Goal: Task Accomplishment & Management: Complete application form

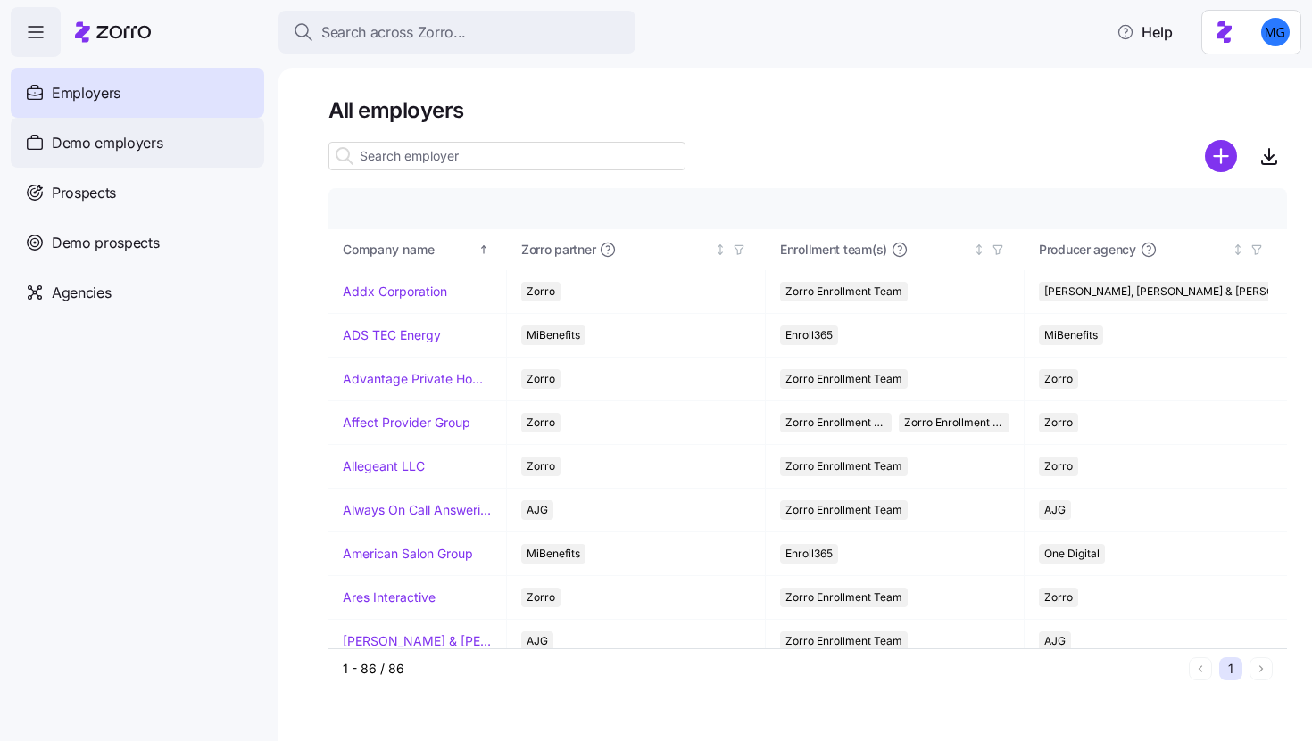
click at [185, 140] on div "Demo employers" at bounding box center [137, 143] width 253 height 50
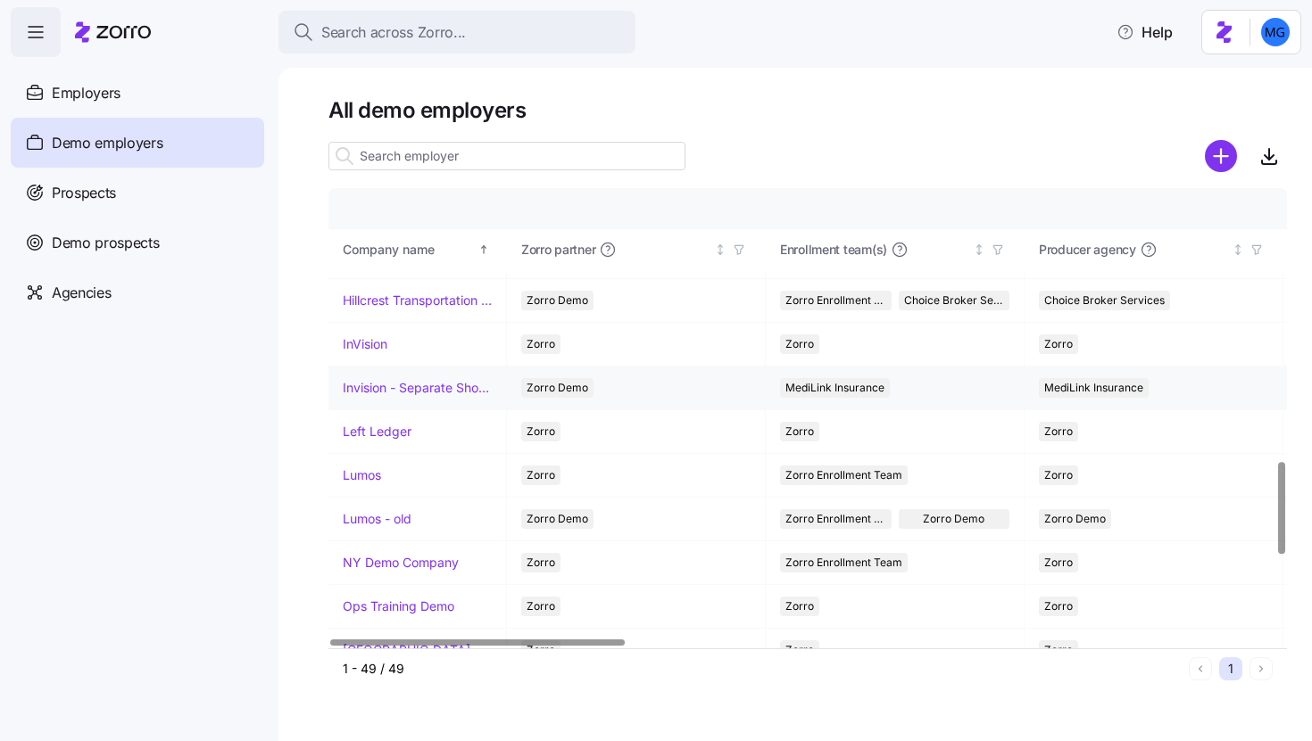
scroll to position [1346, 0]
click at [366, 476] on link "Lumos" at bounding box center [362, 477] width 38 height 18
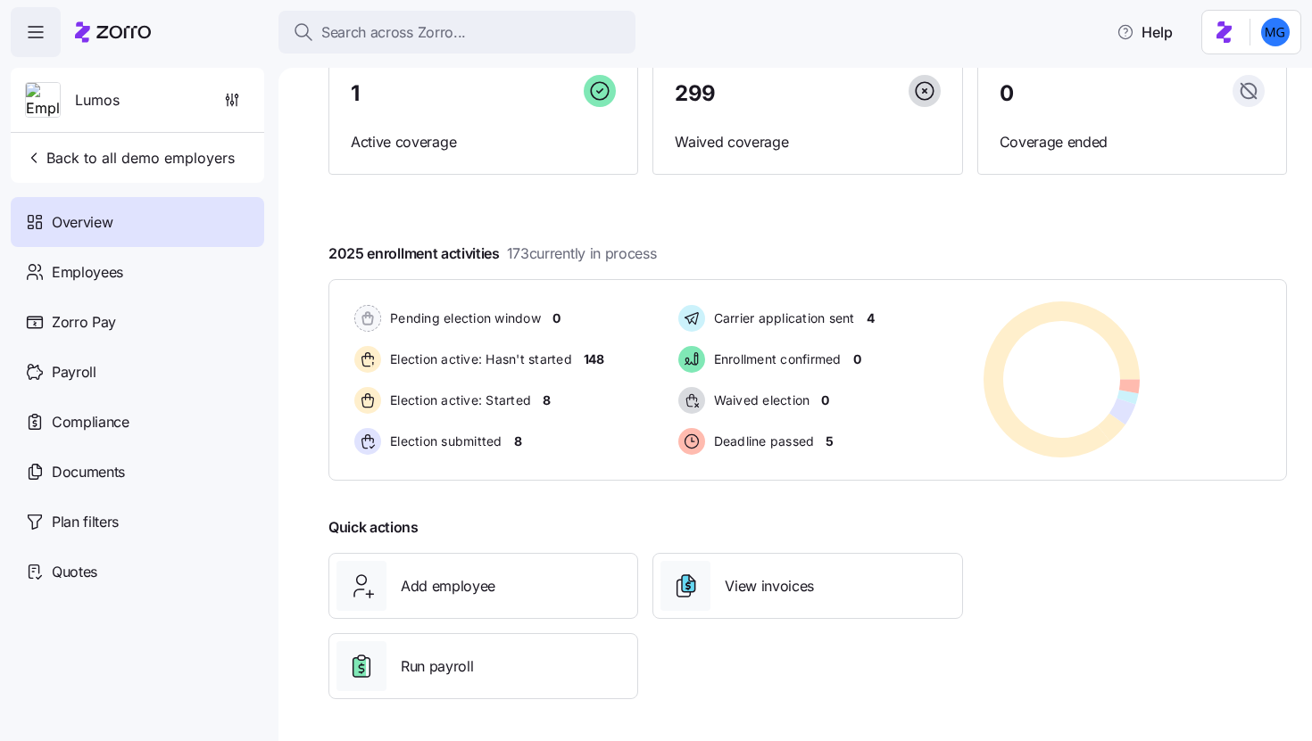
scroll to position [170, 0]
click at [111, 285] on div "Employees" at bounding box center [137, 272] width 253 height 50
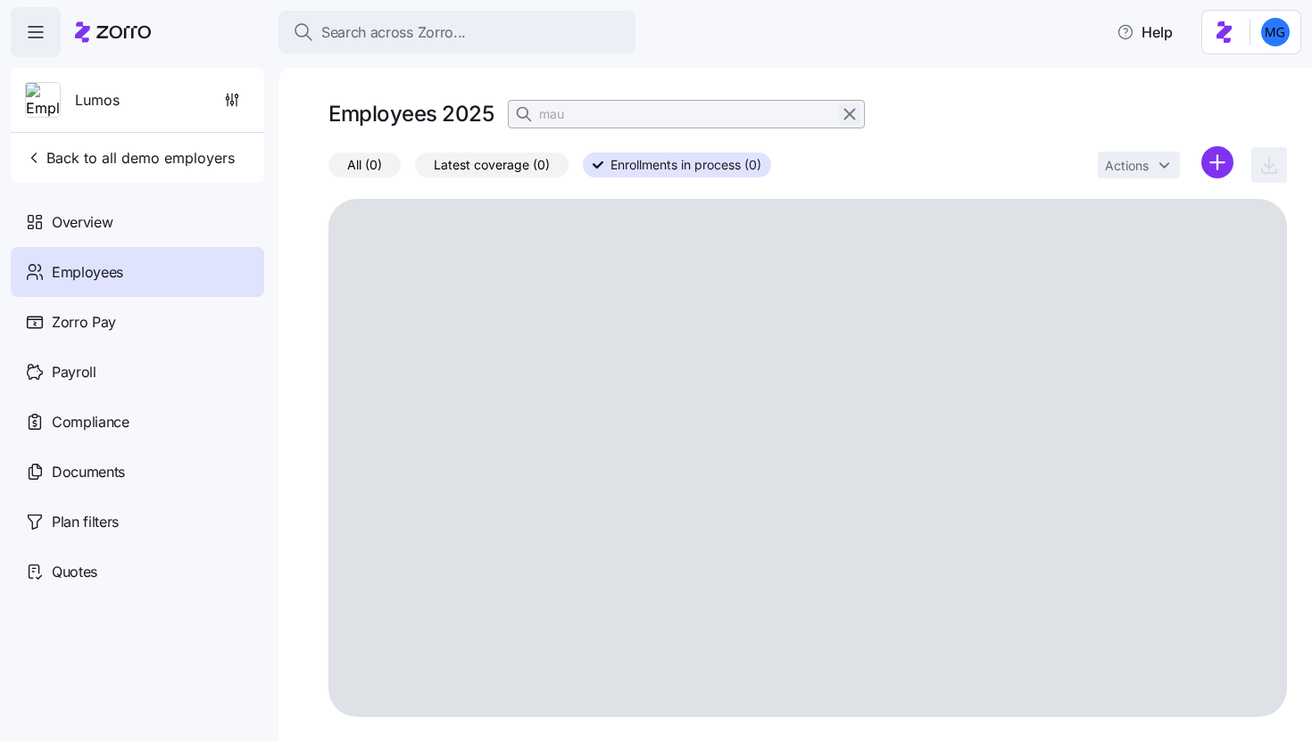
click at [848, 112] on icon "button" at bounding box center [850, 114] width 20 height 21
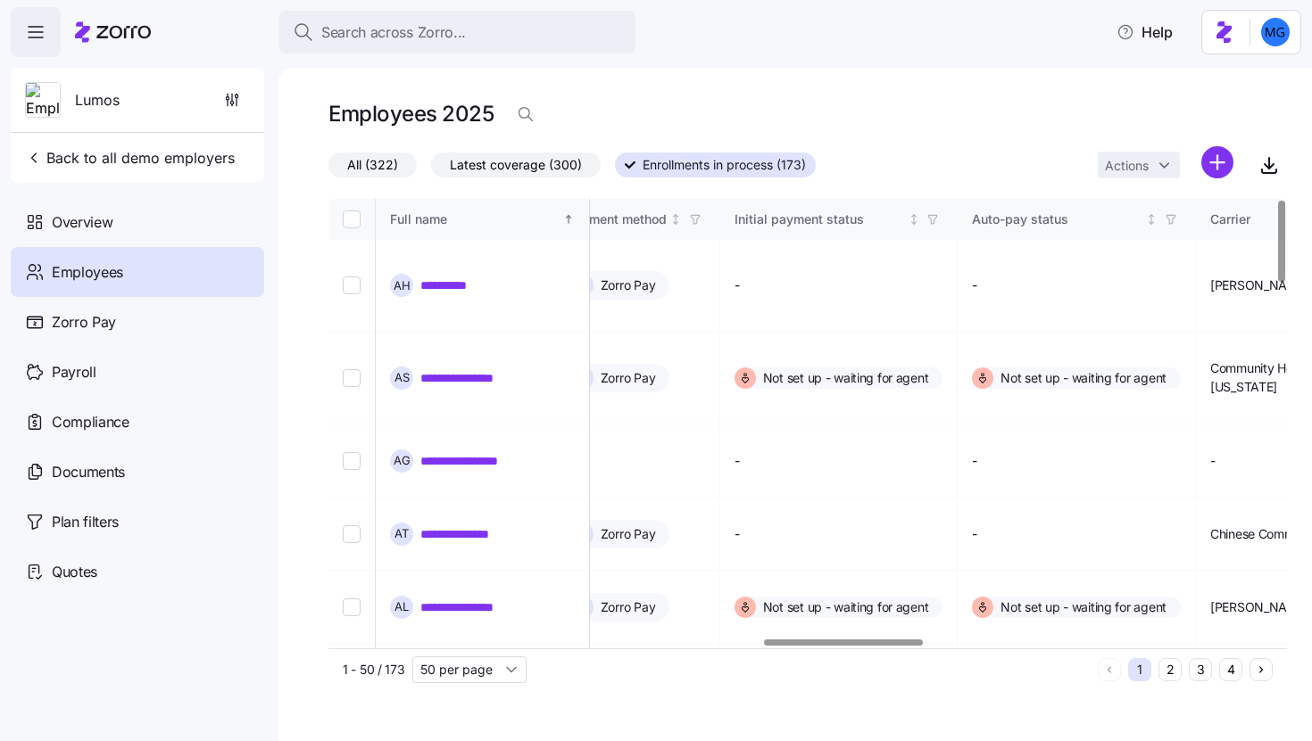
click at [887, 640] on div at bounding box center [843, 643] width 158 height 6
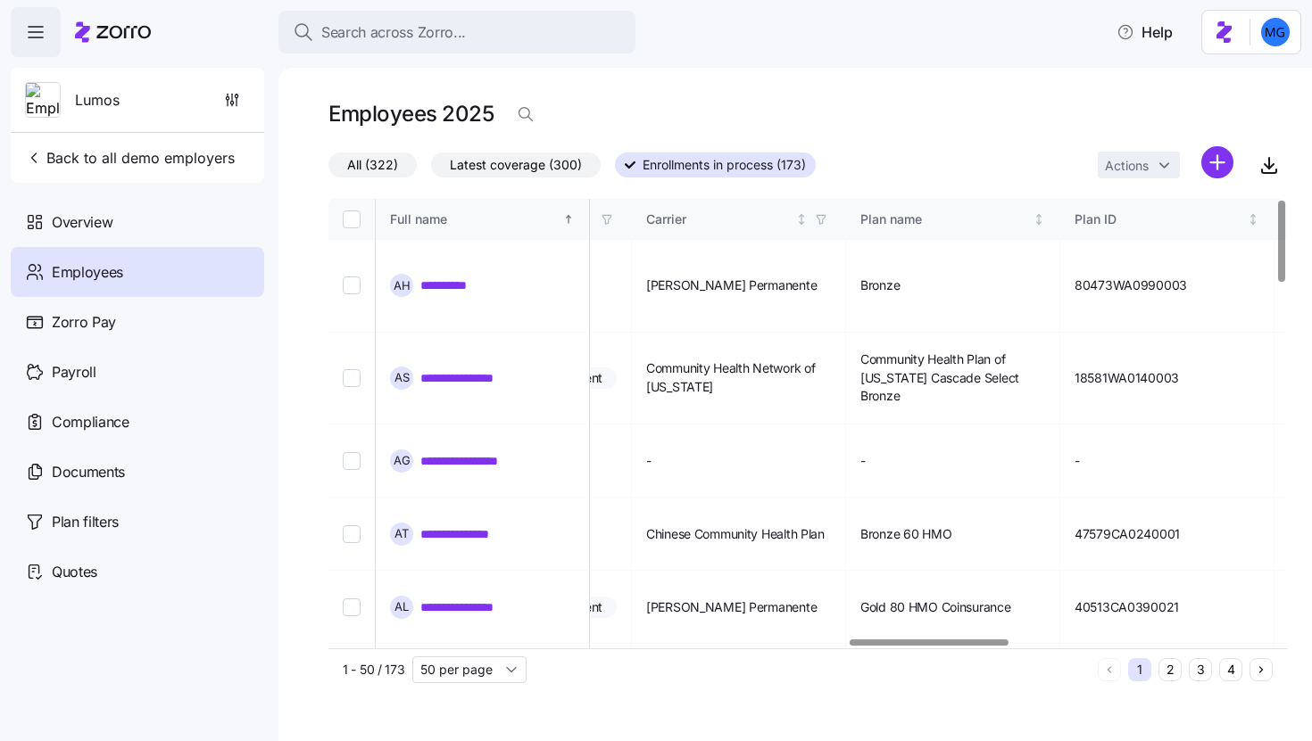
click at [979, 643] on div at bounding box center [928, 643] width 158 height 6
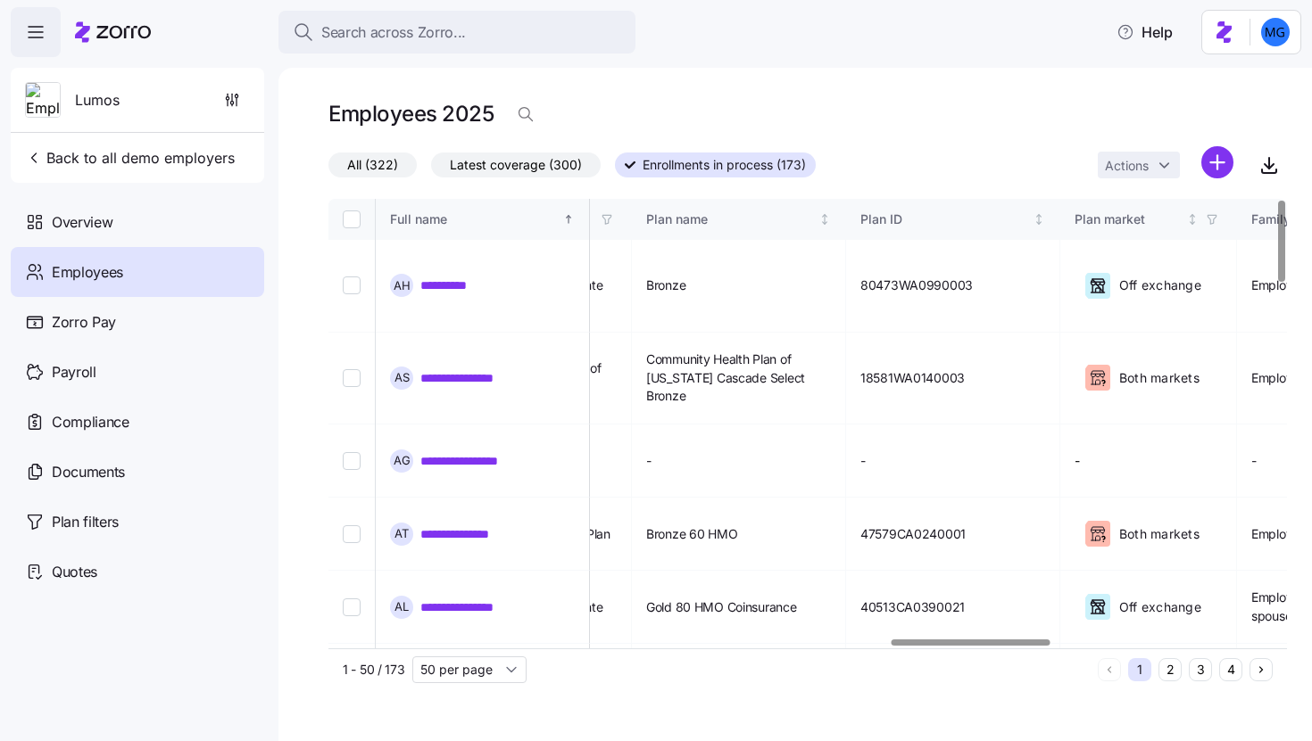
scroll to position [0, 3399]
click at [1029, 645] on div at bounding box center [970, 643] width 158 height 6
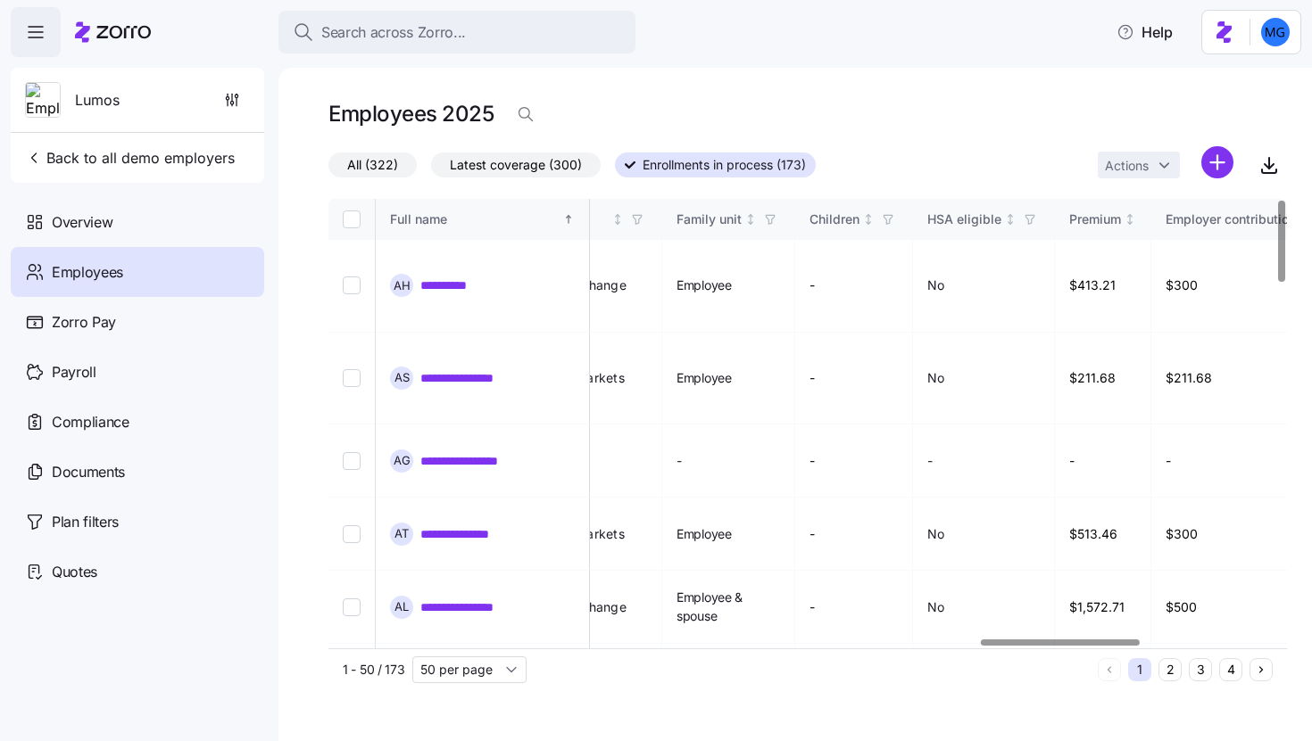
scroll to position [0, 3987]
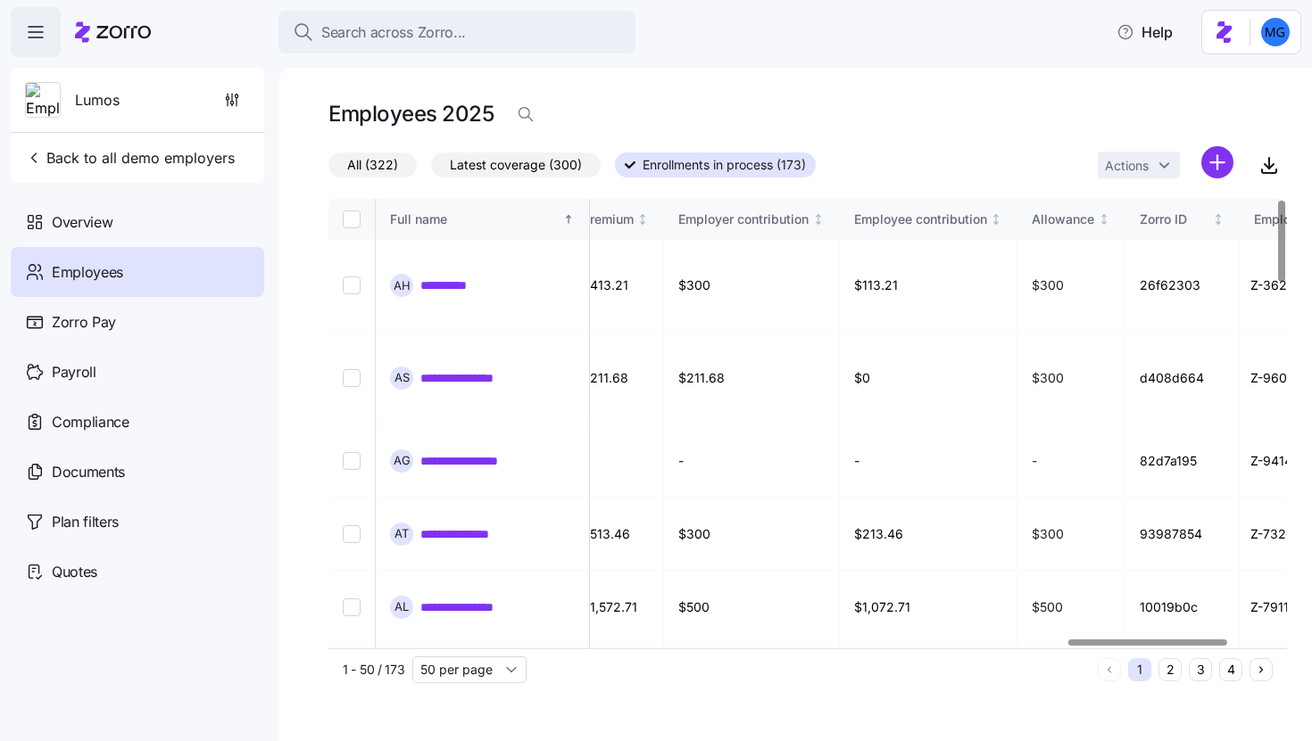
click at [1182, 640] on div at bounding box center [1147, 643] width 158 height 6
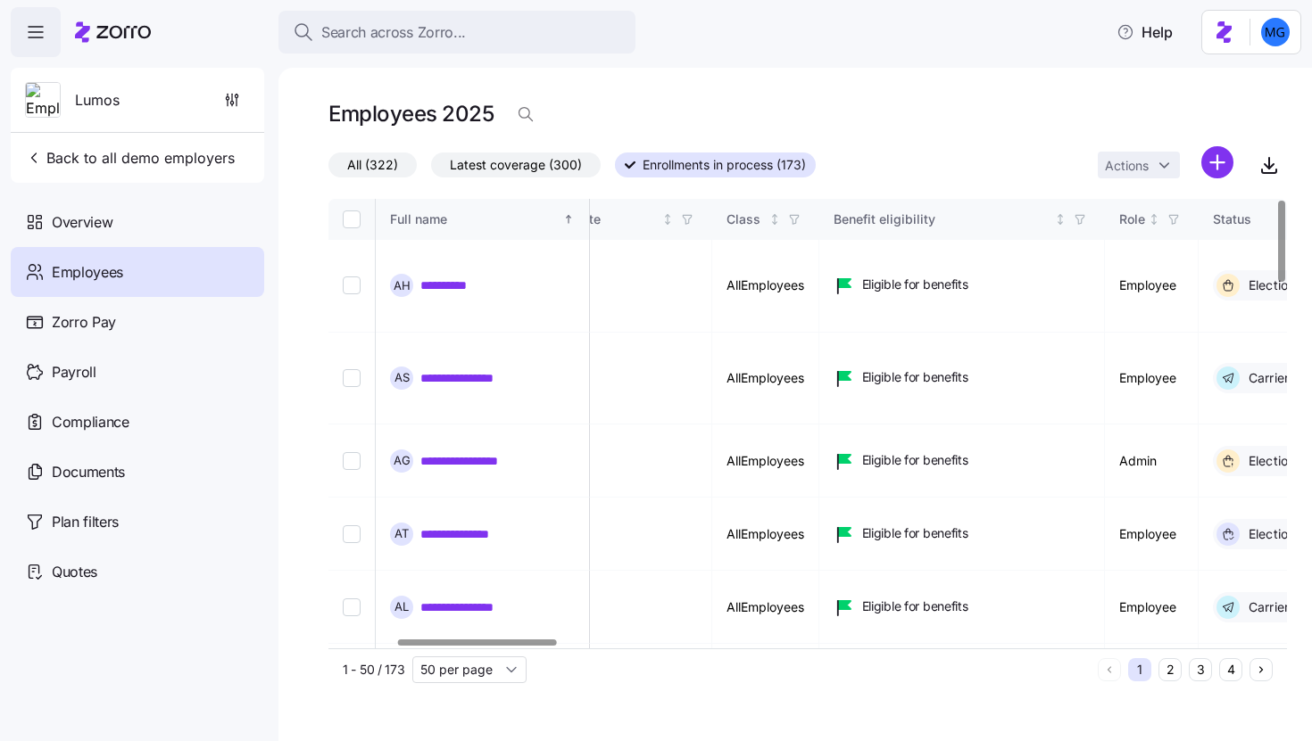
scroll to position [0, 0]
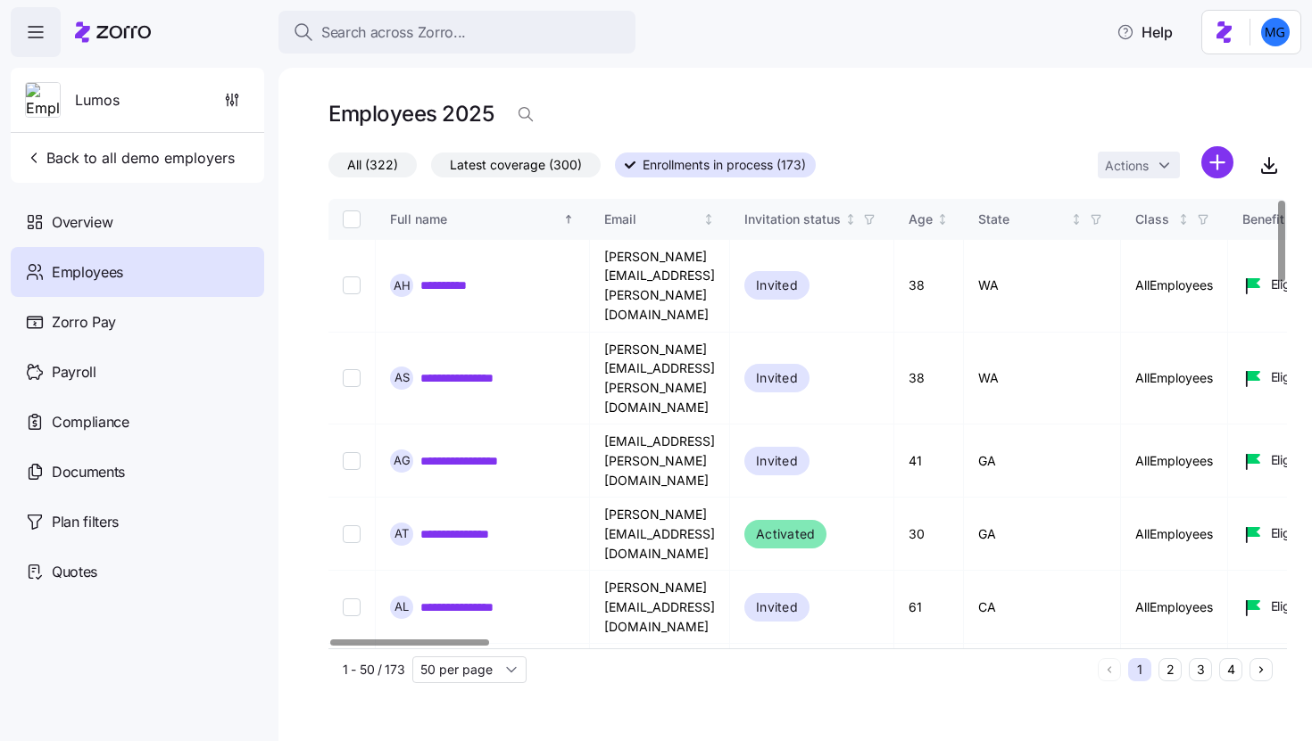
click at [330, 640] on div at bounding box center [409, 643] width 158 height 6
click at [465, 277] on link "**********" at bounding box center [458, 286] width 77 height 18
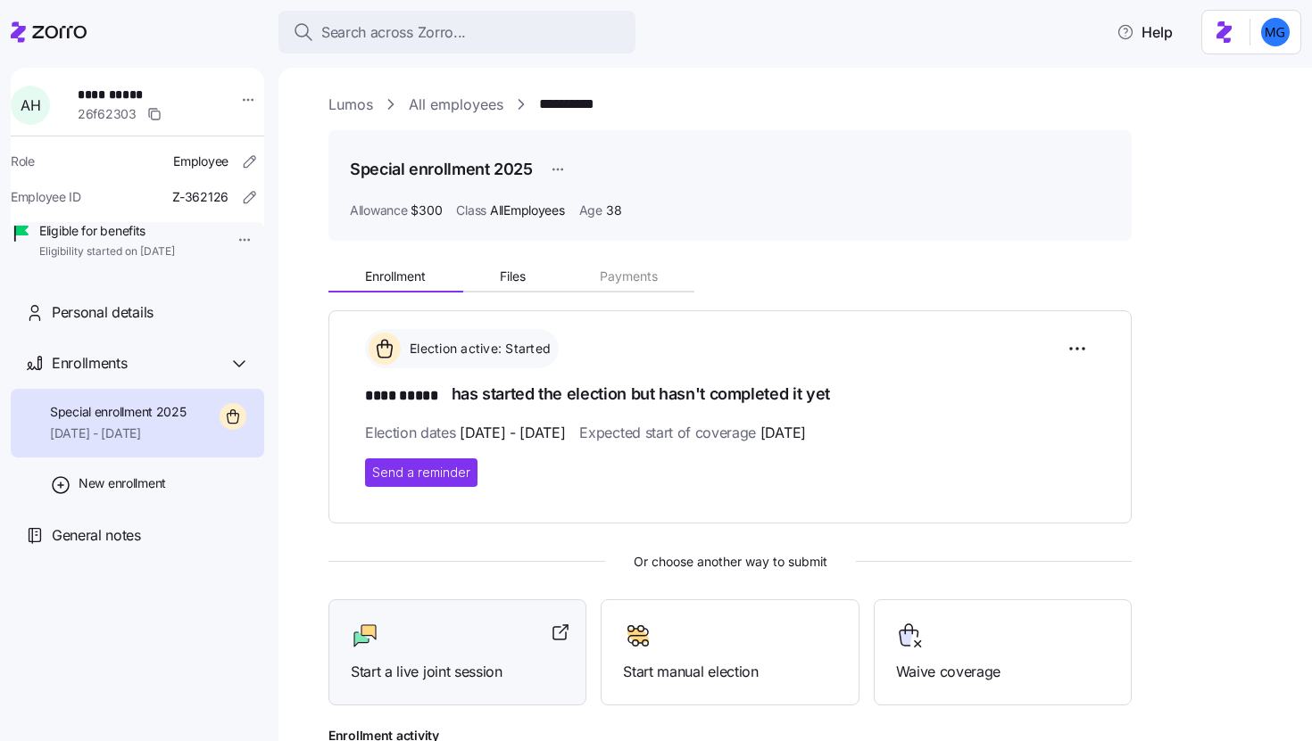
scroll to position [4, 0]
click at [476, 668] on span "Start a live joint session" at bounding box center [457, 671] width 213 height 22
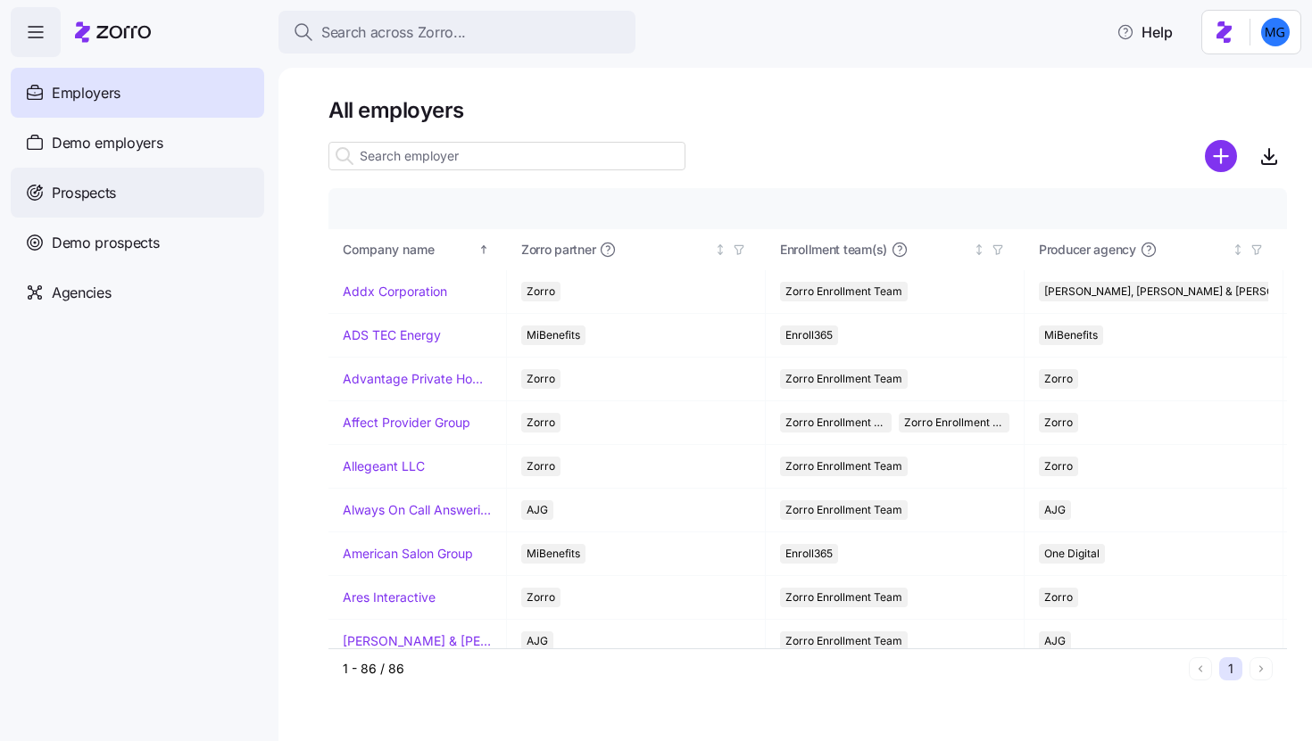
click at [88, 195] on span "Prospects" at bounding box center [84, 193] width 64 height 22
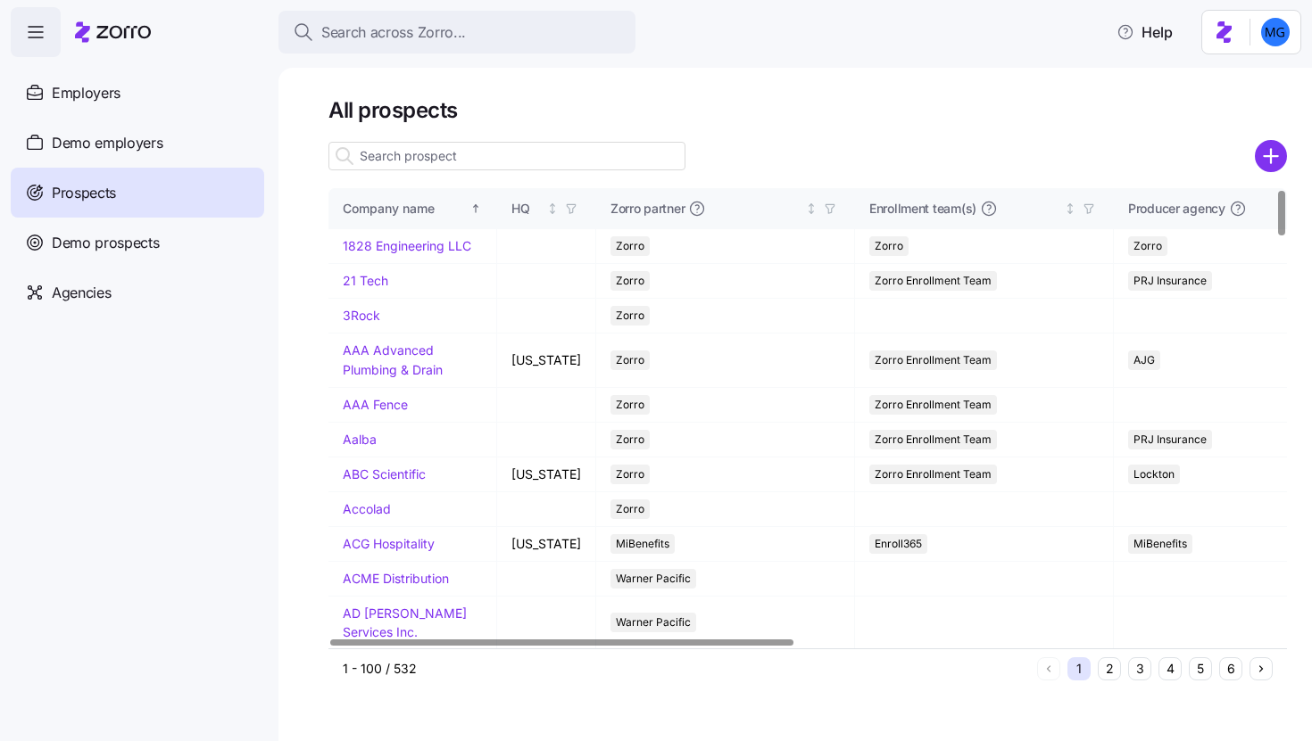
click at [433, 157] on input at bounding box center [506, 156] width 357 height 29
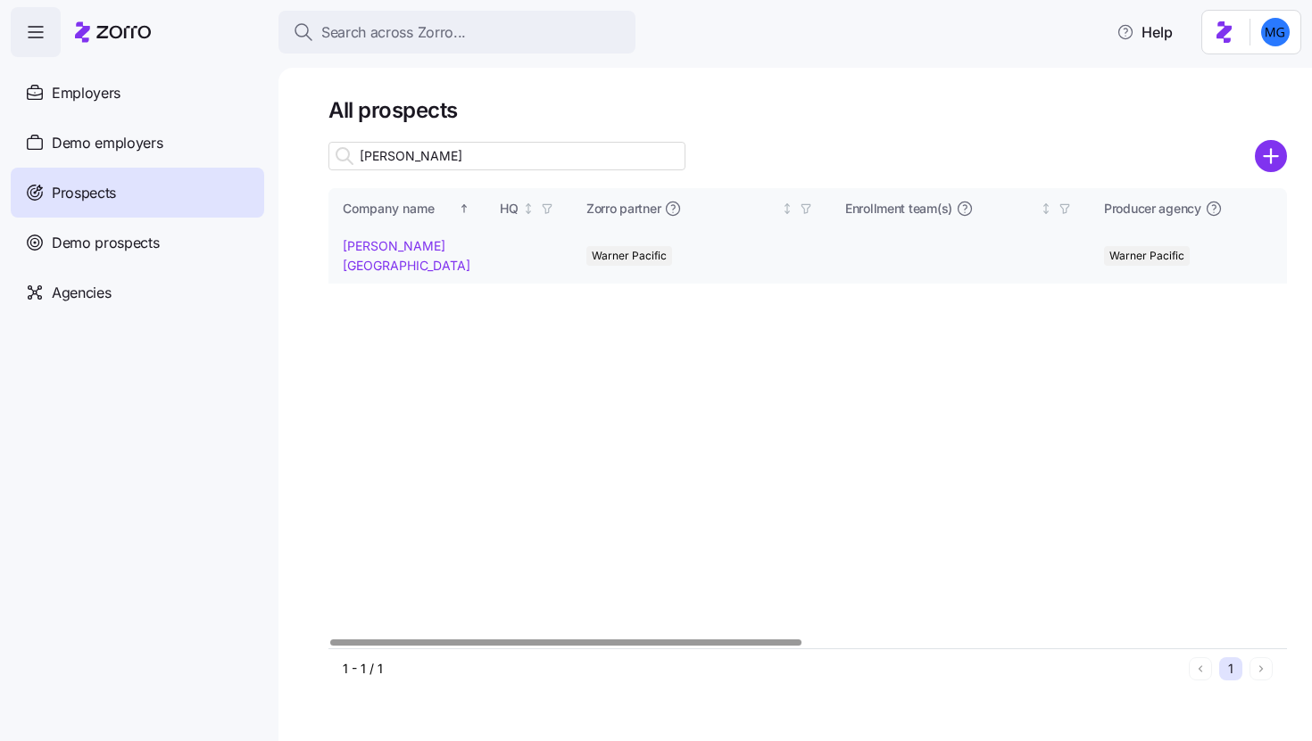
type input "[PERSON_NAME]"
click at [360, 263] on link "[PERSON_NAME][GEOGRAPHIC_DATA]" at bounding box center [407, 255] width 128 height 35
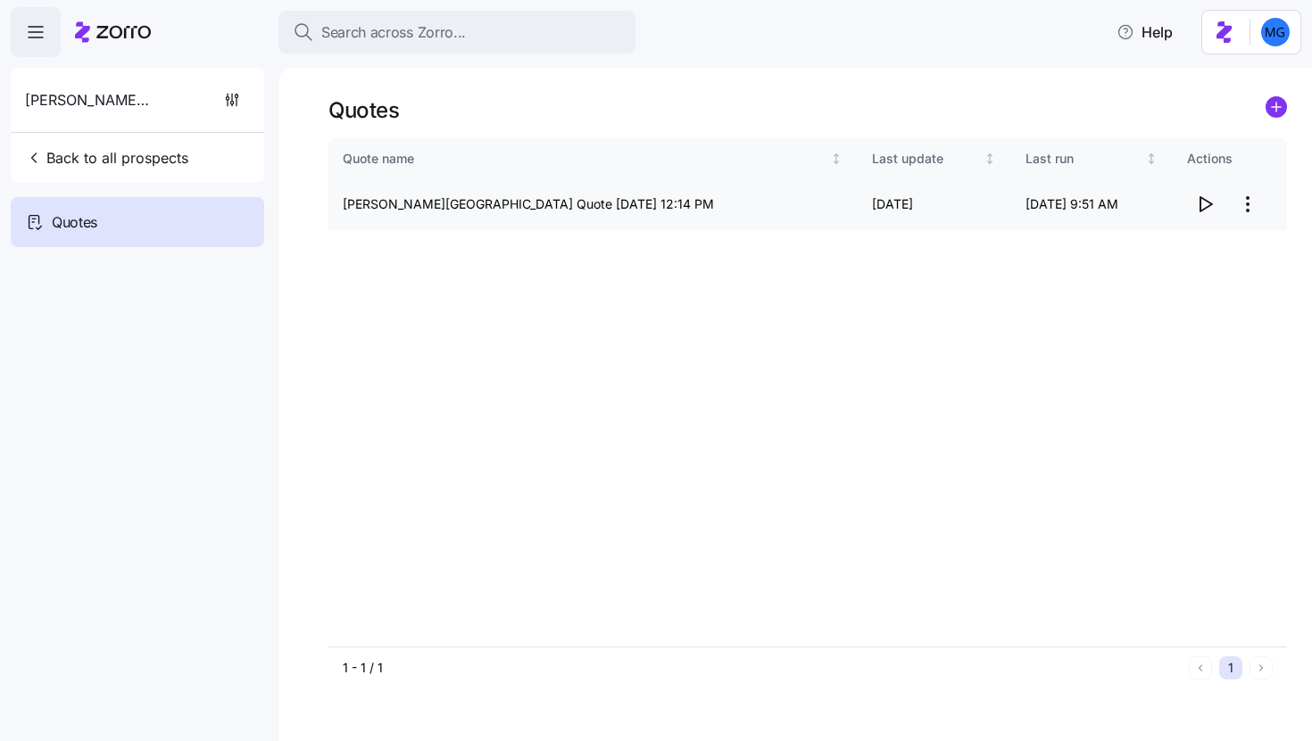
click at [1205, 208] on icon "button" at bounding box center [1206, 204] width 12 height 14
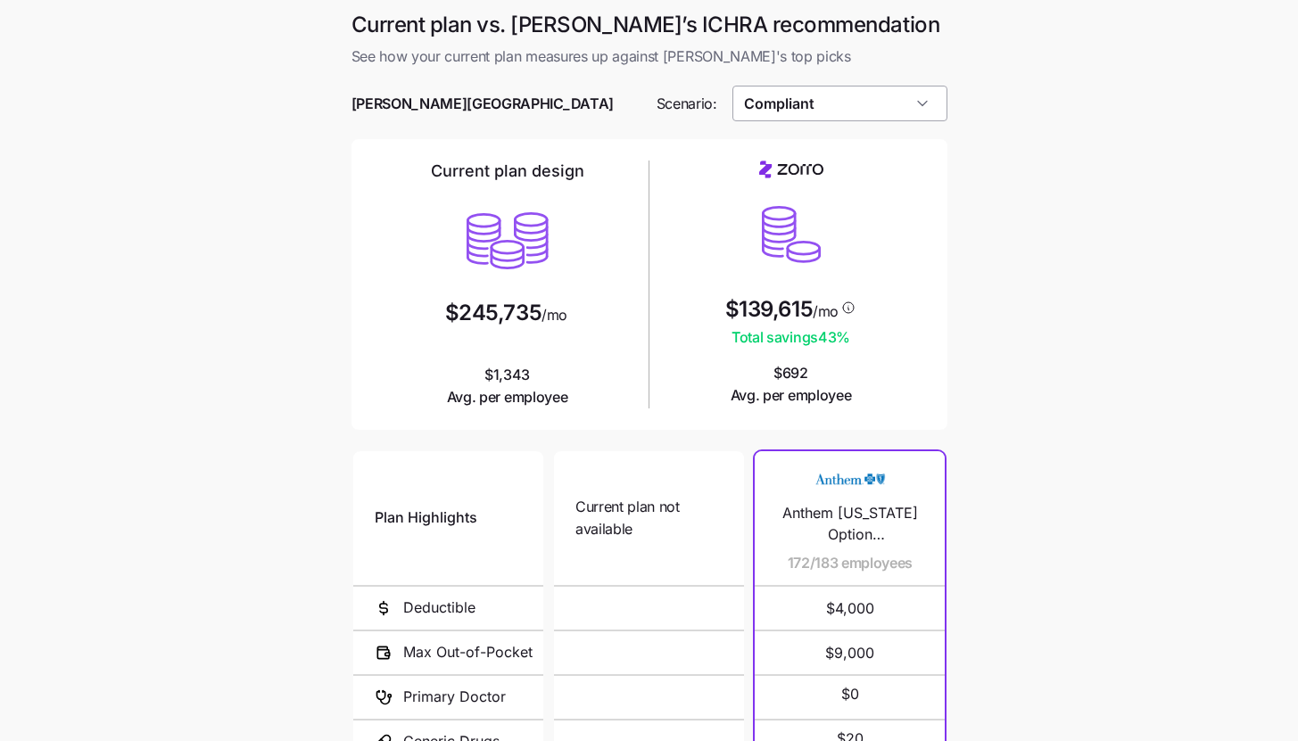
click at [886, 117] on input "Compliant" at bounding box center [840, 104] width 215 height 36
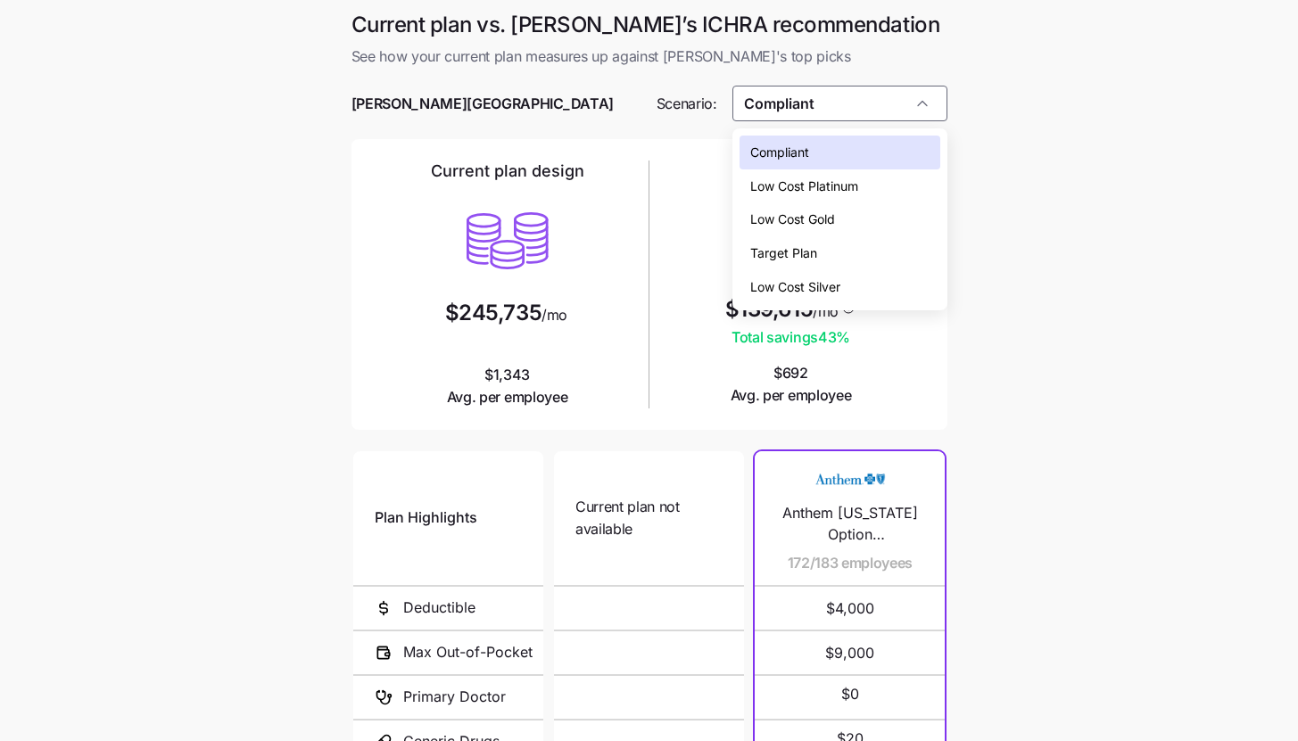
click at [863, 277] on div "Low Cost Silver" at bounding box center [840, 287] width 201 height 34
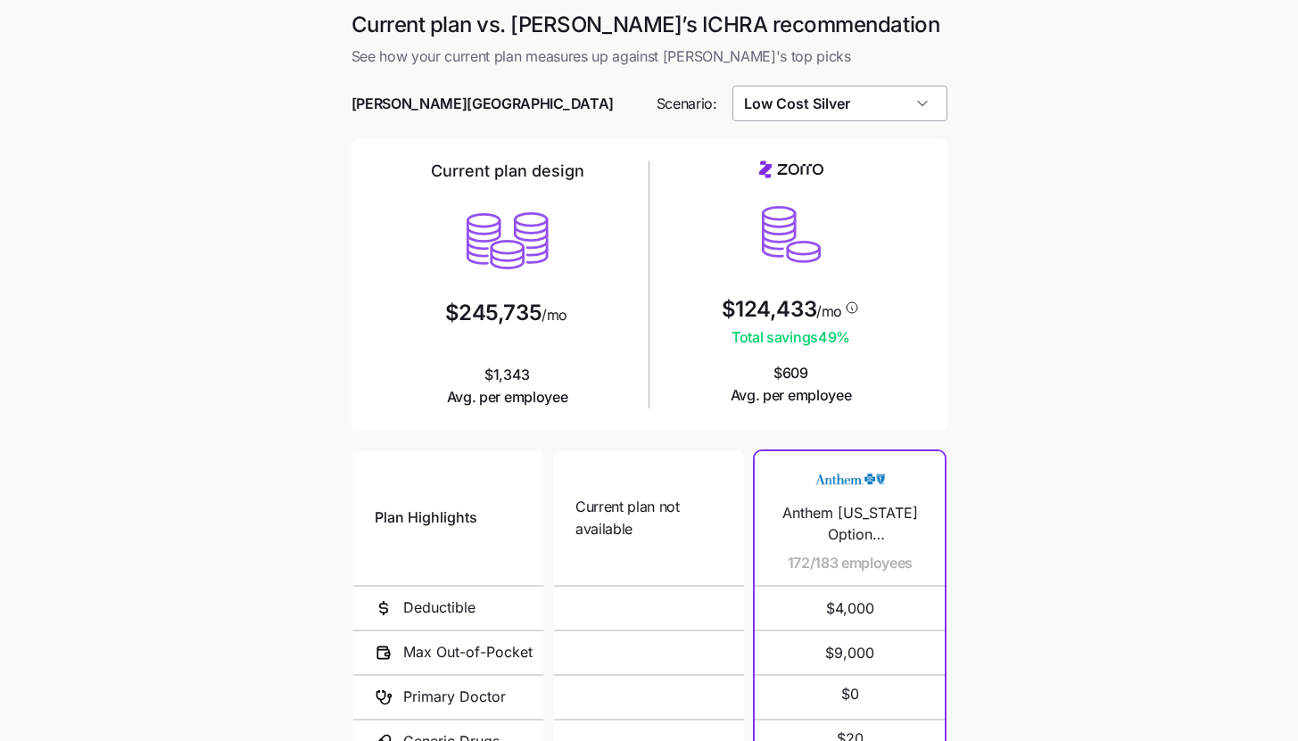
click at [879, 104] on input "Low Cost Silver" at bounding box center [840, 104] width 215 height 36
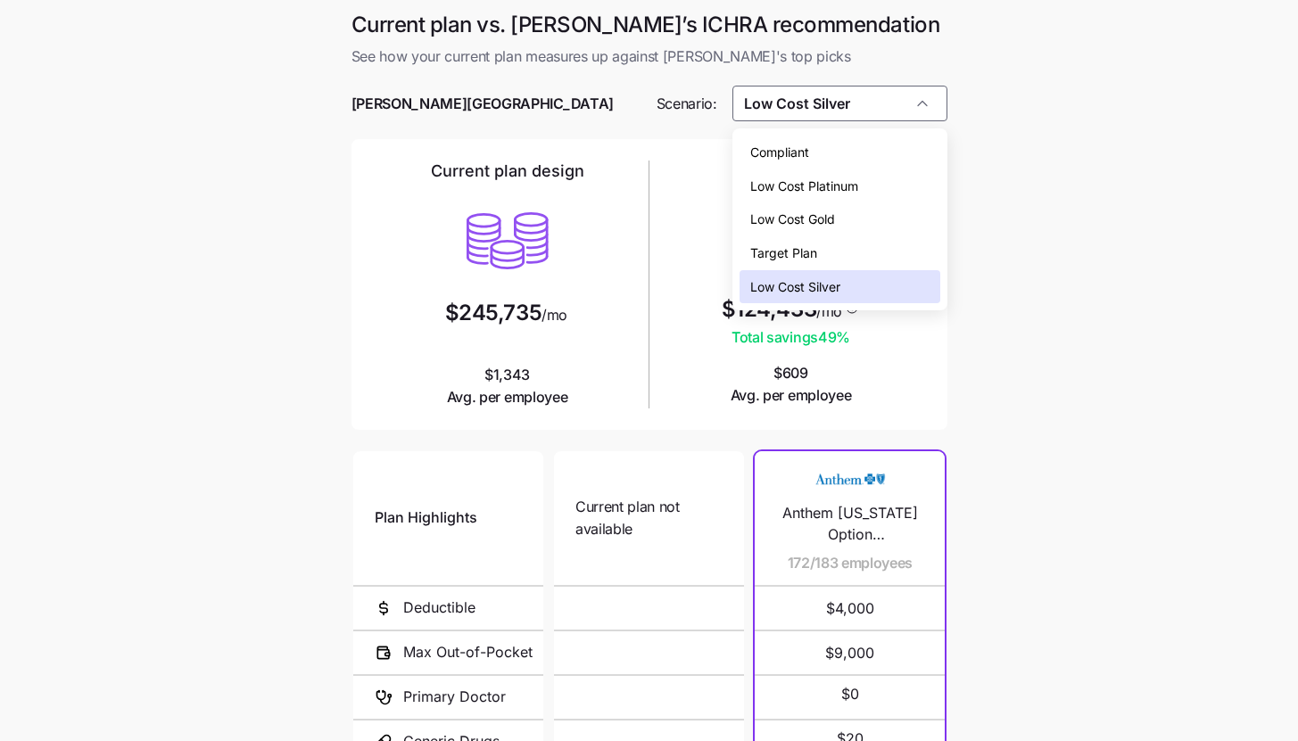
click at [879, 211] on div "Low Cost Gold" at bounding box center [840, 220] width 201 height 34
type input "Low Cost Gold"
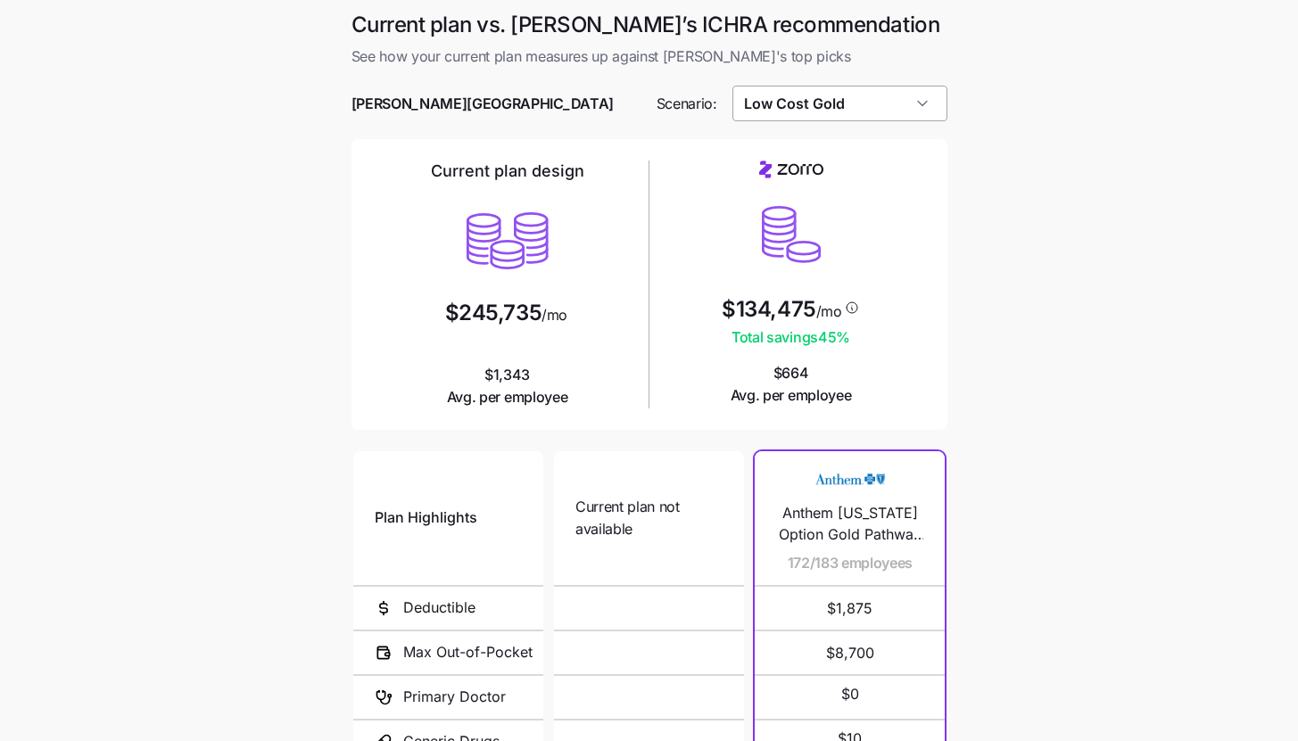
click at [931, 112] on input "Low Cost Gold" at bounding box center [840, 104] width 215 height 36
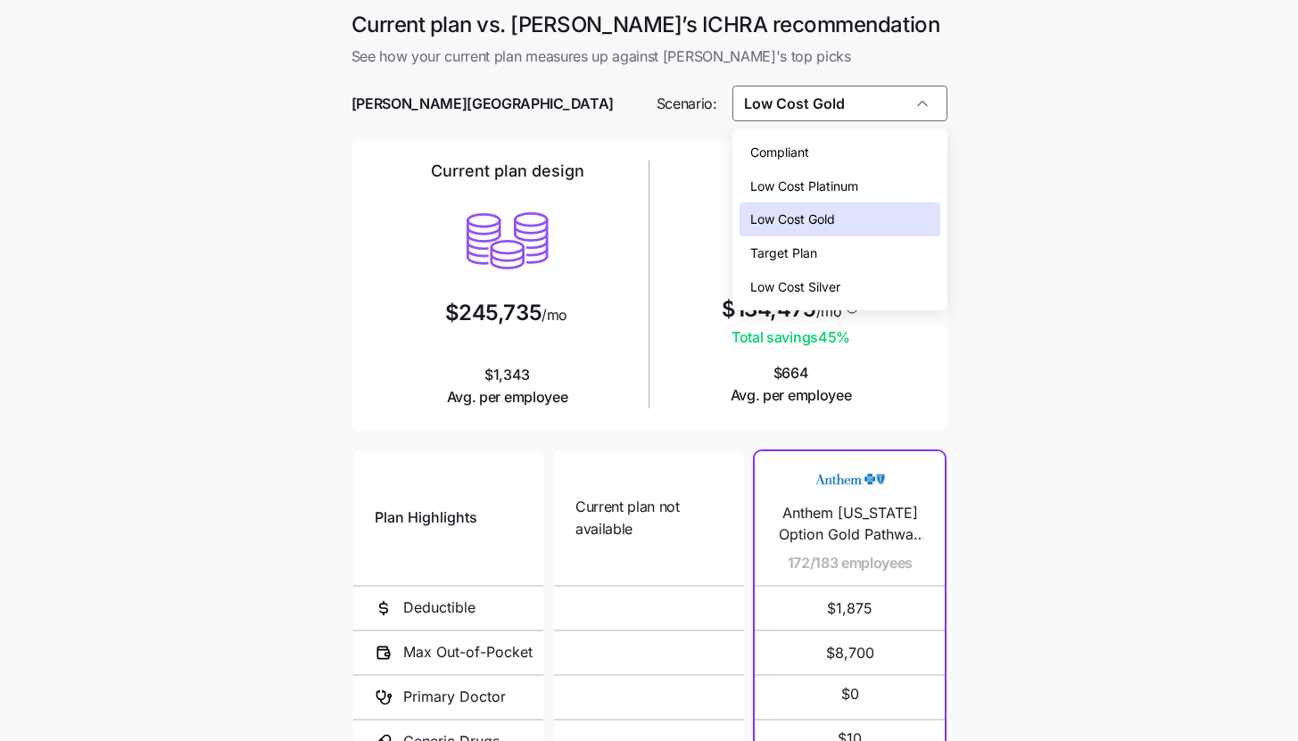
click at [872, 218] on div "Low Cost Gold" at bounding box center [840, 220] width 201 height 34
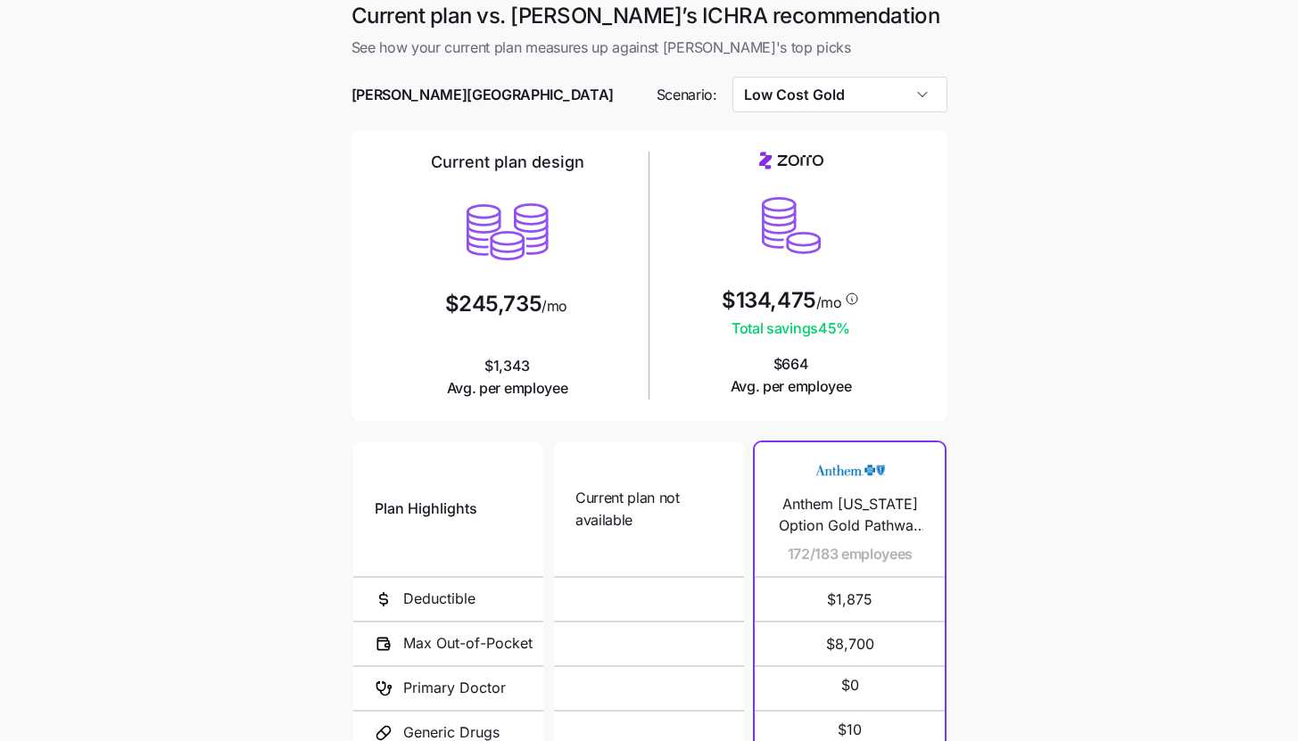
scroll to position [152, 0]
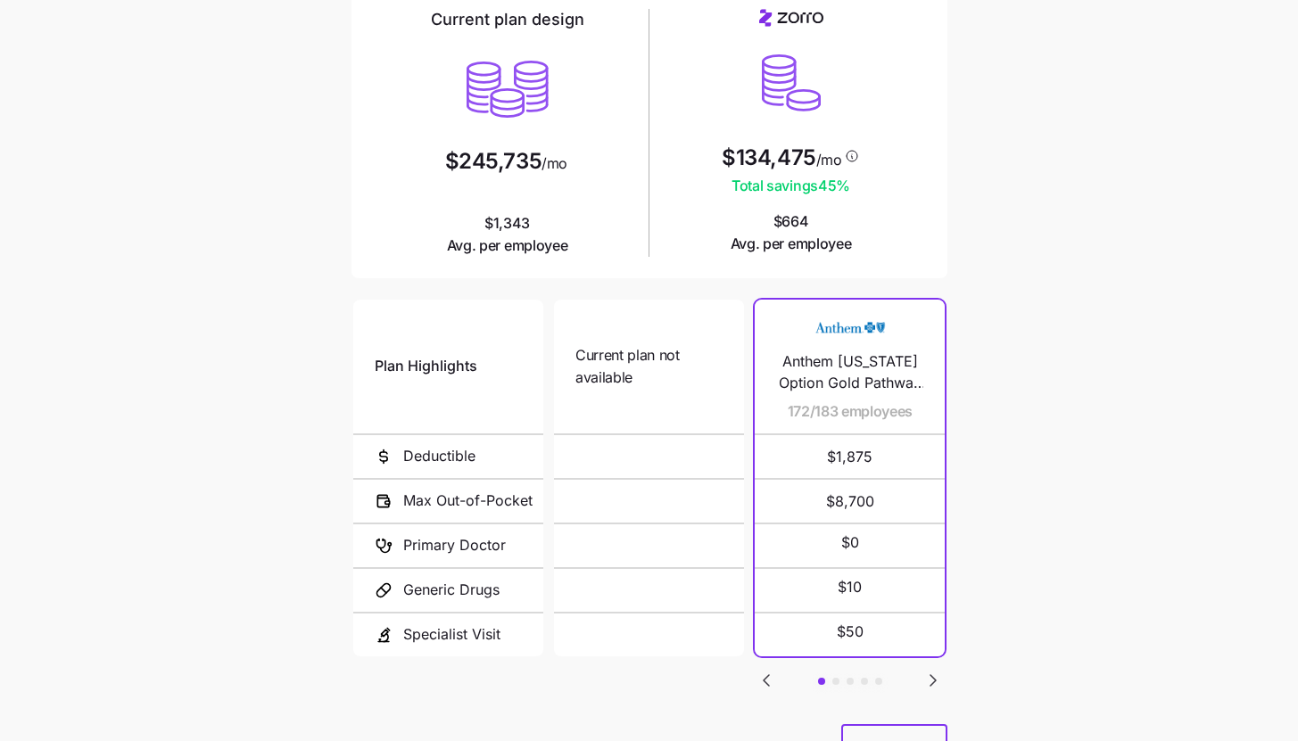
click at [934, 670] on icon "Go to next slide" at bounding box center [933, 680] width 21 height 21
click at [935, 676] on icon "Go to next slide" at bounding box center [933, 680] width 5 height 11
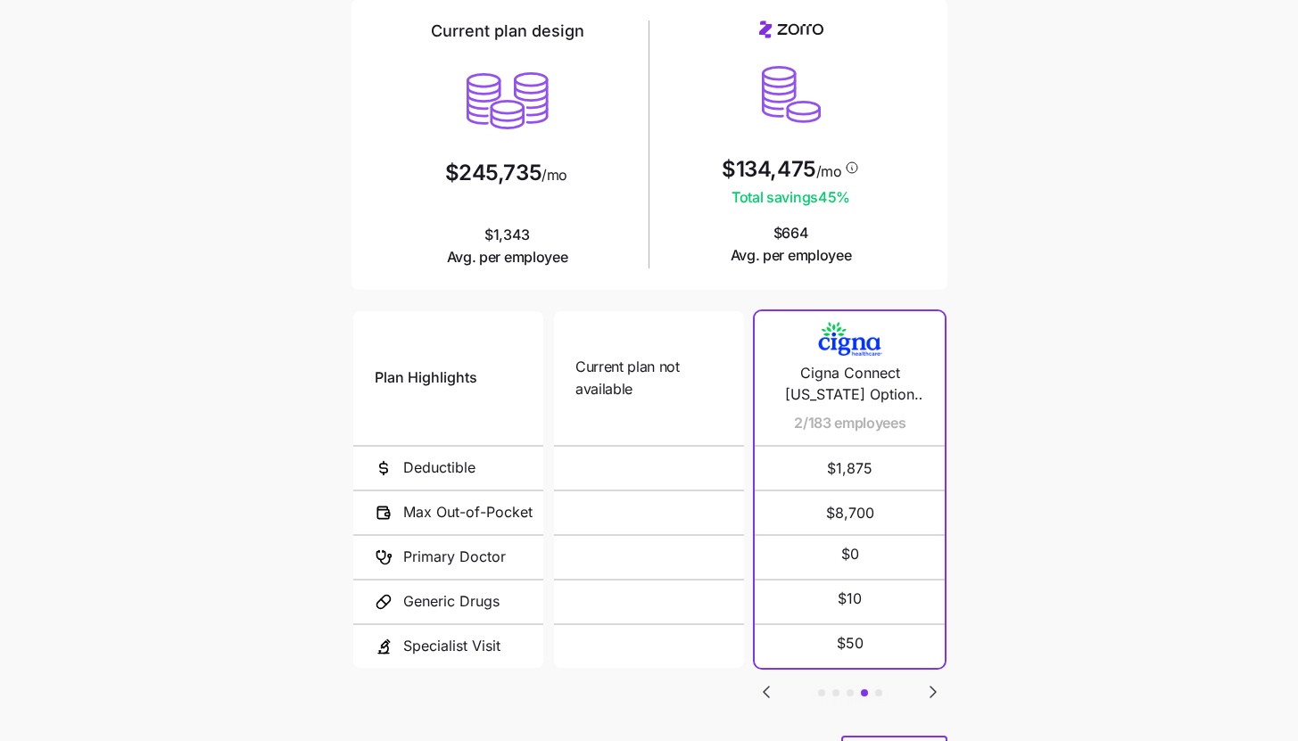
scroll to position [141, 0]
click at [928, 691] on icon "Go to next slide" at bounding box center [933, 691] width 21 height 21
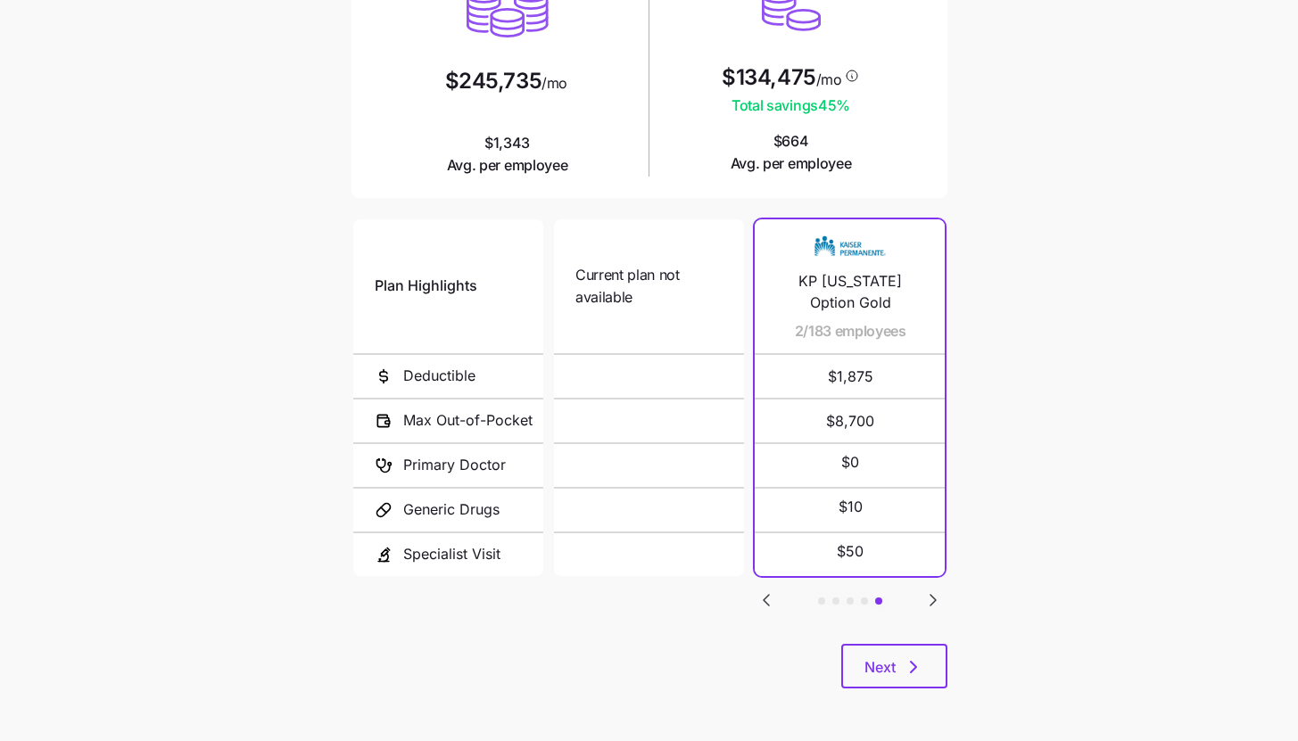
scroll to position [232, 0]
click at [891, 675] on span "Next" at bounding box center [880, 667] width 31 height 21
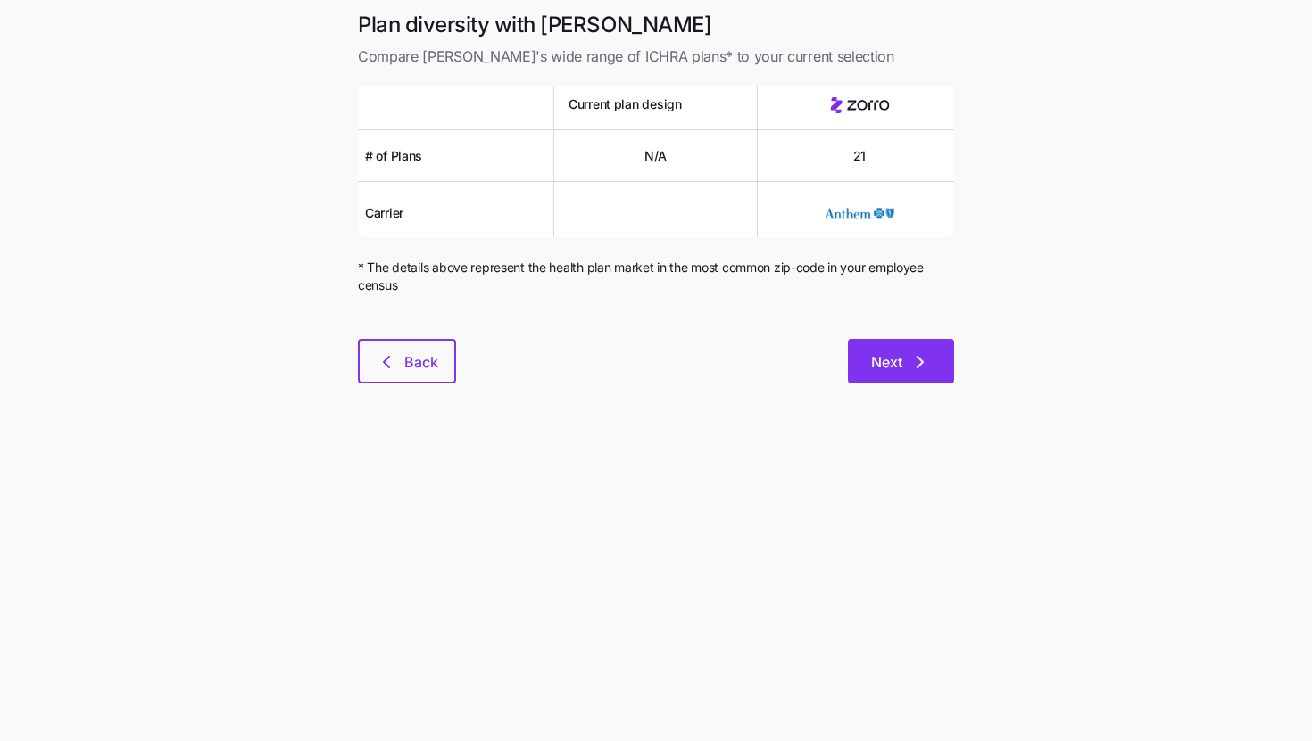
click at [901, 368] on span "Next" at bounding box center [886, 362] width 31 height 21
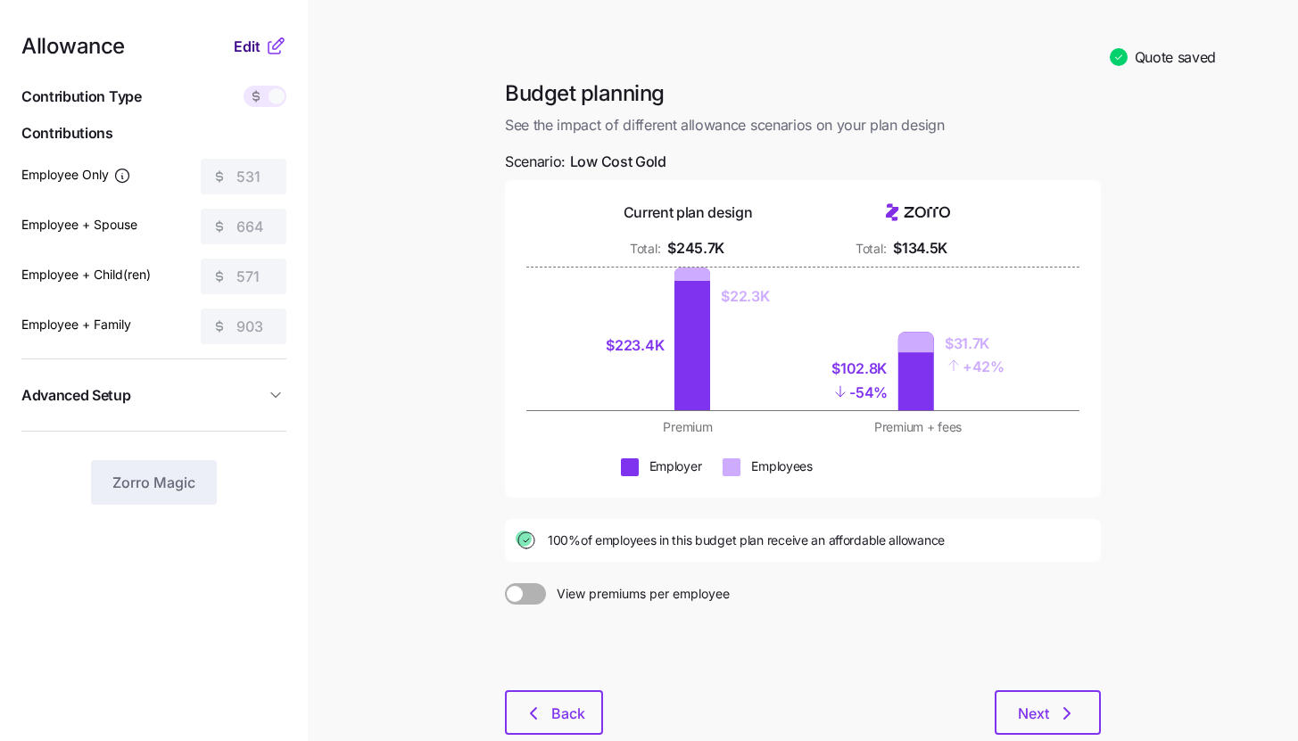
click at [251, 54] on span "Edit" at bounding box center [247, 46] width 27 height 21
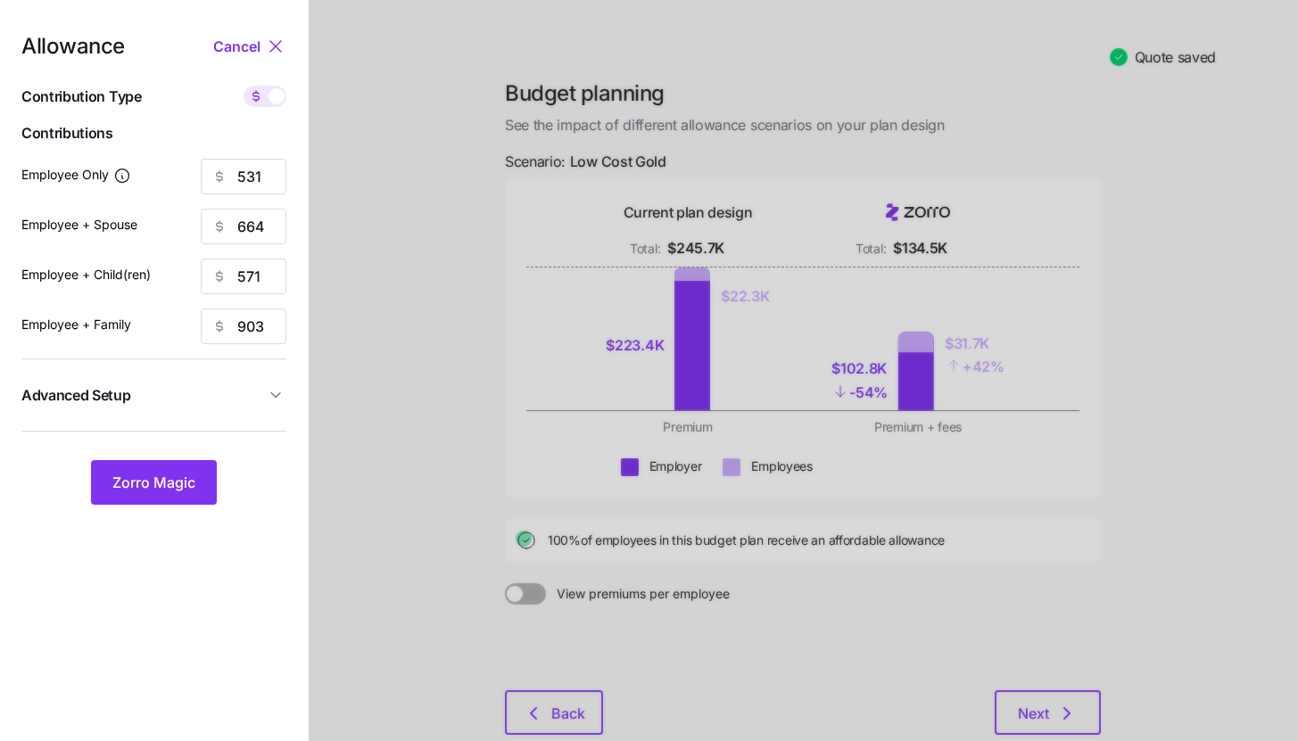
click at [277, 104] on span at bounding box center [277, 96] width 16 height 16
click at [244, 86] on input "checkbox" at bounding box center [244, 86] width 0 height 0
type input "80"
type input "50"
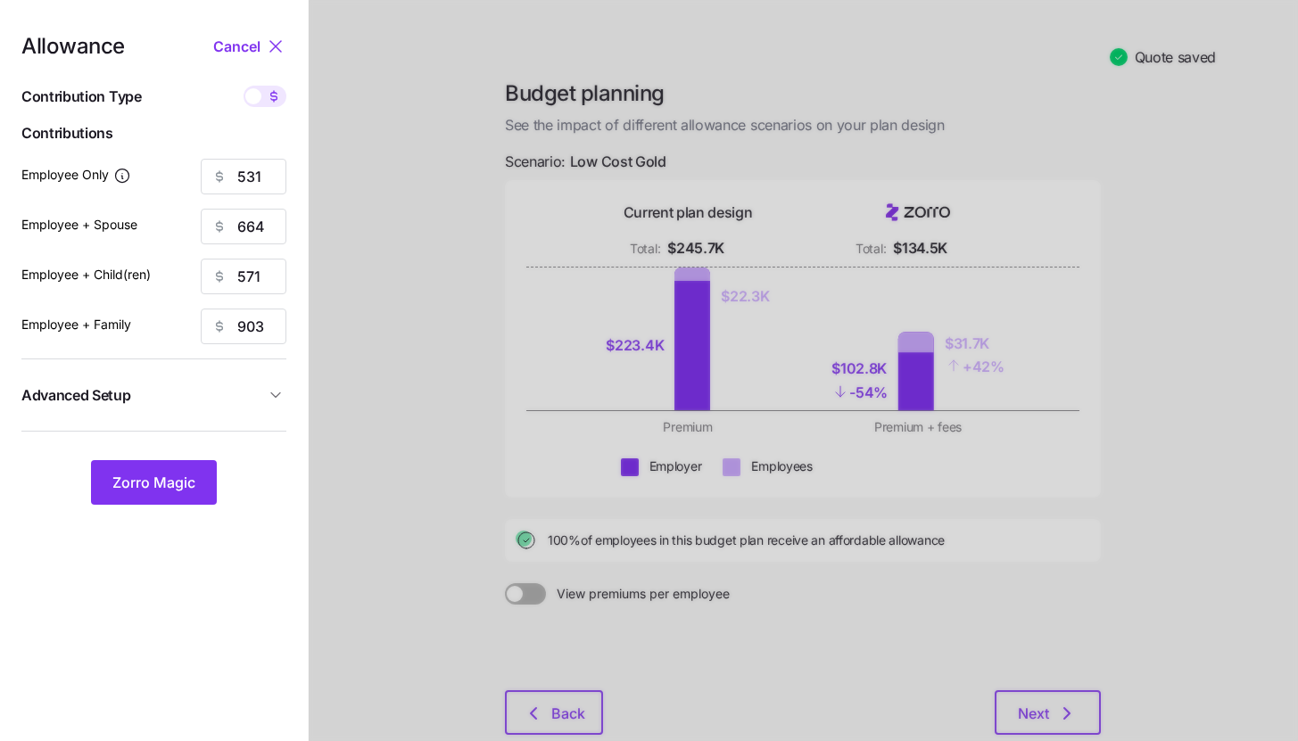
type input "50"
click at [273, 185] on input "80" at bounding box center [244, 177] width 86 height 36
type input "100"
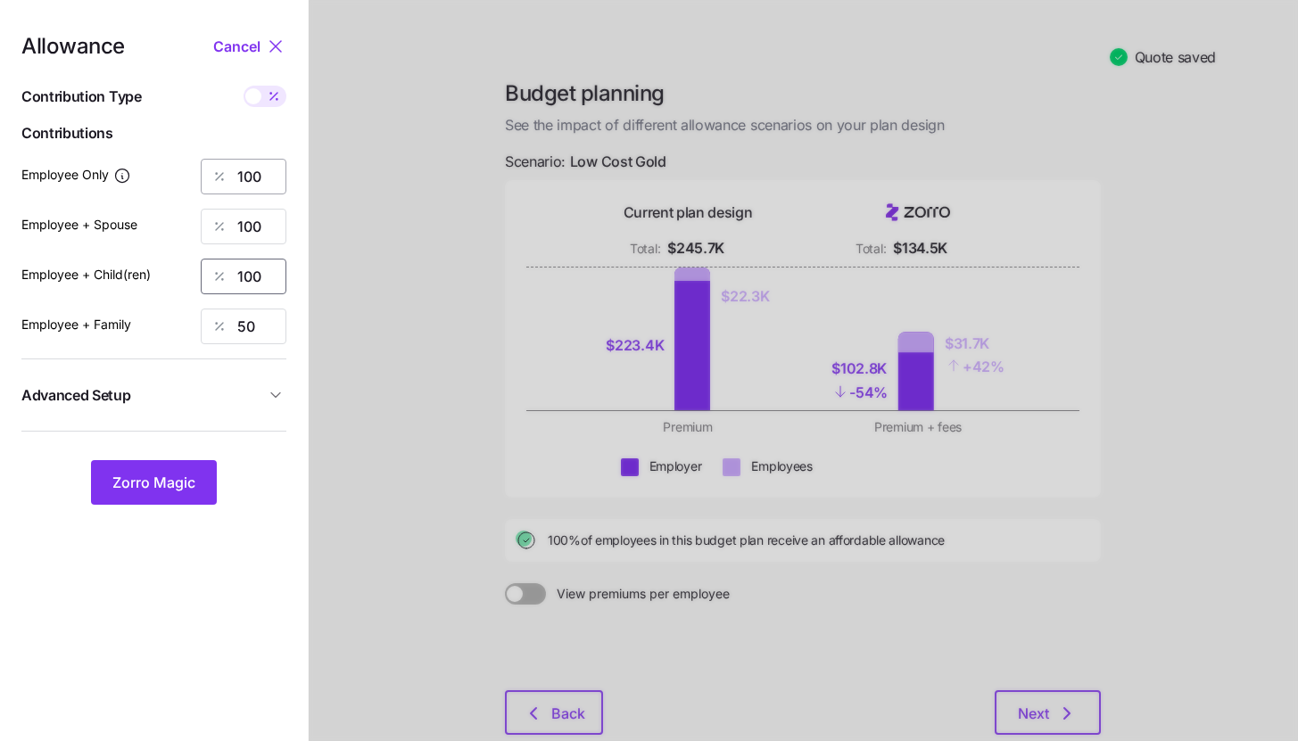
type input "100"
click at [181, 478] on span "Zorro Magic" at bounding box center [153, 482] width 83 height 21
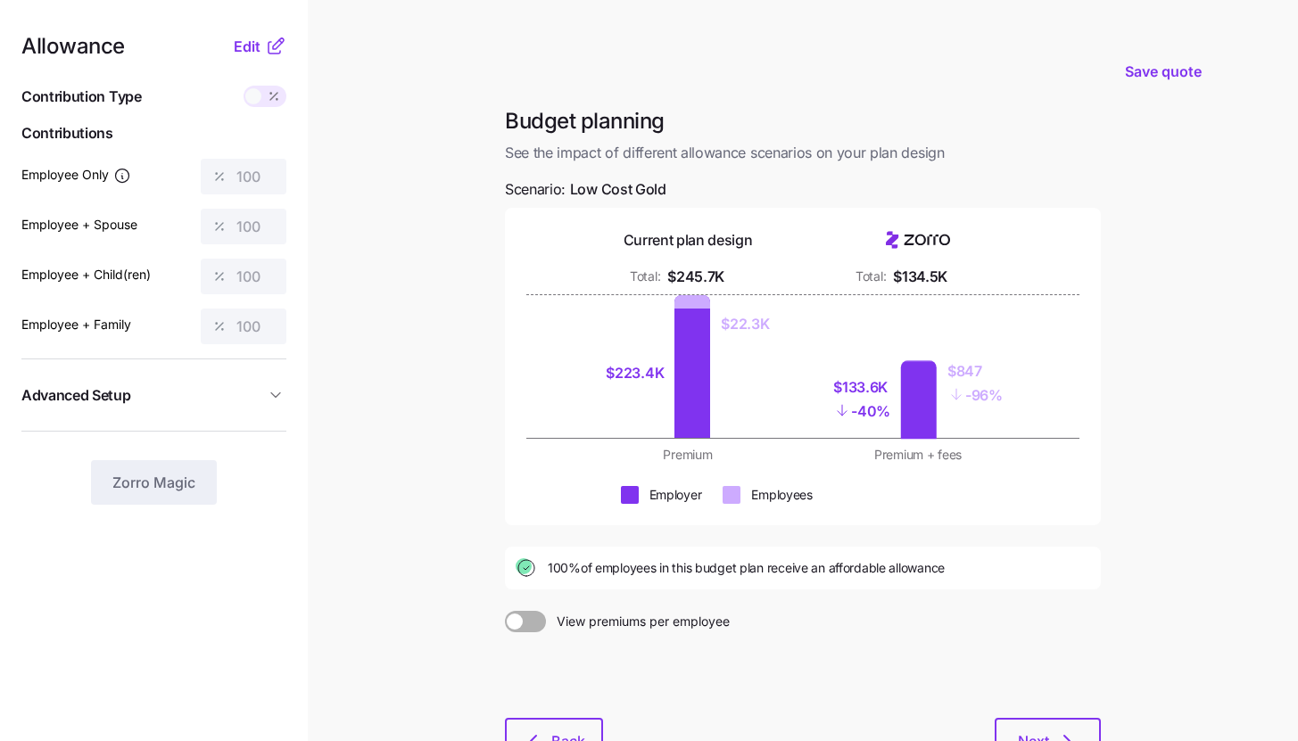
drag, startPoint x: 550, startPoint y: 563, endPoint x: 605, endPoint y: 571, distance: 55.9
click at [605, 571] on span "100% of employees in this budget plan receive an affordable allowance" at bounding box center [746, 568] width 397 height 18
drag, startPoint x: 546, startPoint y: 570, endPoint x: 600, endPoint y: 573, distance: 54.5
click at [600, 573] on div "100% of employees in this budget plan receive an affordable allowance" at bounding box center [803, 568] width 575 height 21
click at [263, 46] on button "Edit" at bounding box center [249, 46] width 31 height 21
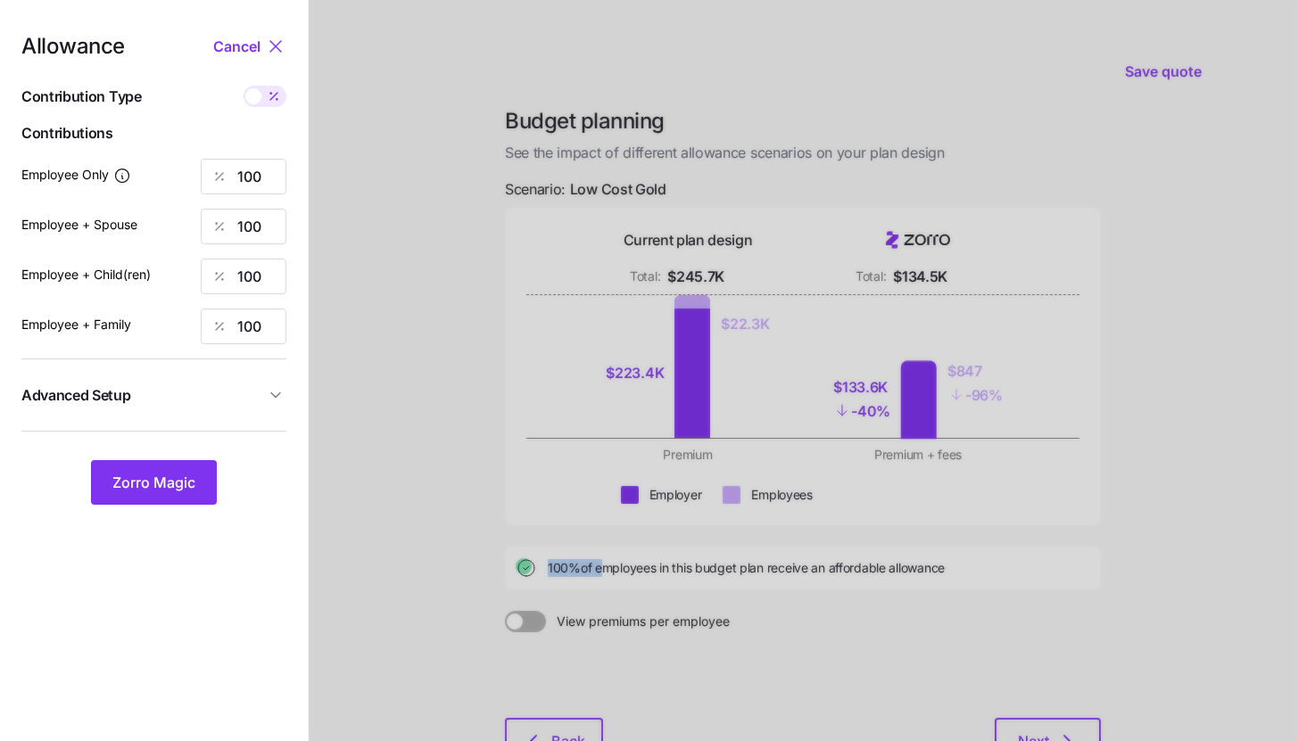
click at [271, 98] on icon at bounding box center [273, 96] width 7 height 7
click at [244, 86] on input "checkbox" at bounding box center [244, 86] width 0 height 0
type input "664"
type input "1327"
type input "1142"
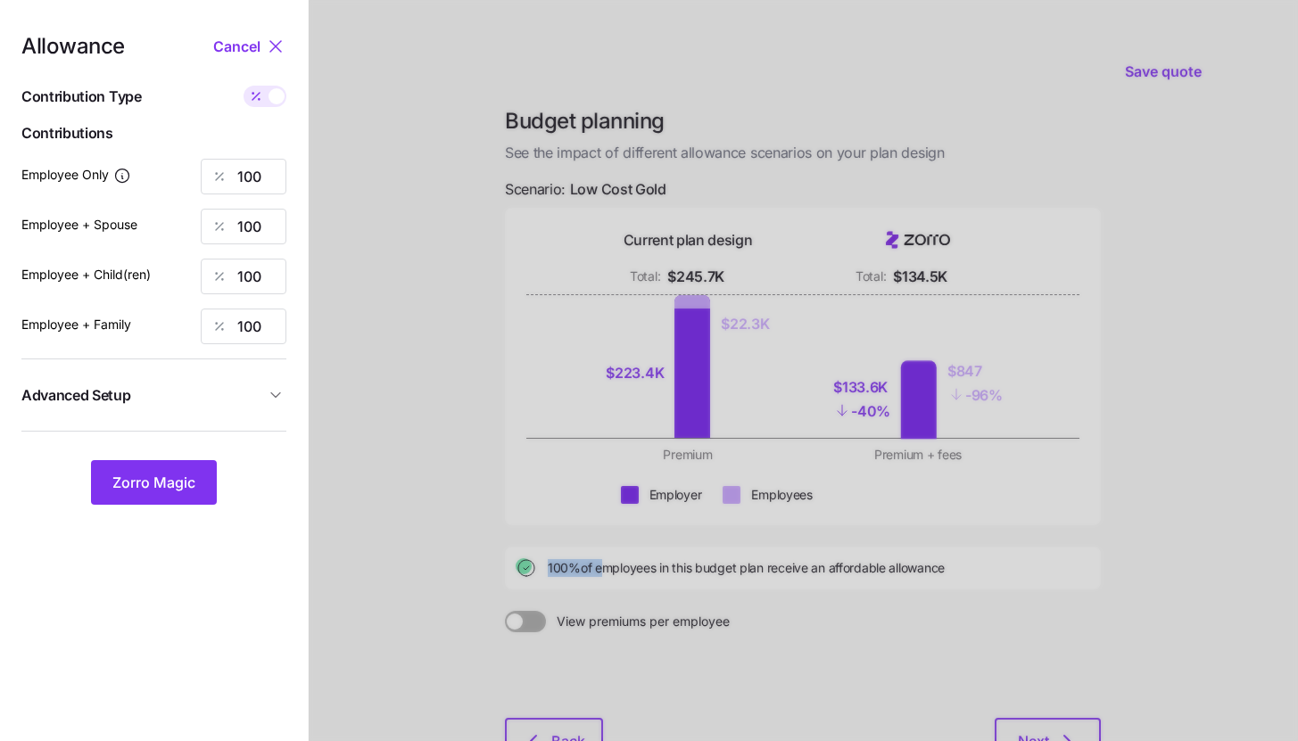
type input "1806"
click at [271, 97] on span at bounding box center [277, 96] width 16 height 16
click at [244, 86] on input "checkbox" at bounding box center [244, 86] width 0 height 0
type input "100"
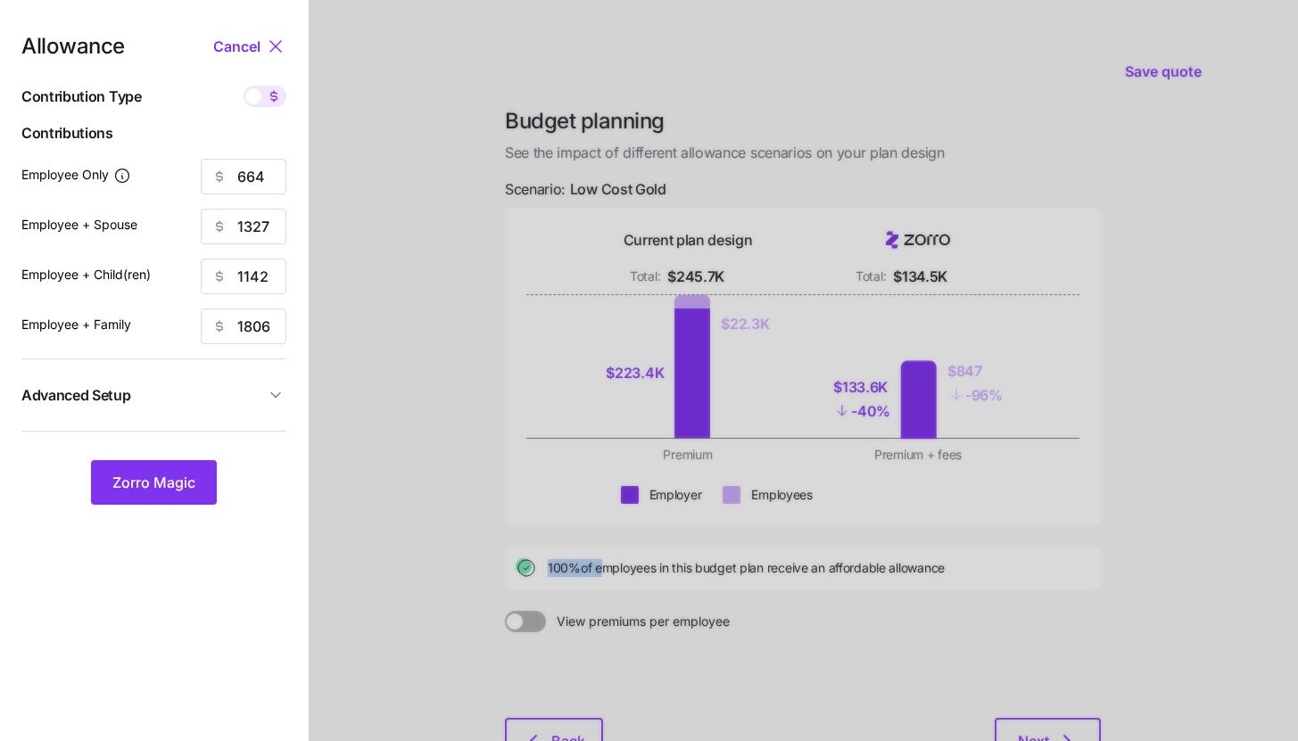
type input "100"
click at [385, 227] on div at bounding box center [804, 438] width 990 height 877
click at [277, 95] on icon at bounding box center [274, 96] width 14 height 14
click at [244, 86] on input "checkbox" at bounding box center [244, 86] width 0 height 0
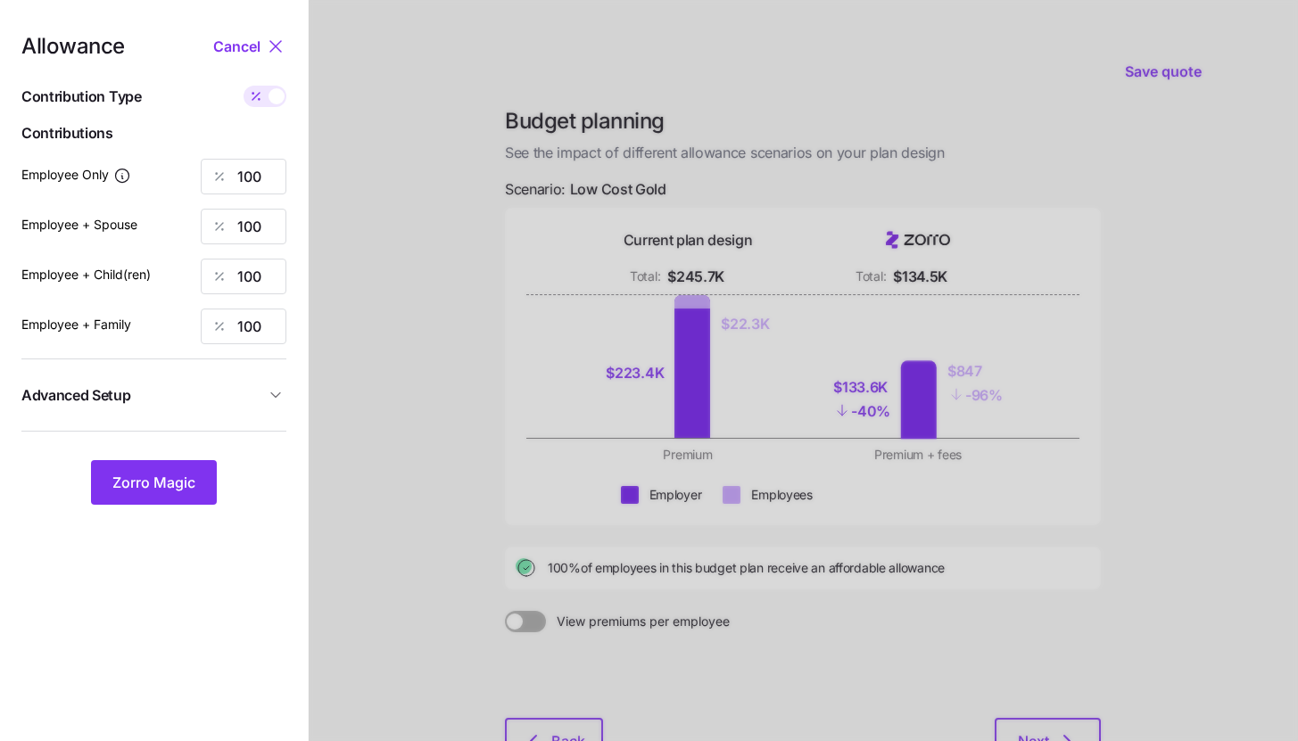
type input "664"
type input "1327"
type input "1142"
type input "1806"
click at [262, 95] on icon at bounding box center [256, 96] width 14 height 14
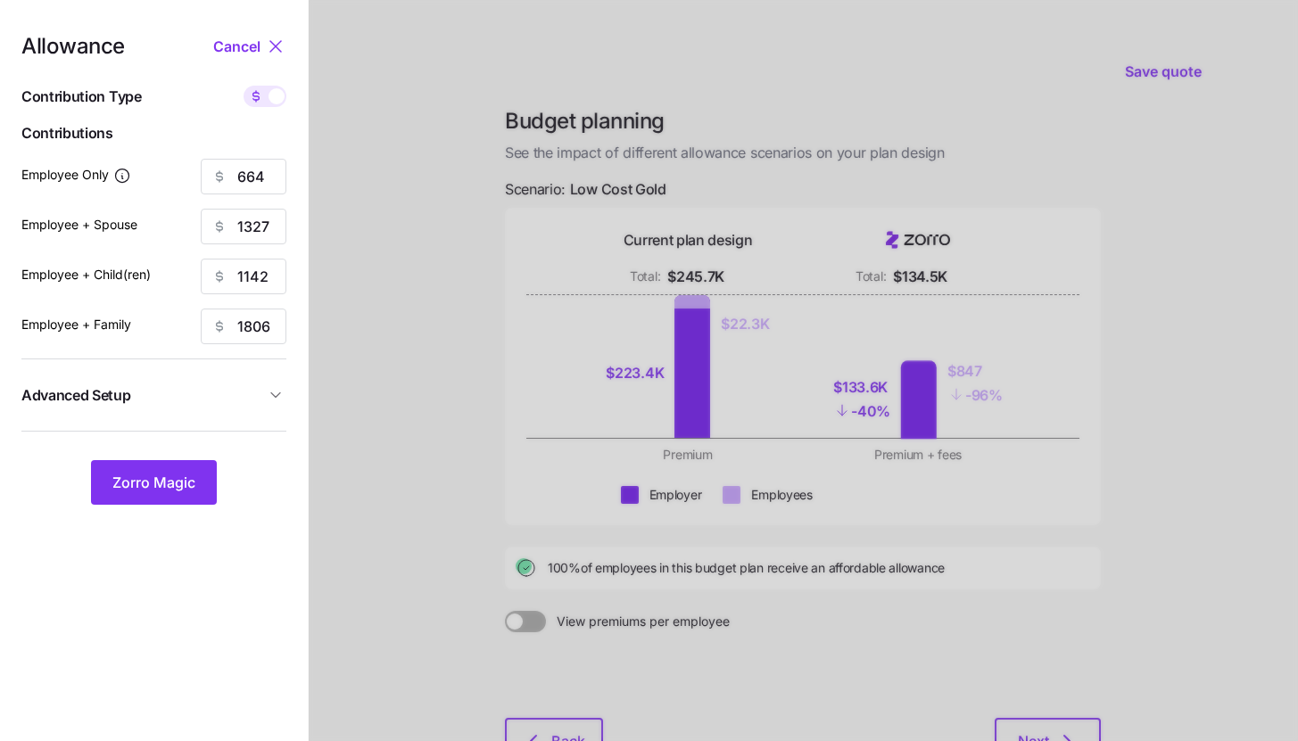
click at [244, 86] on input "checkbox" at bounding box center [244, 86] width 0 height 0
type input "100"
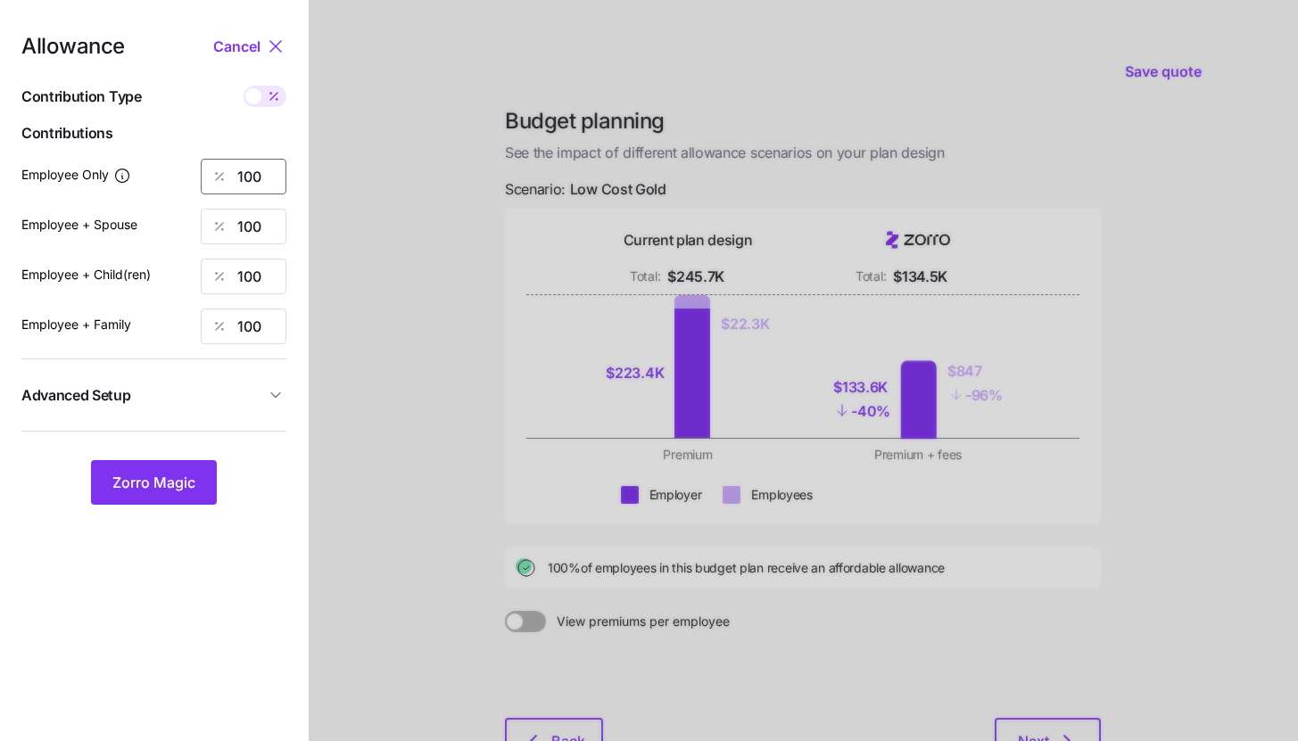
click at [267, 190] on input "100" at bounding box center [244, 177] width 86 height 36
type input "85"
type input "70"
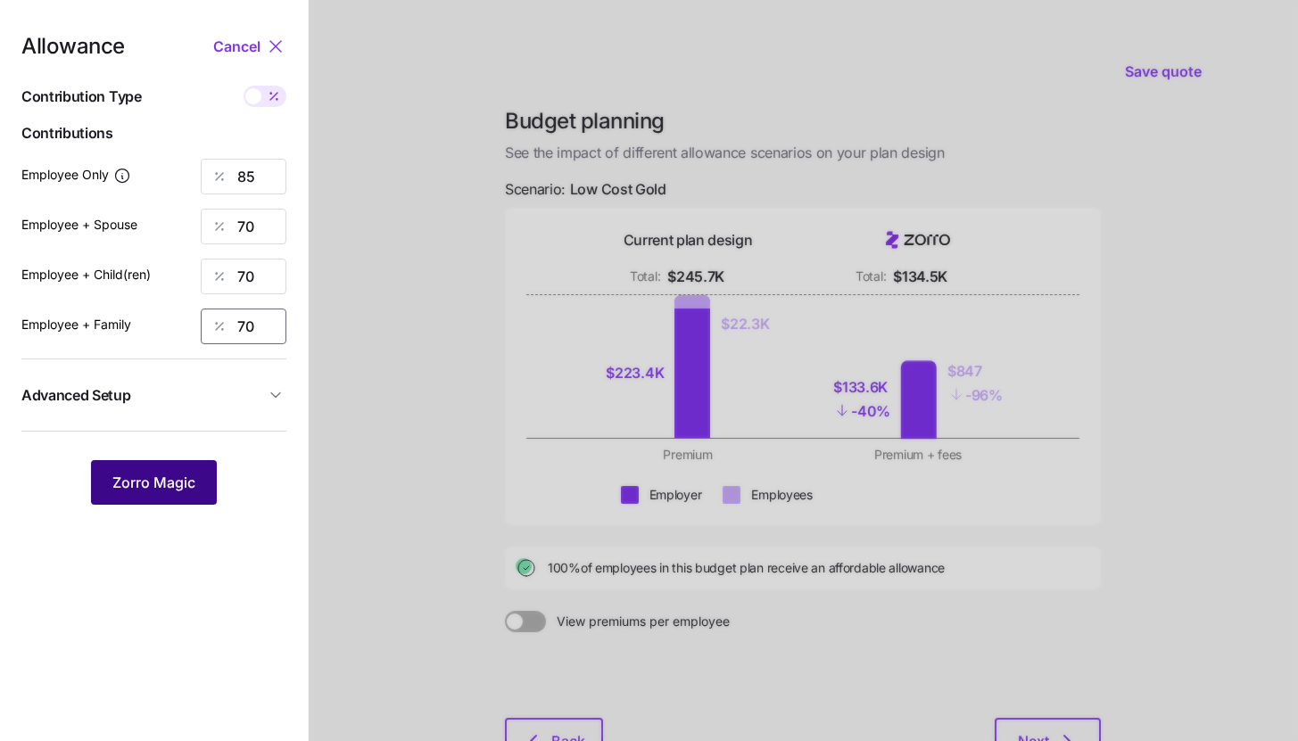
type input "70"
click at [178, 472] on button "Zorro Magic" at bounding box center [154, 482] width 126 height 45
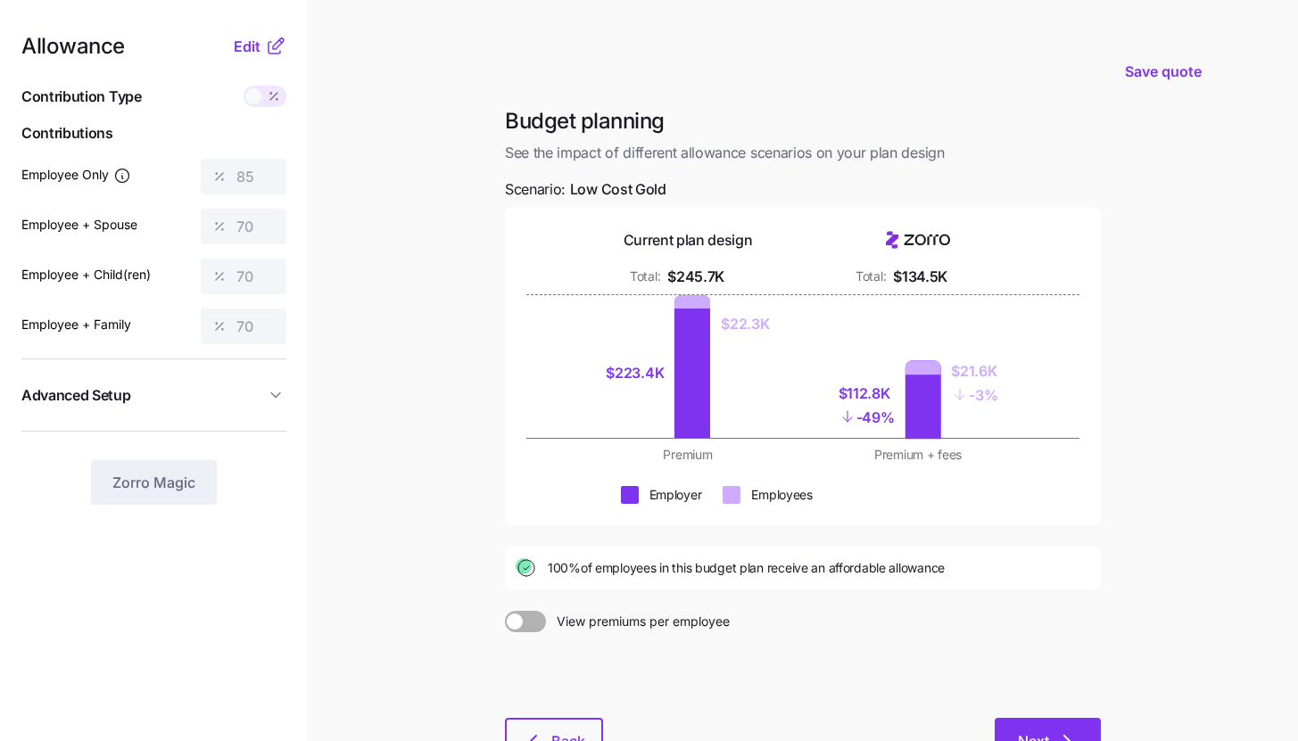
click at [1046, 725] on button "Next" at bounding box center [1048, 740] width 106 height 45
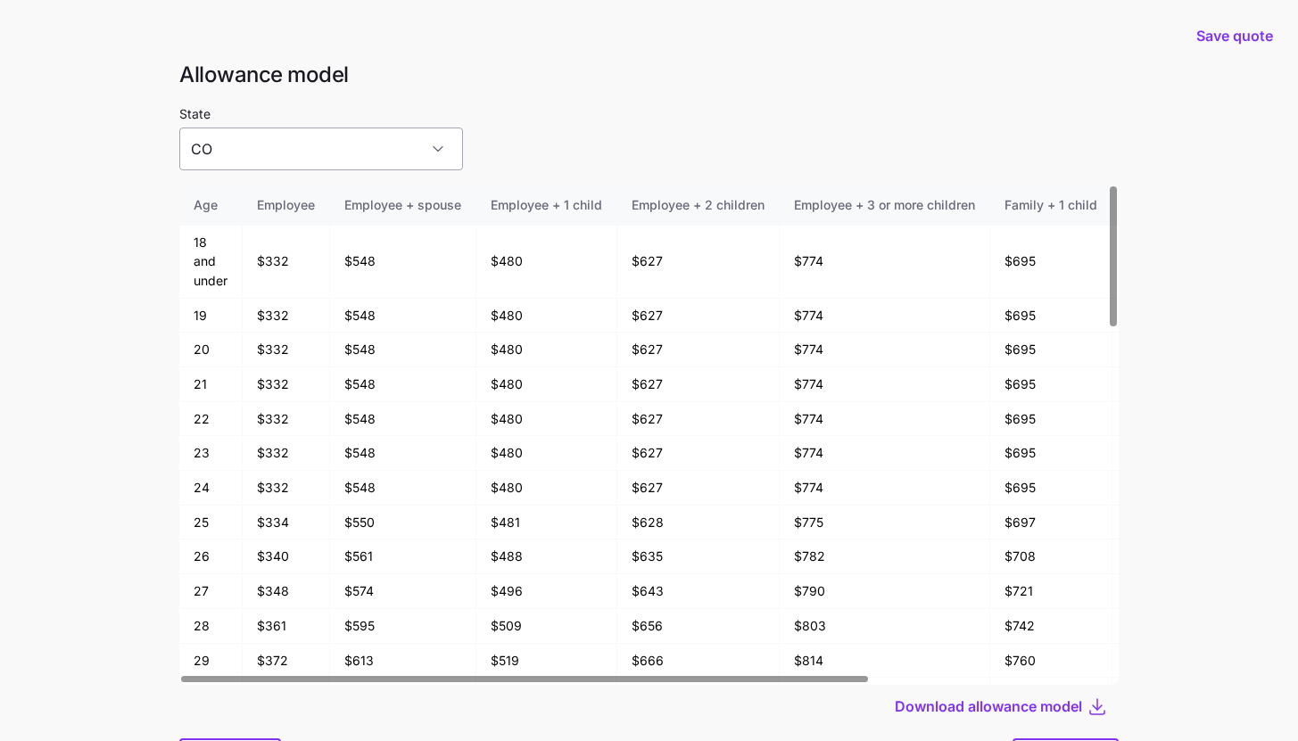
click at [361, 147] on input "CO" at bounding box center [321, 149] width 284 height 43
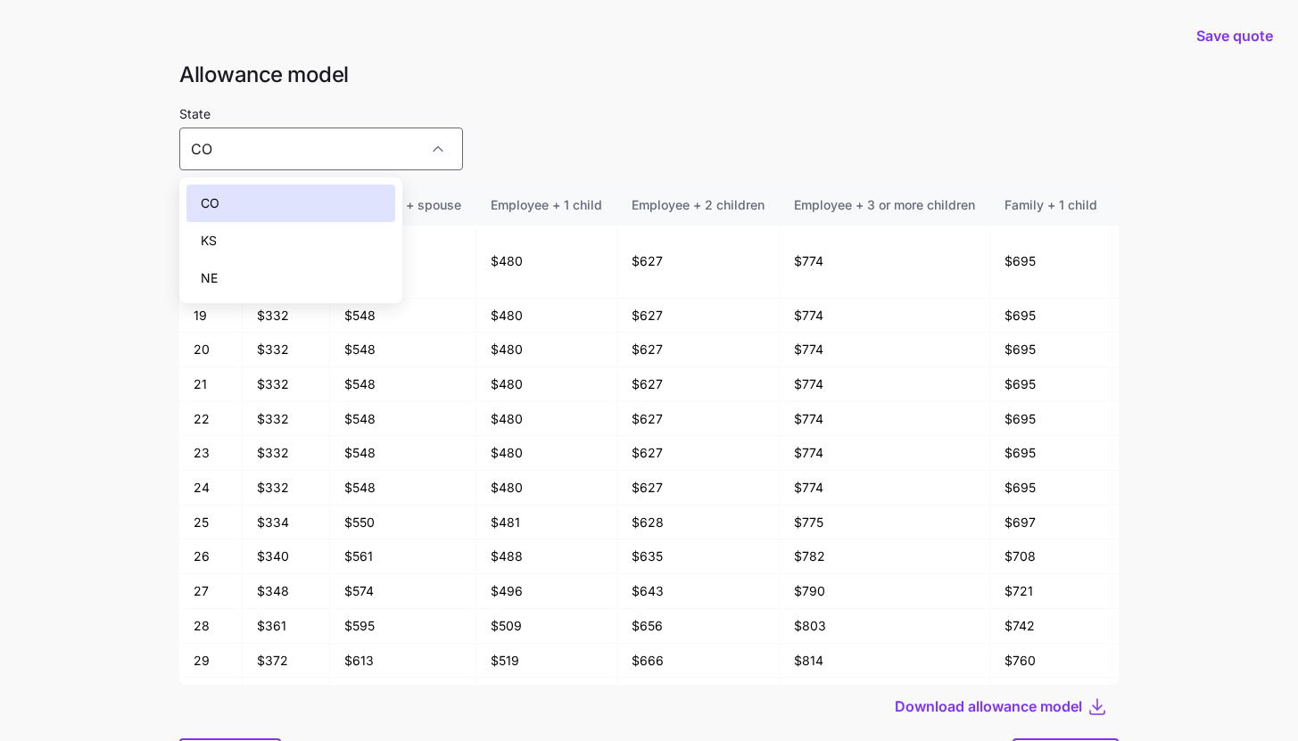
click at [319, 237] on div "KS" at bounding box center [290, 240] width 209 height 37
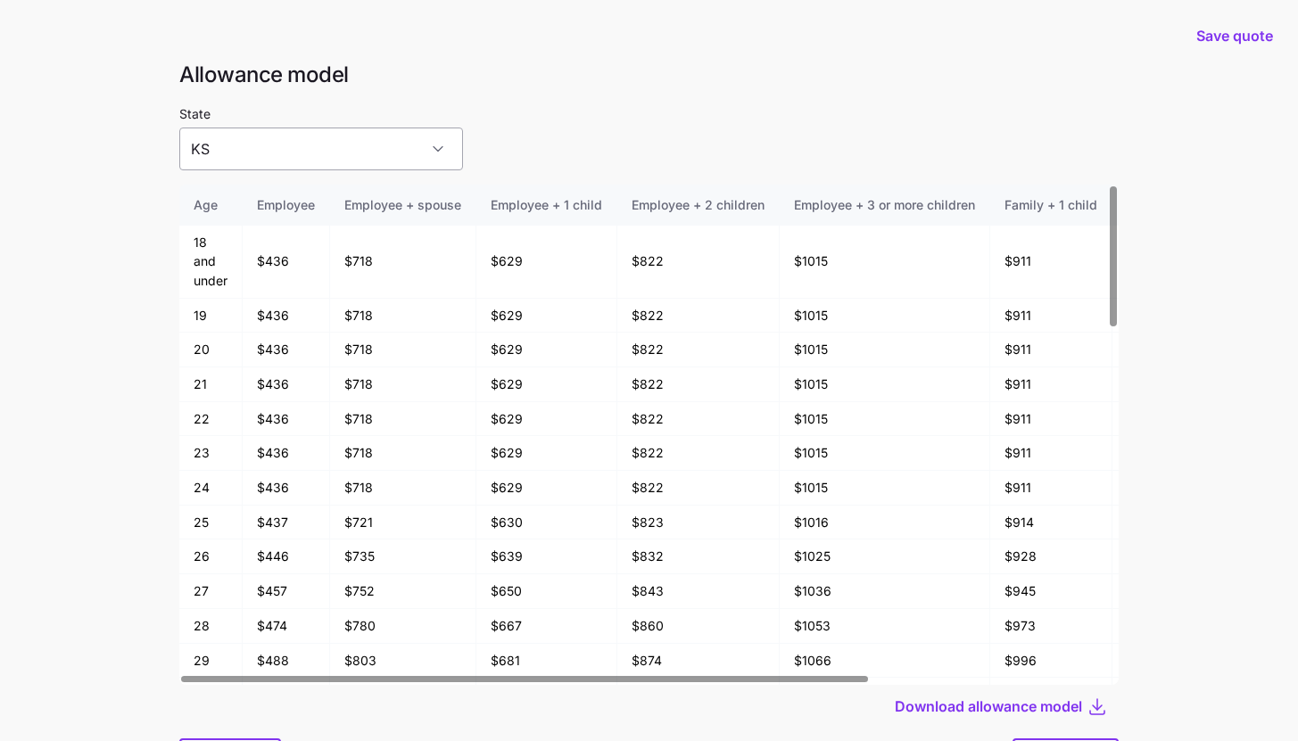
click at [310, 153] on input "KS" at bounding box center [321, 149] width 284 height 43
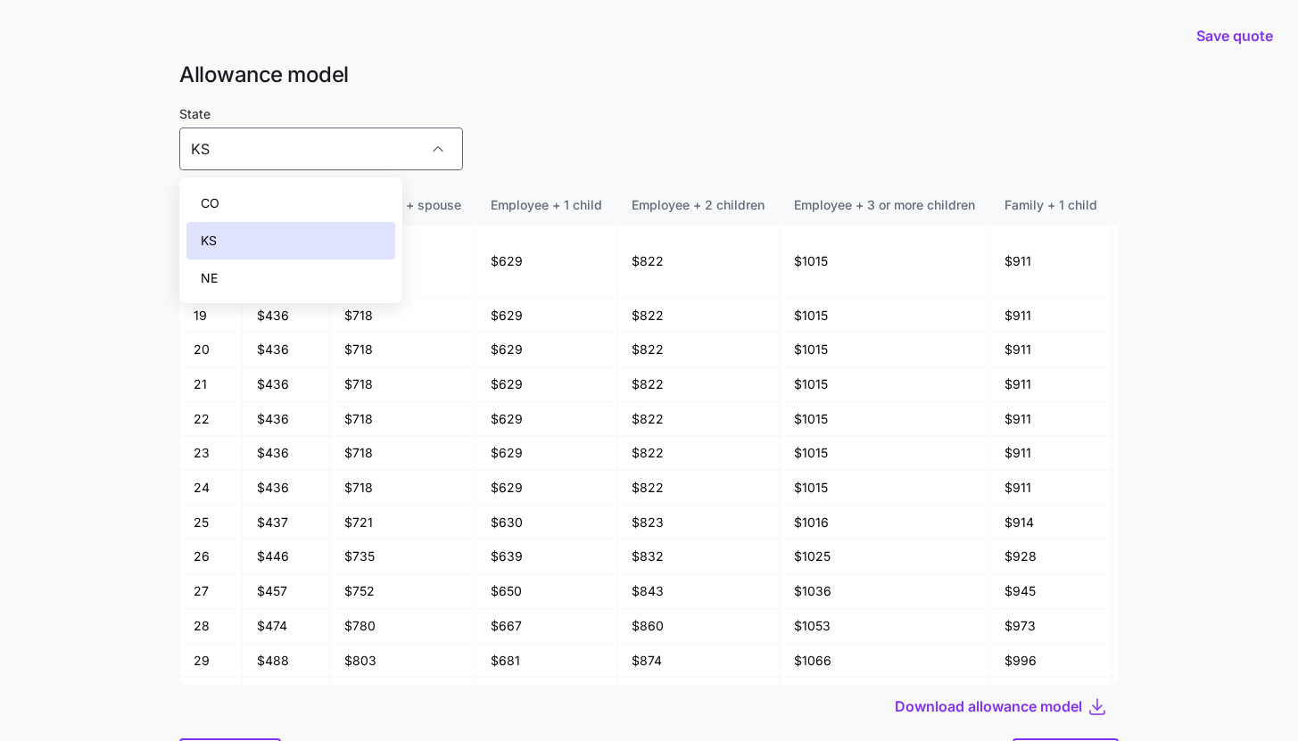
click at [280, 269] on div "NE" at bounding box center [290, 278] width 209 height 37
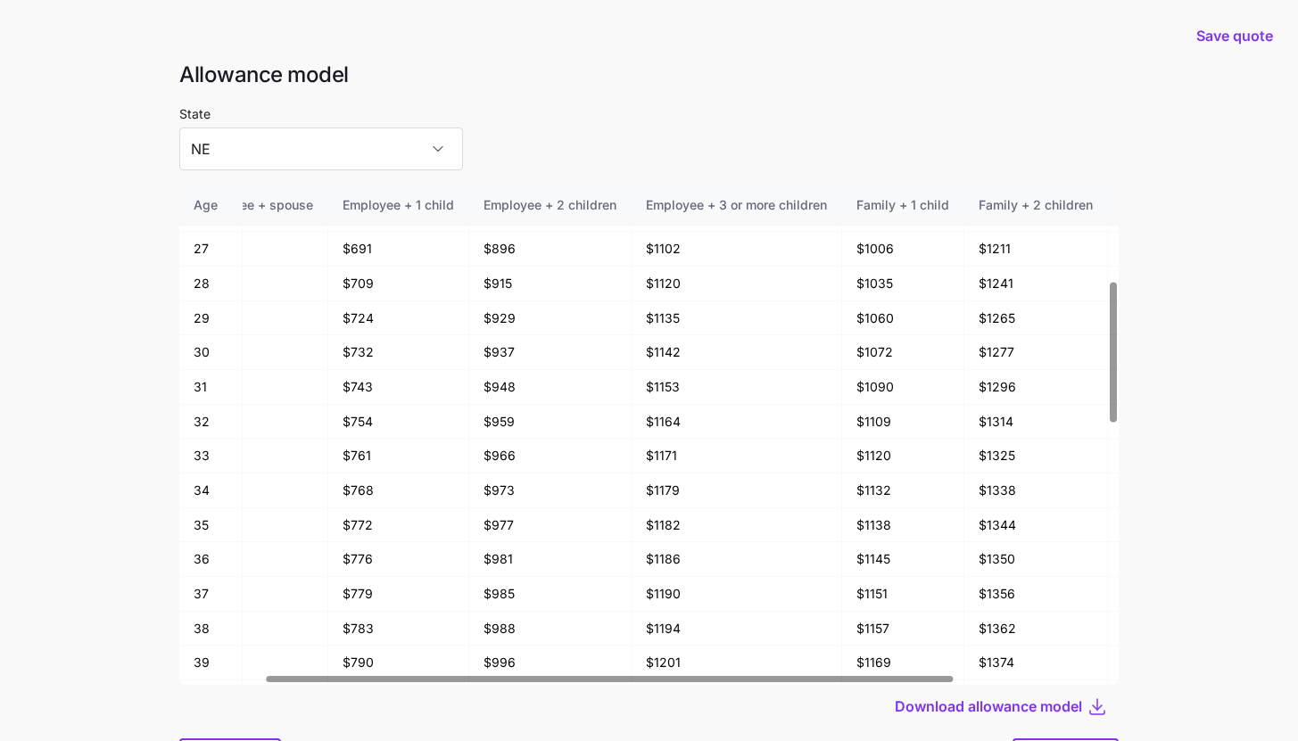
scroll to position [343, 0]
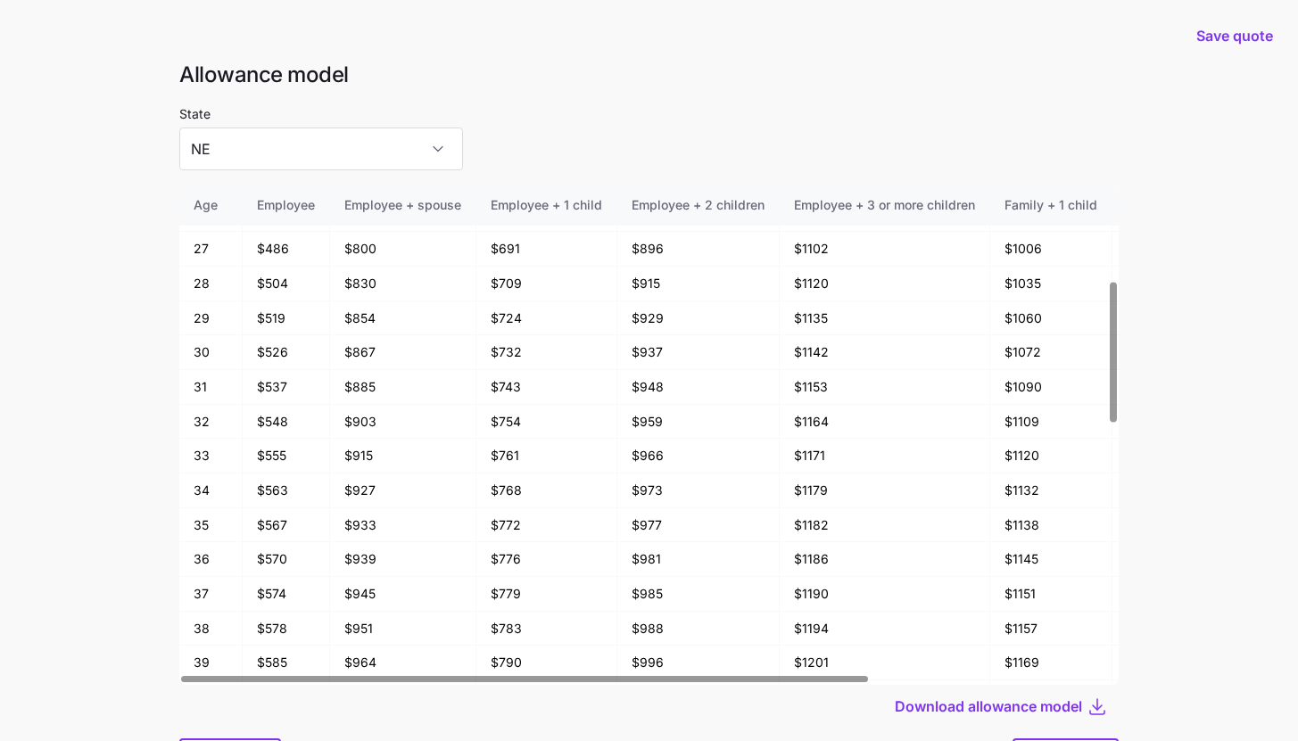
click at [519, 683] on div at bounding box center [524, 679] width 687 height 6
click at [1194, 482] on main "Save quote Allowance model State NE Age Employee Employee + spouse Employee + 1…" at bounding box center [649, 418] width 1298 height 837
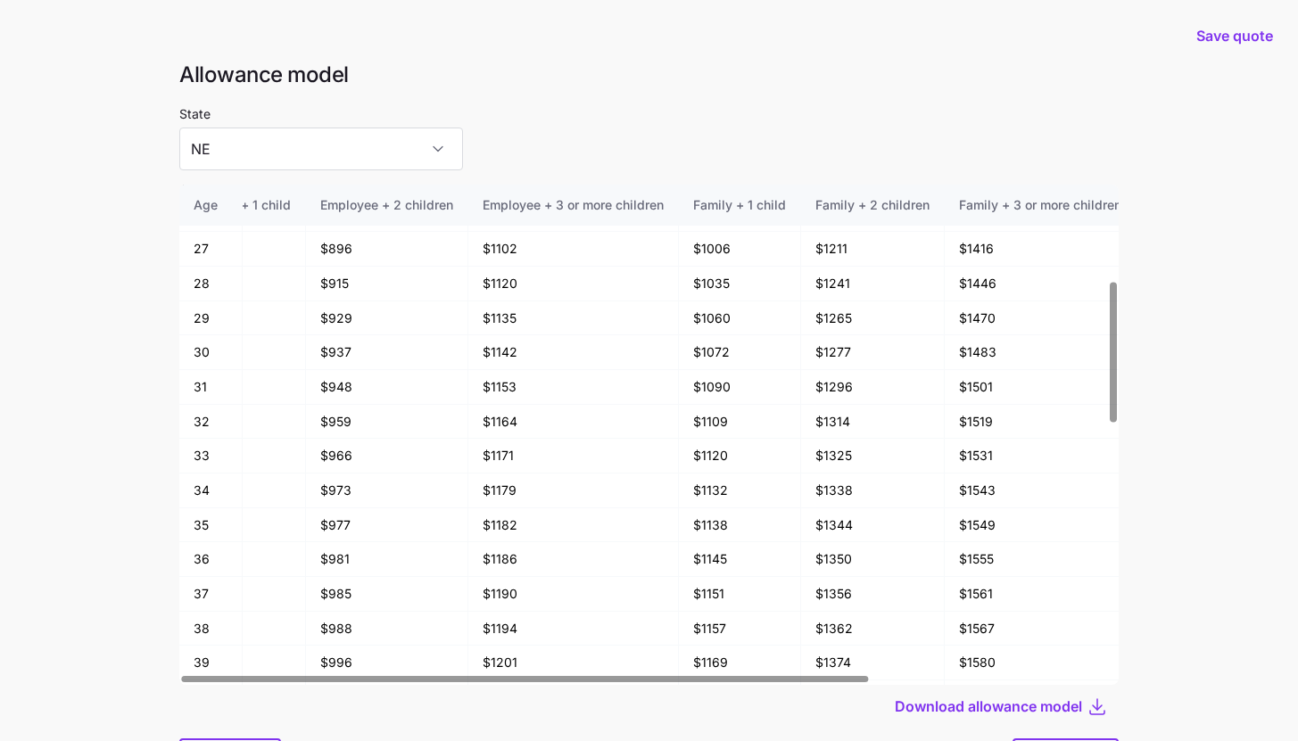
scroll to position [343, 327]
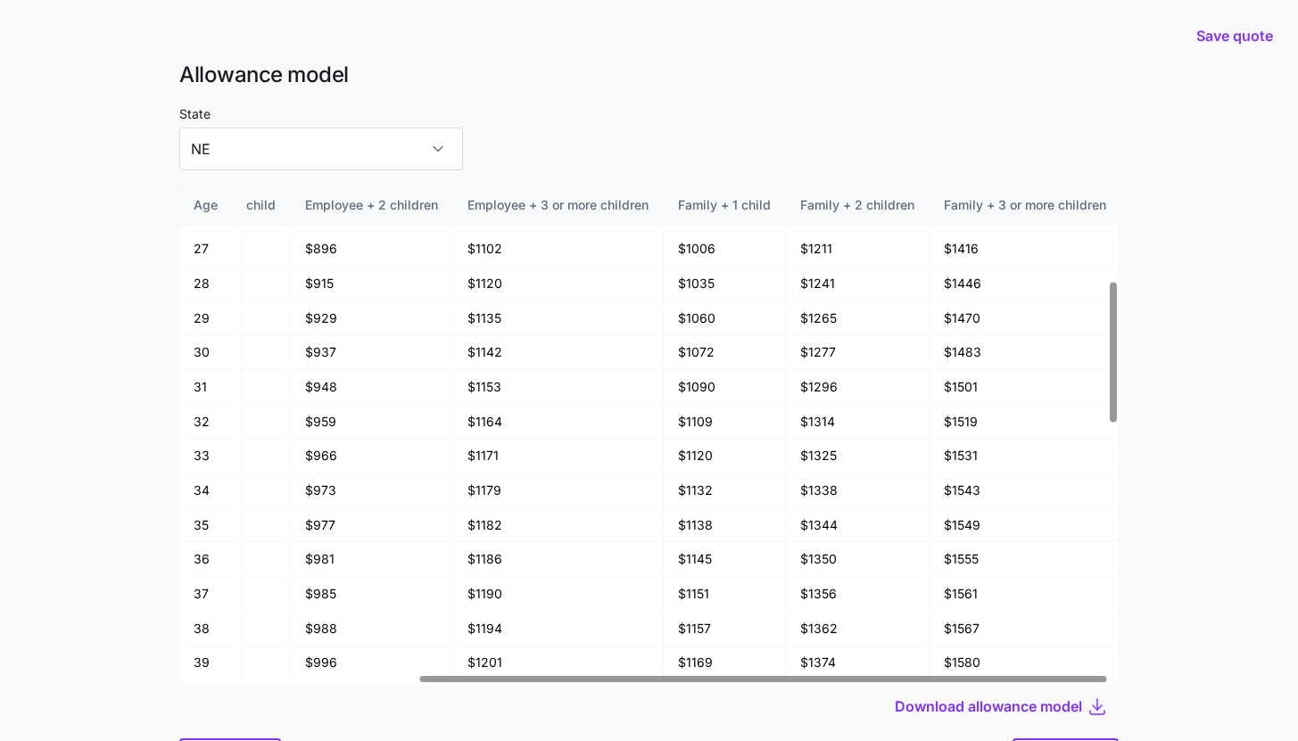
click at [1107, 676] on div at bounding box center [763, 679] width 687 height 6
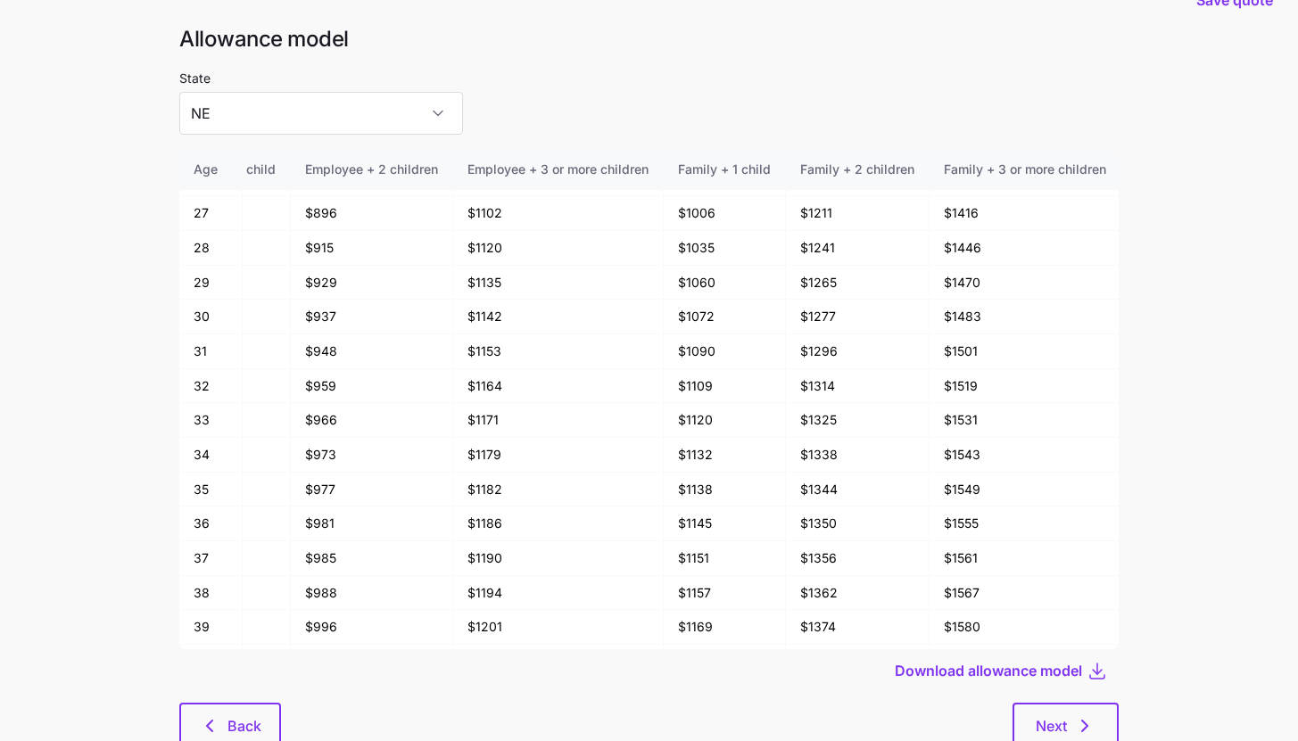
scroll to position [95, 0]
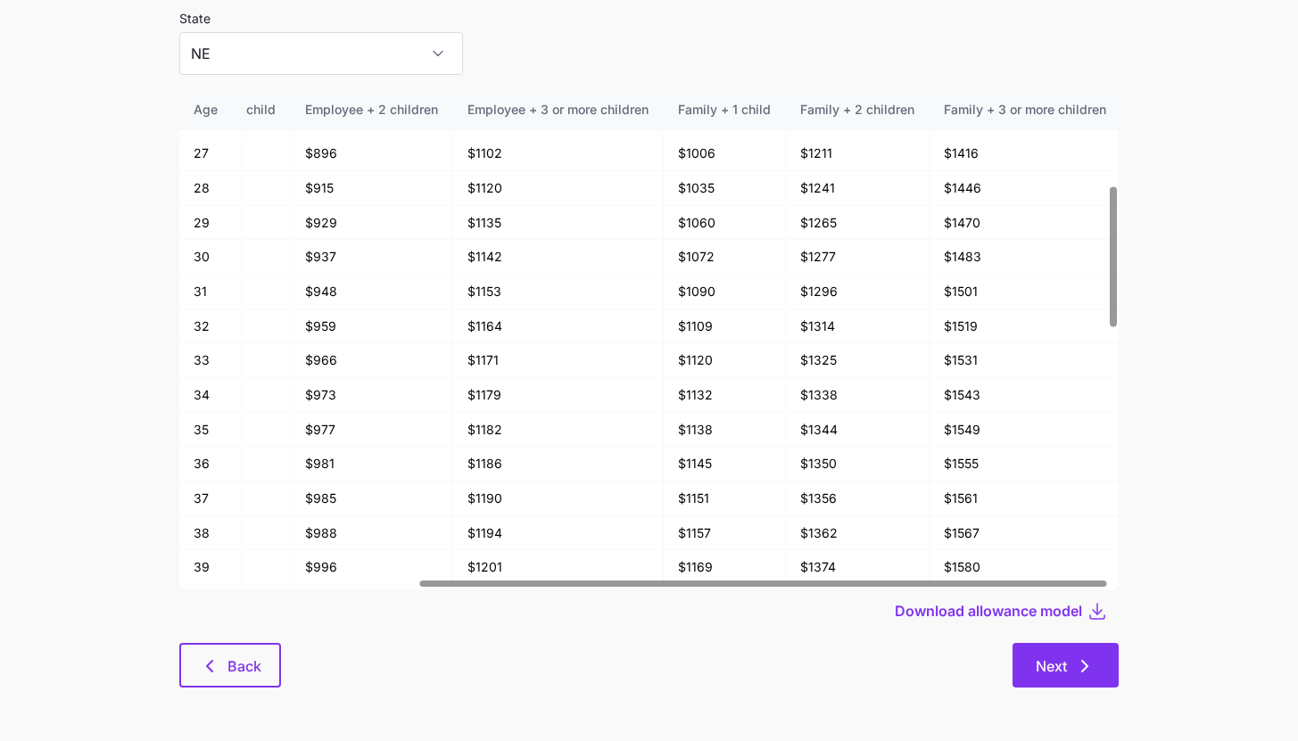
click at [1061, 686] on button "Next" at bounding box center [1066, 665] width 106 height 45
type input "CO"
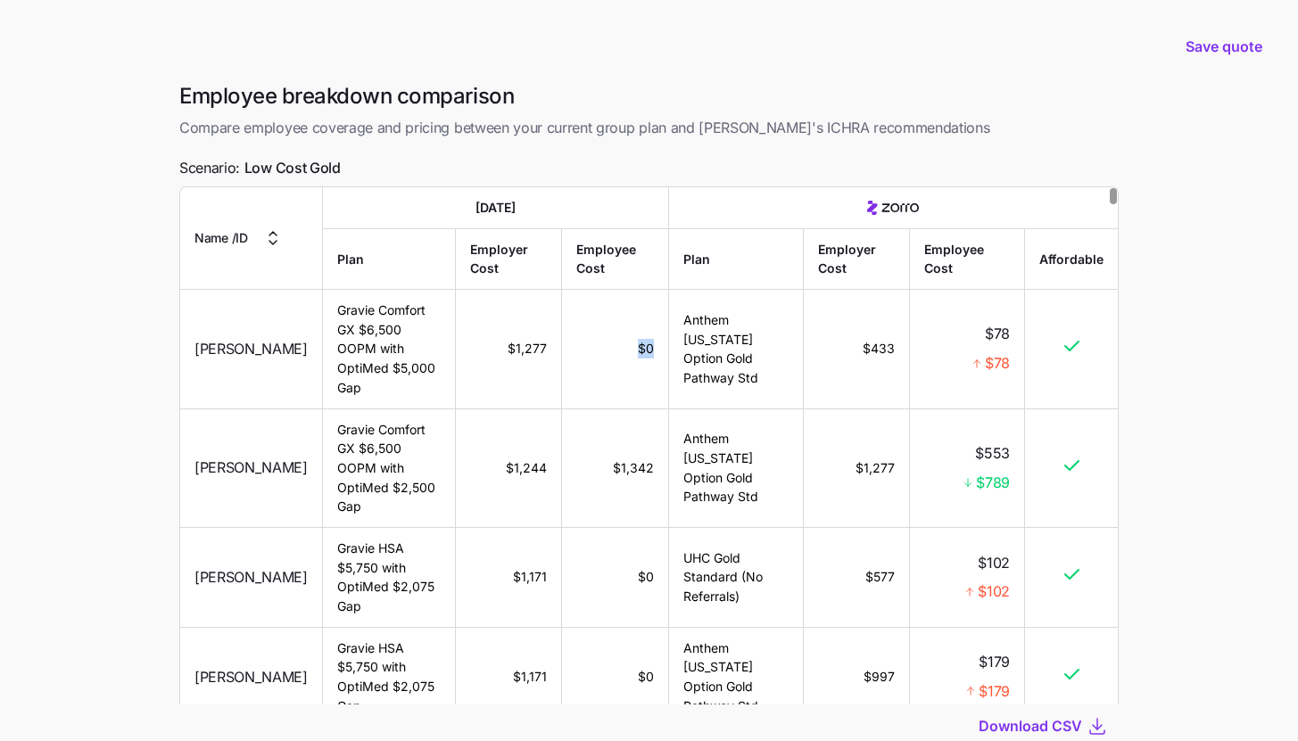
drag, startPoint x: 630, startPoint y: 348, endPoint x: 656, endPoint y: 344, distance: 26.1
click at [656, 344] on td "$0" at bounding box center [615, 349] width 107 height 119
drag, startPoint x: 988, startPoint y: 356, endPoint x: 1006, endPoint y: 357, distance: 18.8
click at [1006, 357] on span "$78" at bounding box center [997, 363] width 25 height 22
click at [1013, 357] on td "$78 $78" at bounding box center [967, 349] width 115 height 119
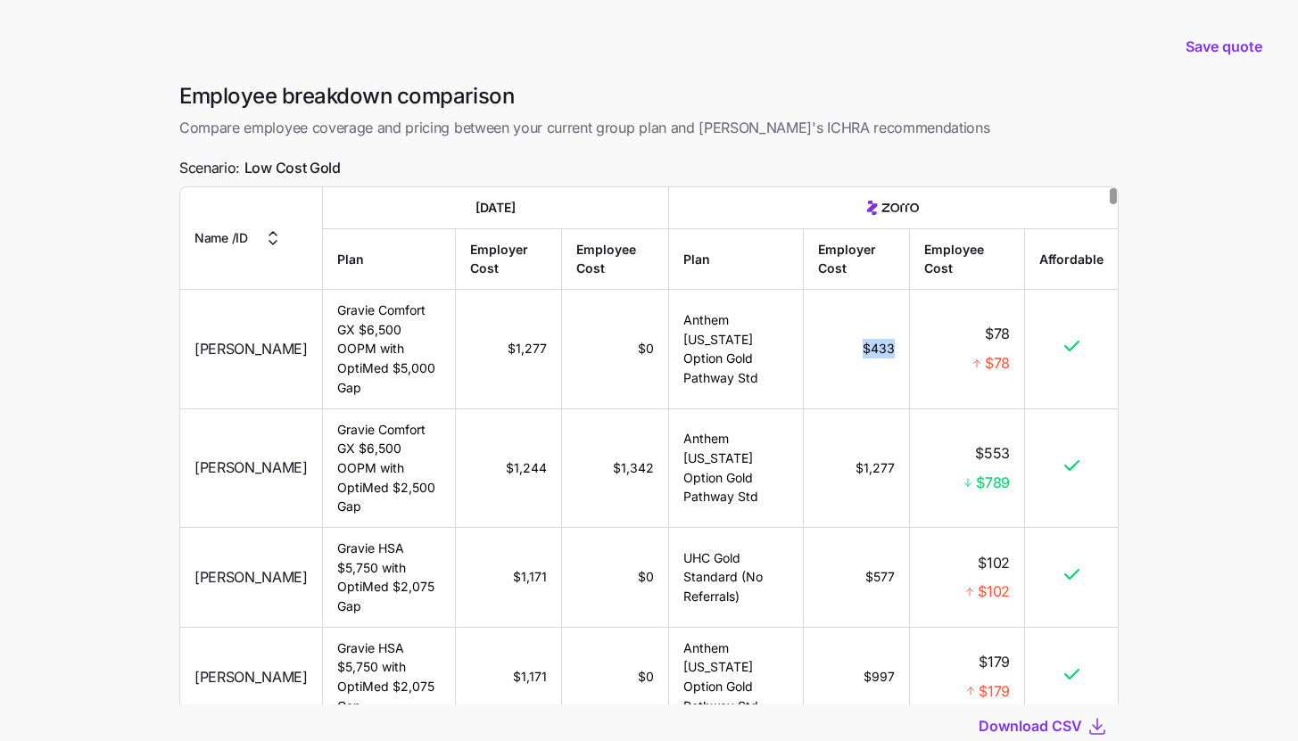
drag, startPoint x: 842, startPoint y: 337, endPoint x: 899, endPoint y: 344, distance: 57.4
click at [899, 344] on td "$433" at bounding box center [857, 349] width 106 height 119
click at [864, 375] on td "$433" at bounding box center [857, 349] width 106 height 119
drag, startPoint x: 979, startPoint y: 454, endPoint x: 1000, endPoint y: 454, distance: 21.4
click at [1000, 472] on span "$789" at bounding box center [993, 483] width 34 height 22
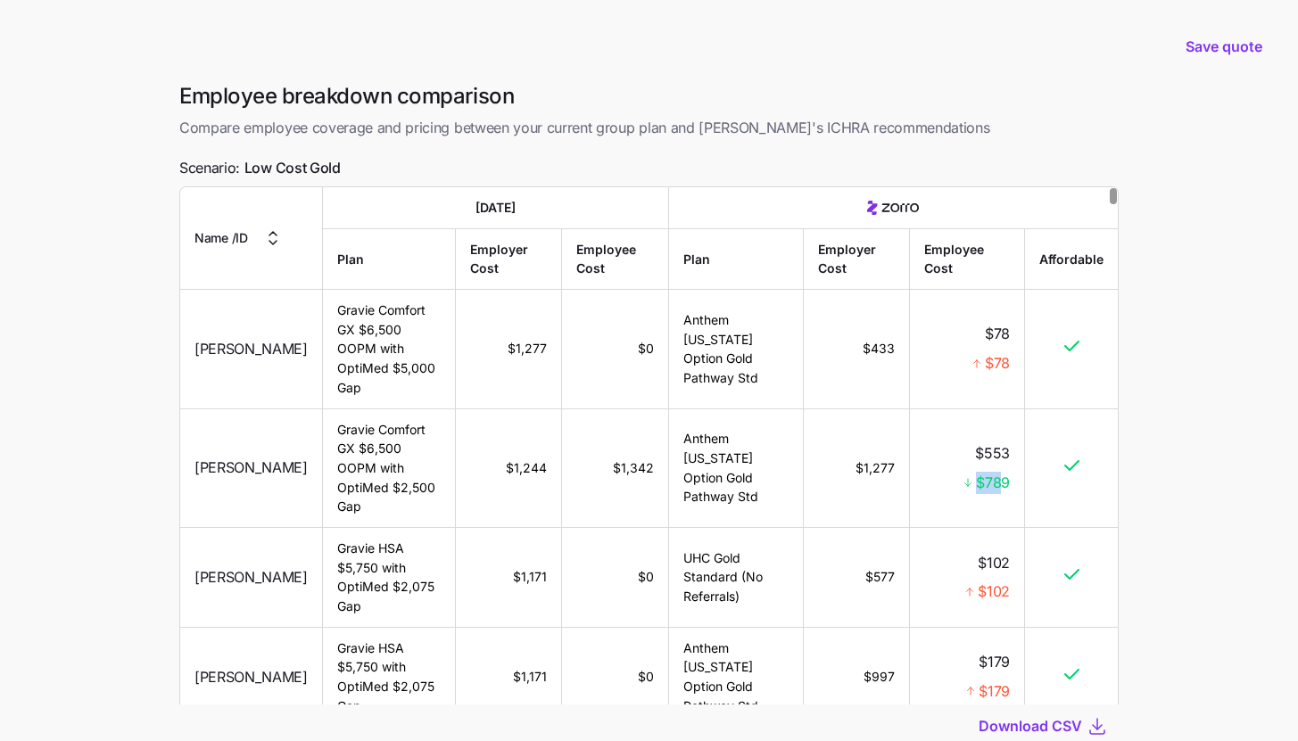
click at [709, 439] on td "Anthem Colorado Option Gold Pathway Std" at bounding box center [736, 468] width 135 height 119
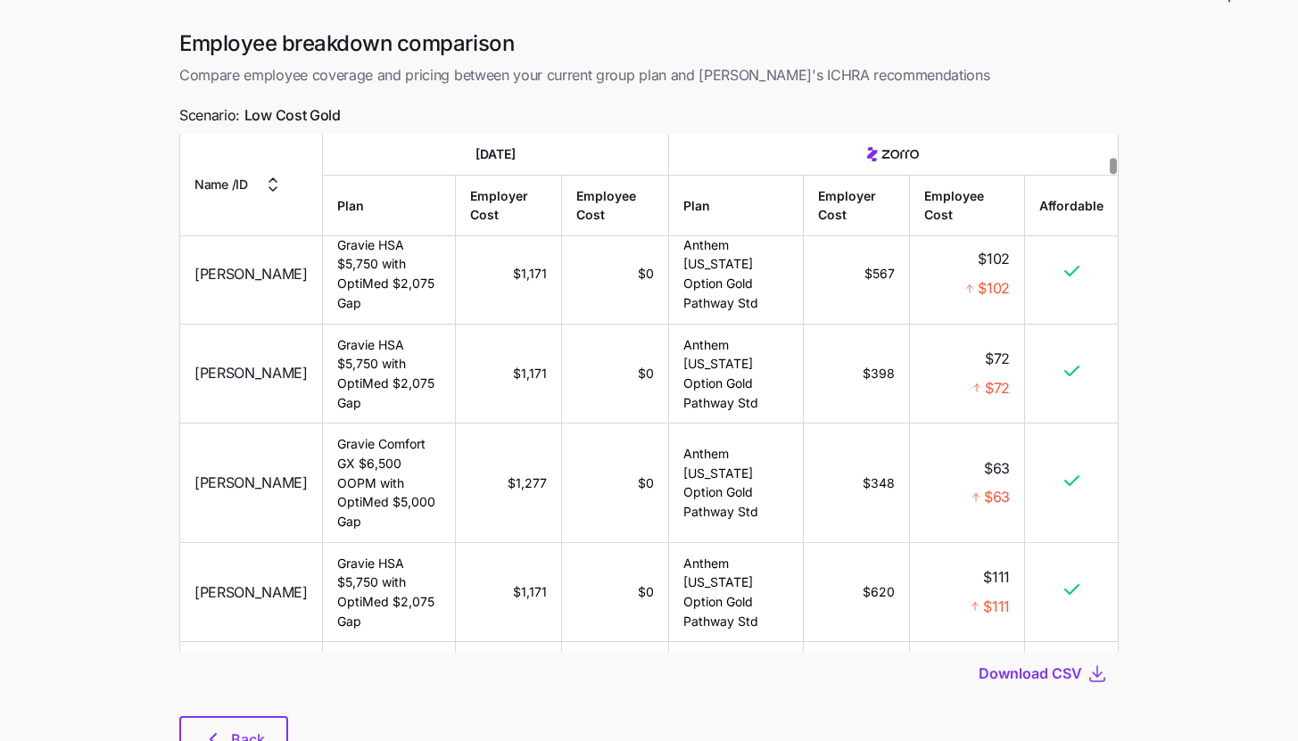
scroll to position [126, 0]
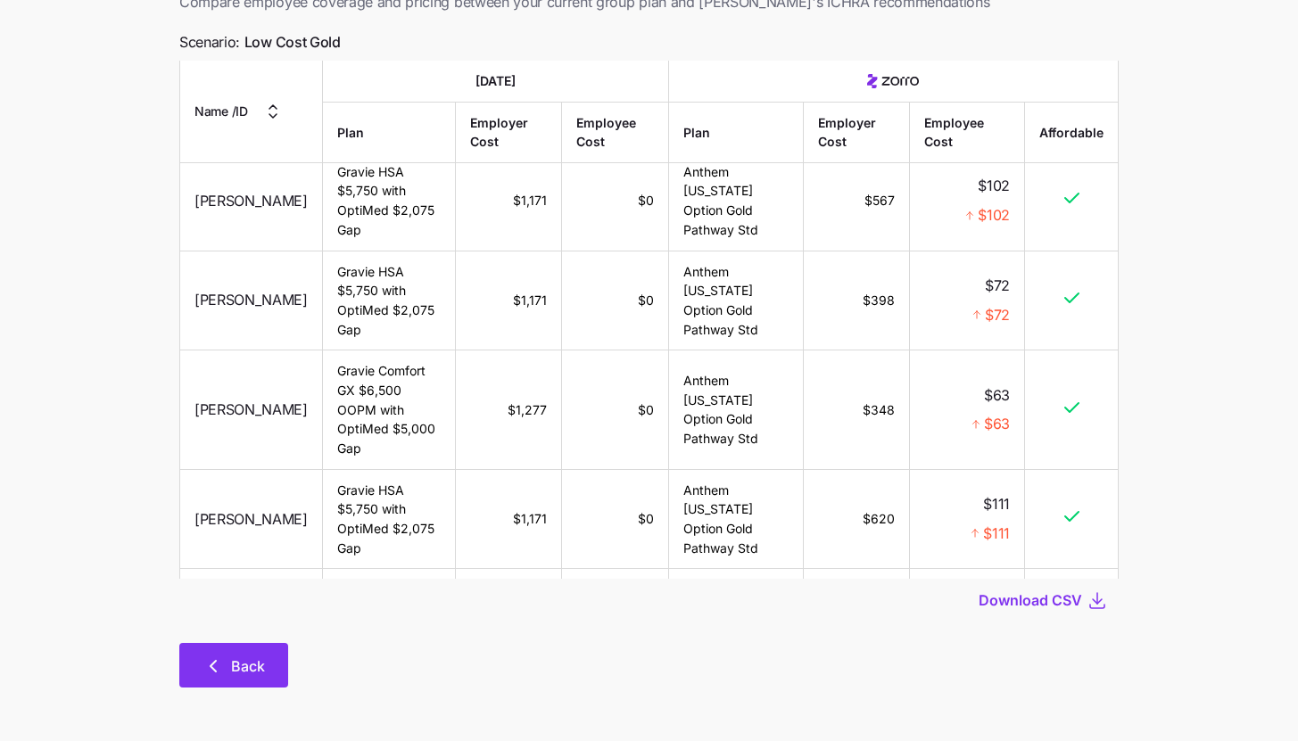
click at [240, 678] on button "Back" at bounding box center [233, 665] width 109 height 45
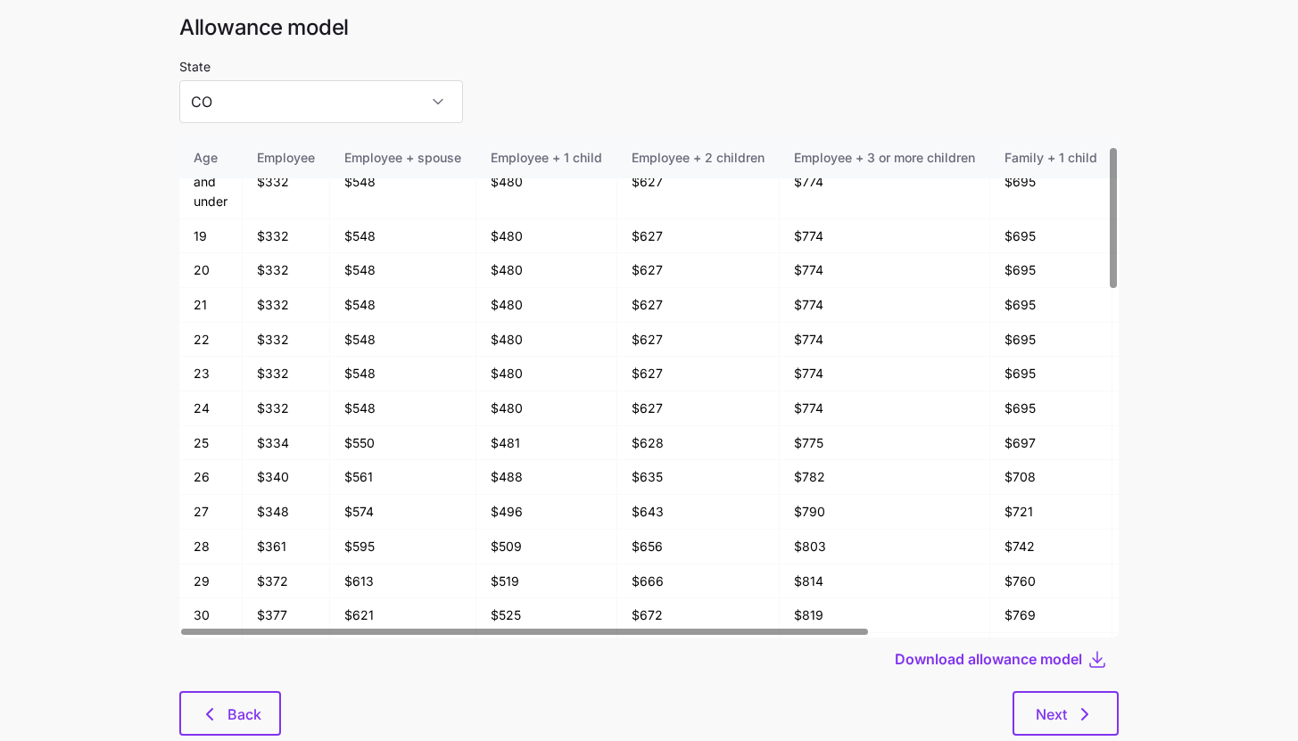
scroll to position [95, 0]
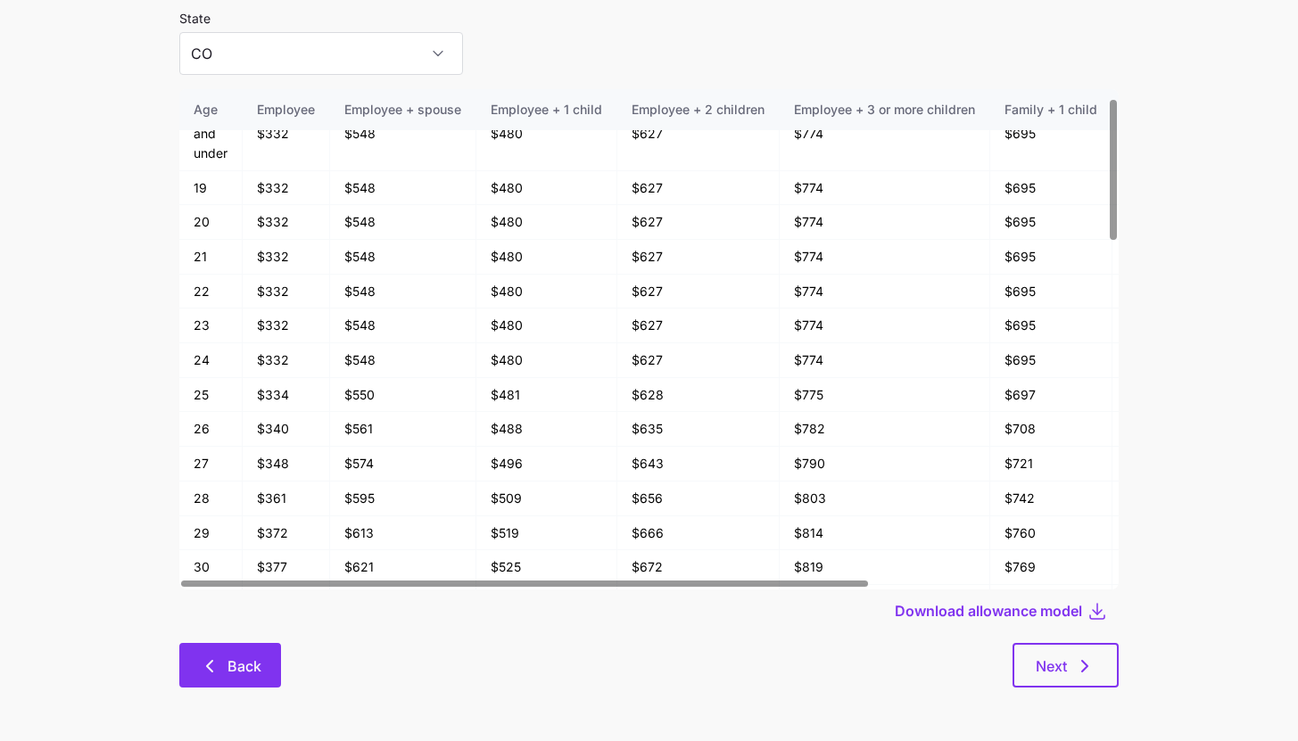
click at [200, 678] on button "Back" at bounding box center [230, 665] width 102 height 45
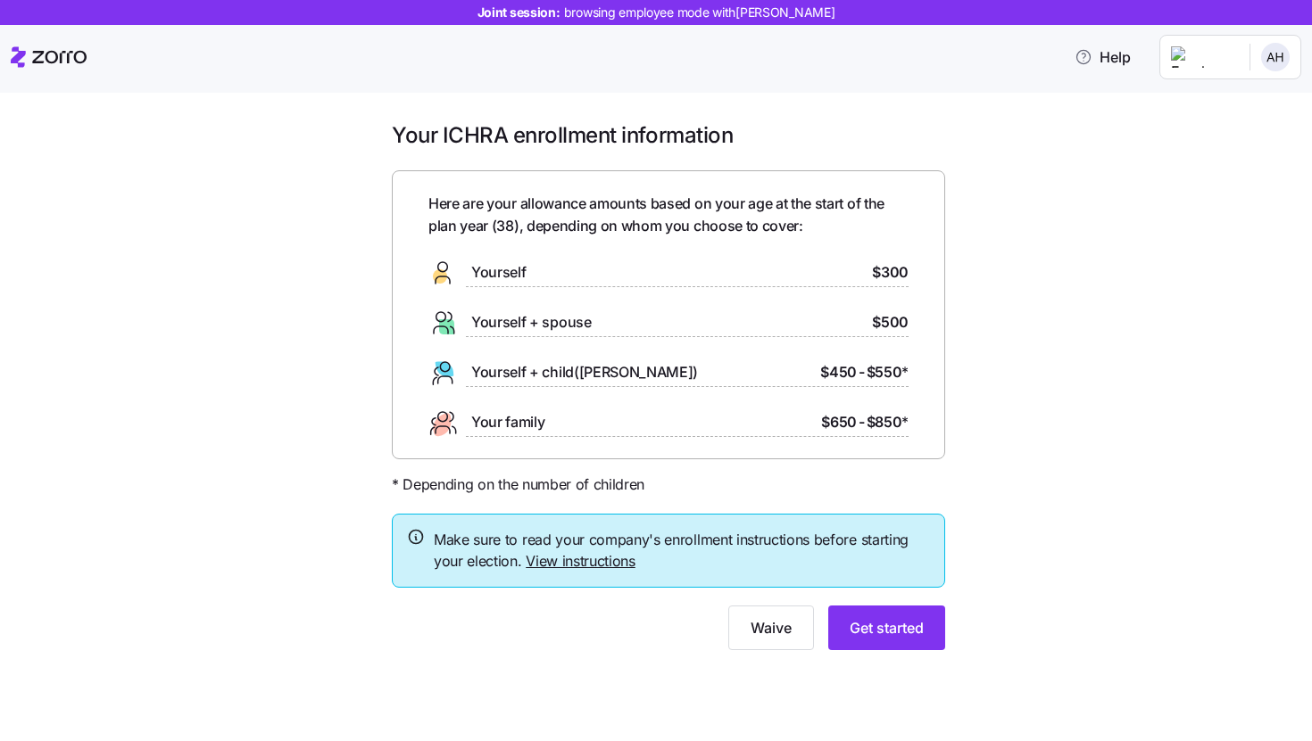
click at [568, 569] on link "View instructions" at bounding box center [581, 561] width 110 height 18
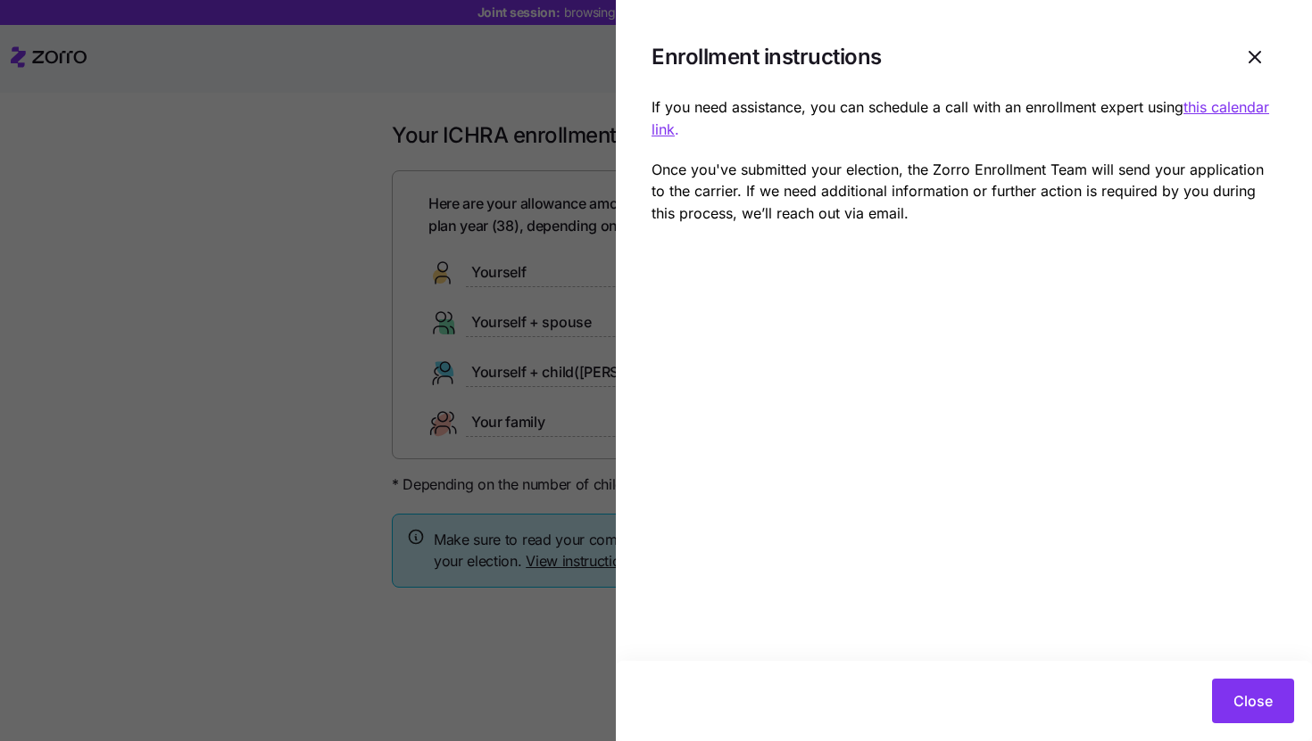
drag, startPoint x: 331, startPoint y: 412, endPoint x: 364, endPoint y: 412, distance: 33.0
click at [331, 412] on div at bounding box center [656, 370] width 1312 height 741
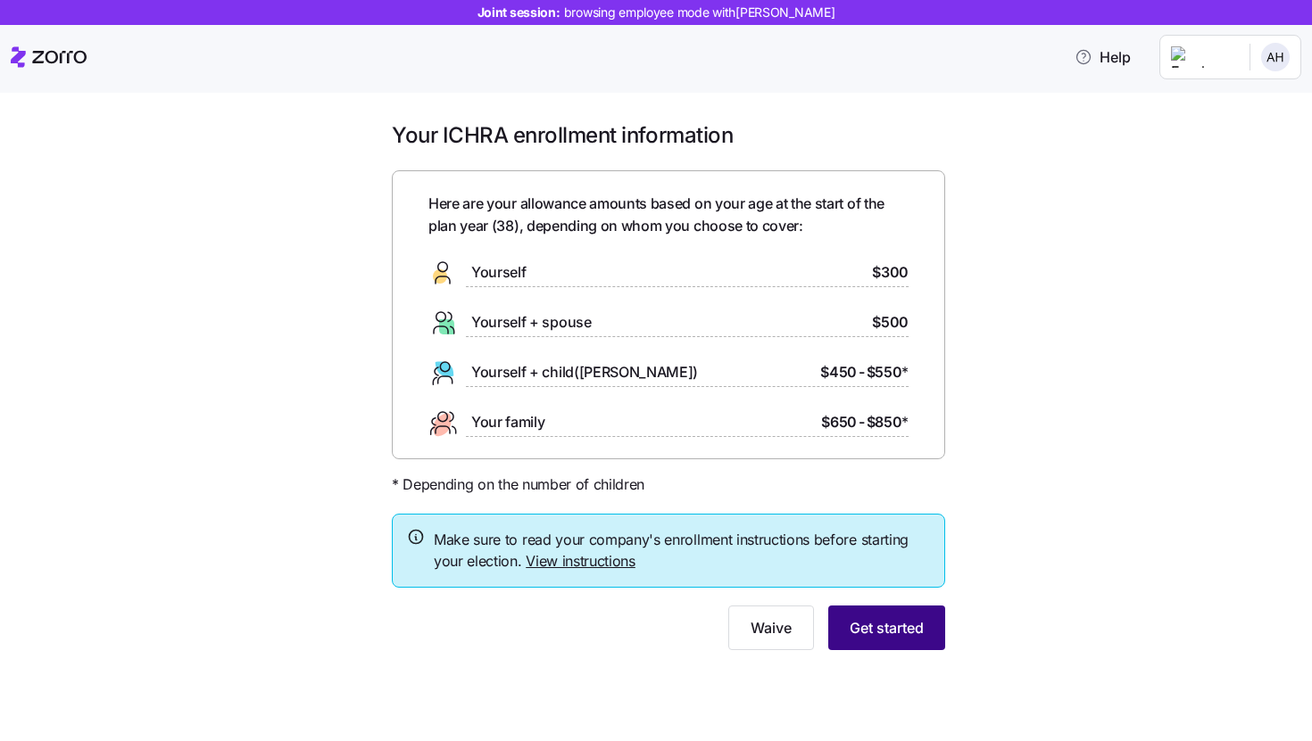
click at [890, 630] on span "Get started" at bounding box center [886, 627] width 74 height 21
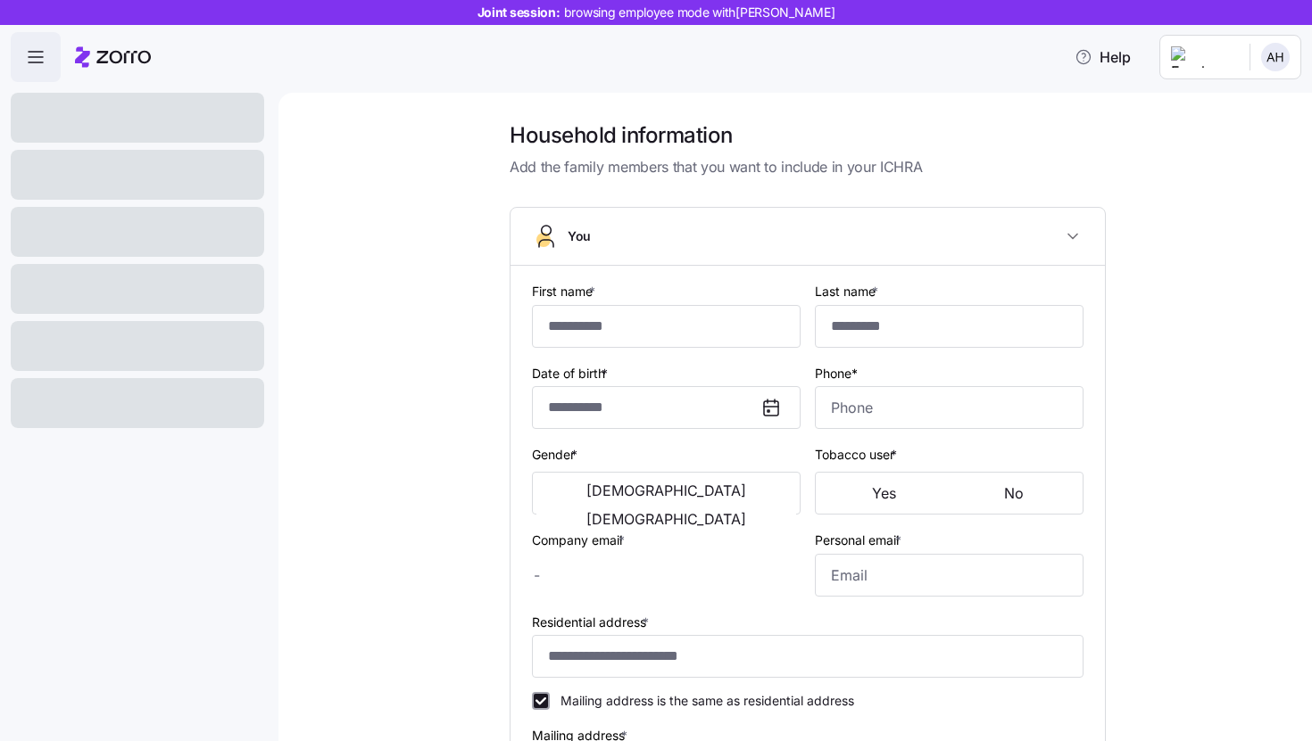
type input "****"
type input "*****"
type input "adam.huang@email.com"
type input "**********"
checkbox input "true"
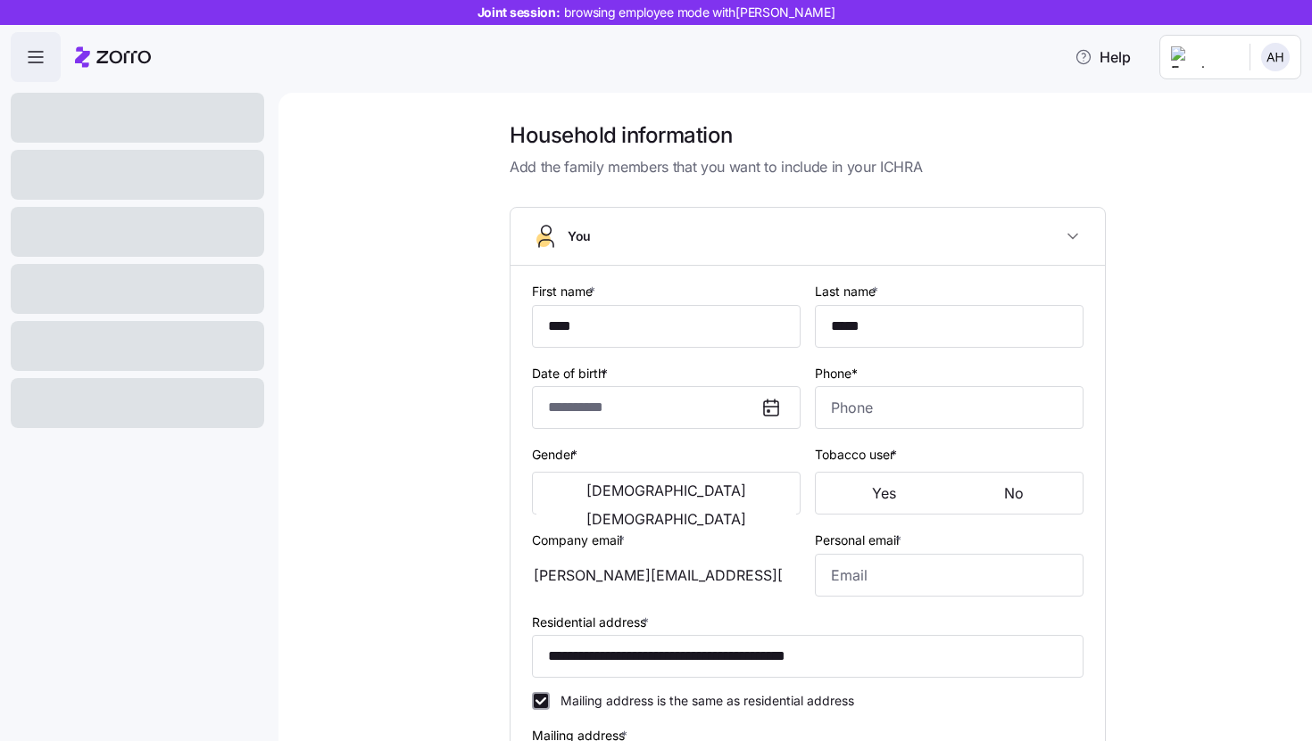
type input "**********"
type input "(805) 959-8232"
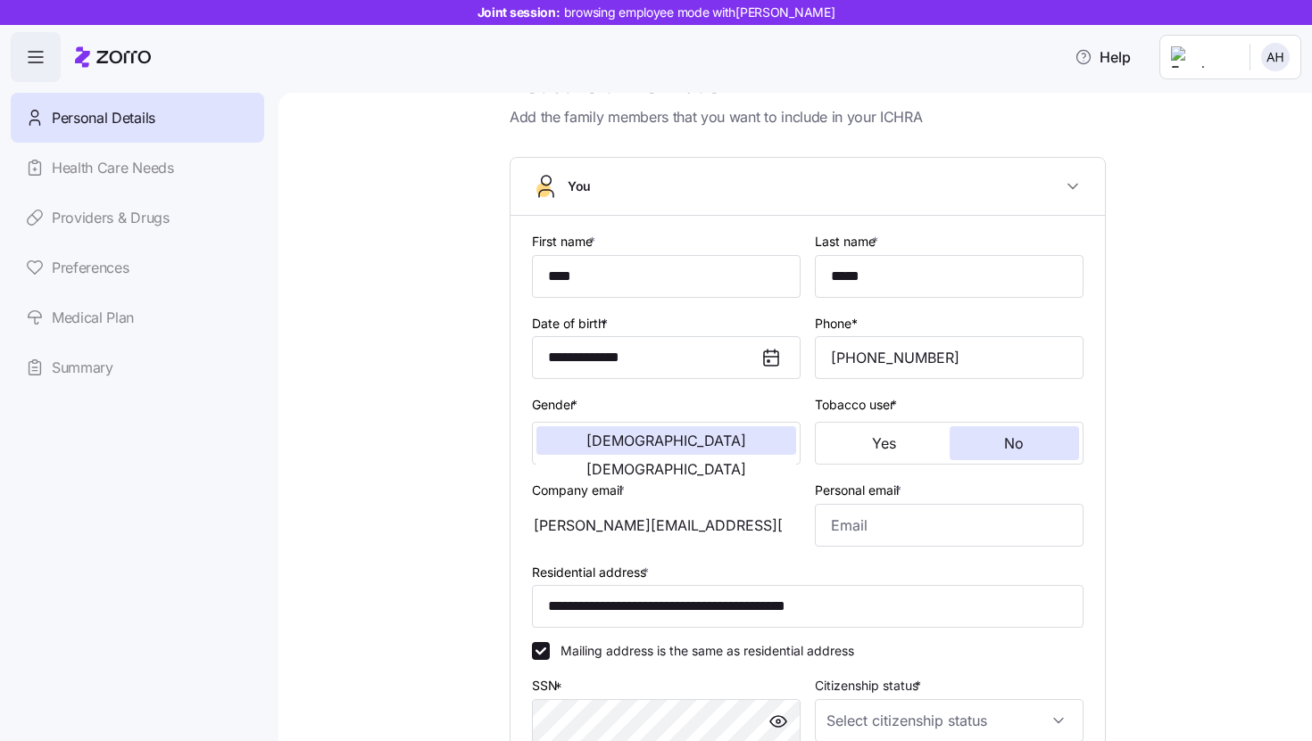
scroll to position [147, 0]
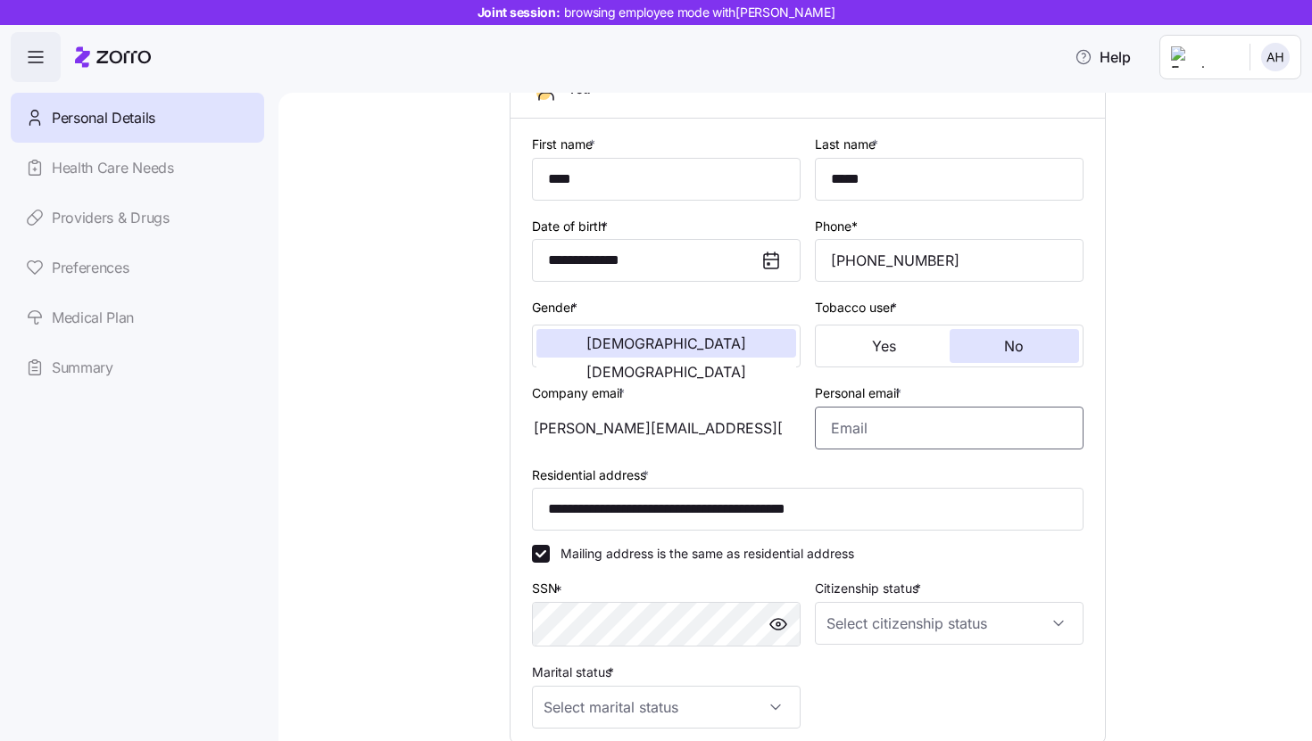
click at [961, 444] on input "Personal email *" at bounding box center [949, 428] width 269 height 43
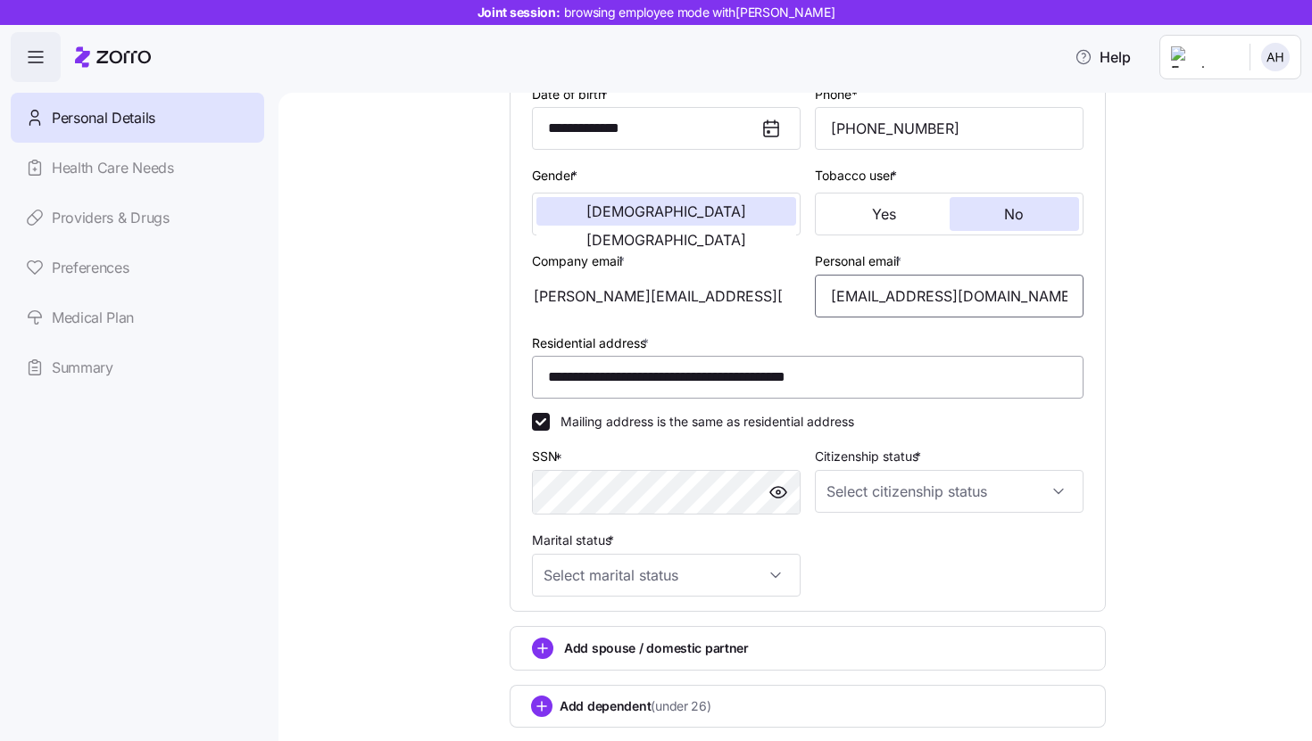
scroll to position [392, 0]
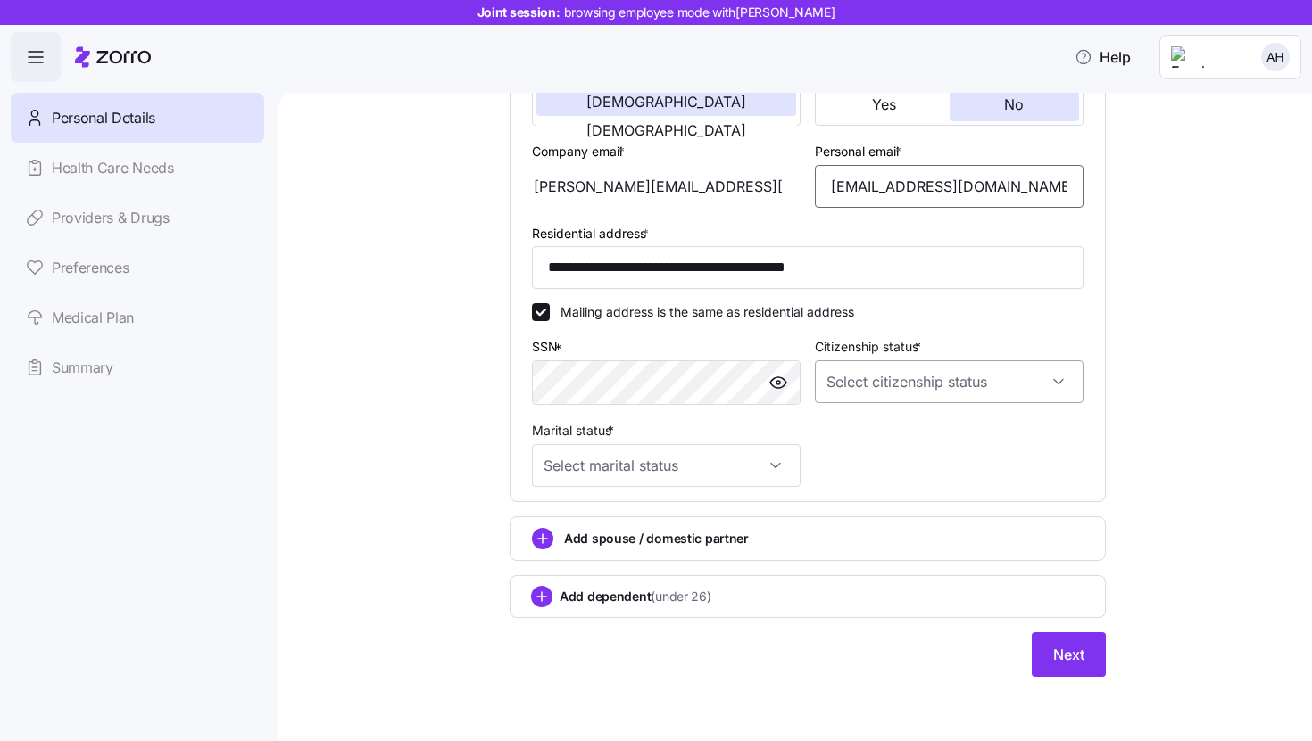
type input "moe.fake@gmail.com"
click at [881, 393] on input "Citizenship status *" at bounding box center [949, 381] width 269 height 43
click at [881, 451] on div "US citizen" at bounding box center [943, 436] width 254 height 37
type input "US citizen"
click at [881, 451] on div "**********" at bounding box center [808, 189] width 566 height 610
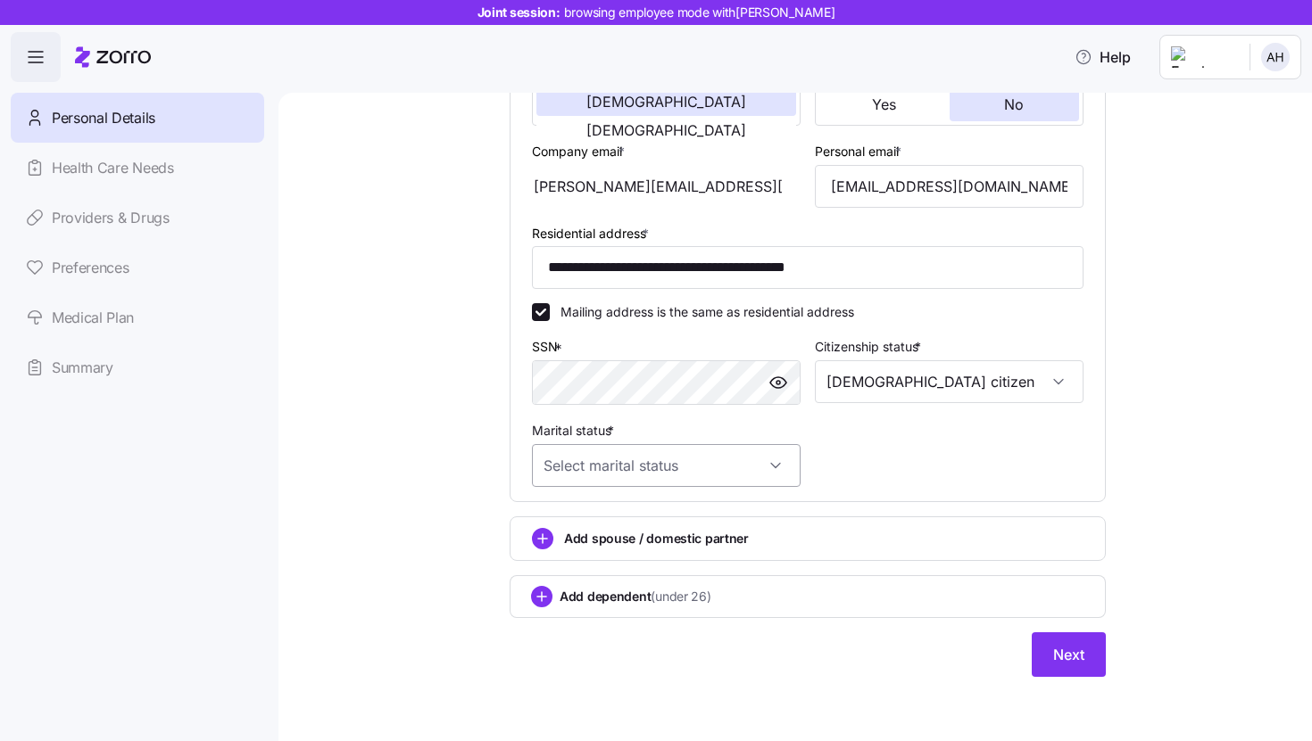
click at [756, 463] on input "Marital status *" at bounding box center [666, 465] width 269 height 43
click at [708, 509] on div "Single" at bounding box center [660, 519] width 254 height 37
type input "Single"
click at [1147, 470] on div "**********" at bounding box center [807, 215] width 958 height 966
click at [1072, 670] on button "Next" at bounding box center [1068, 655] width 74 height 45
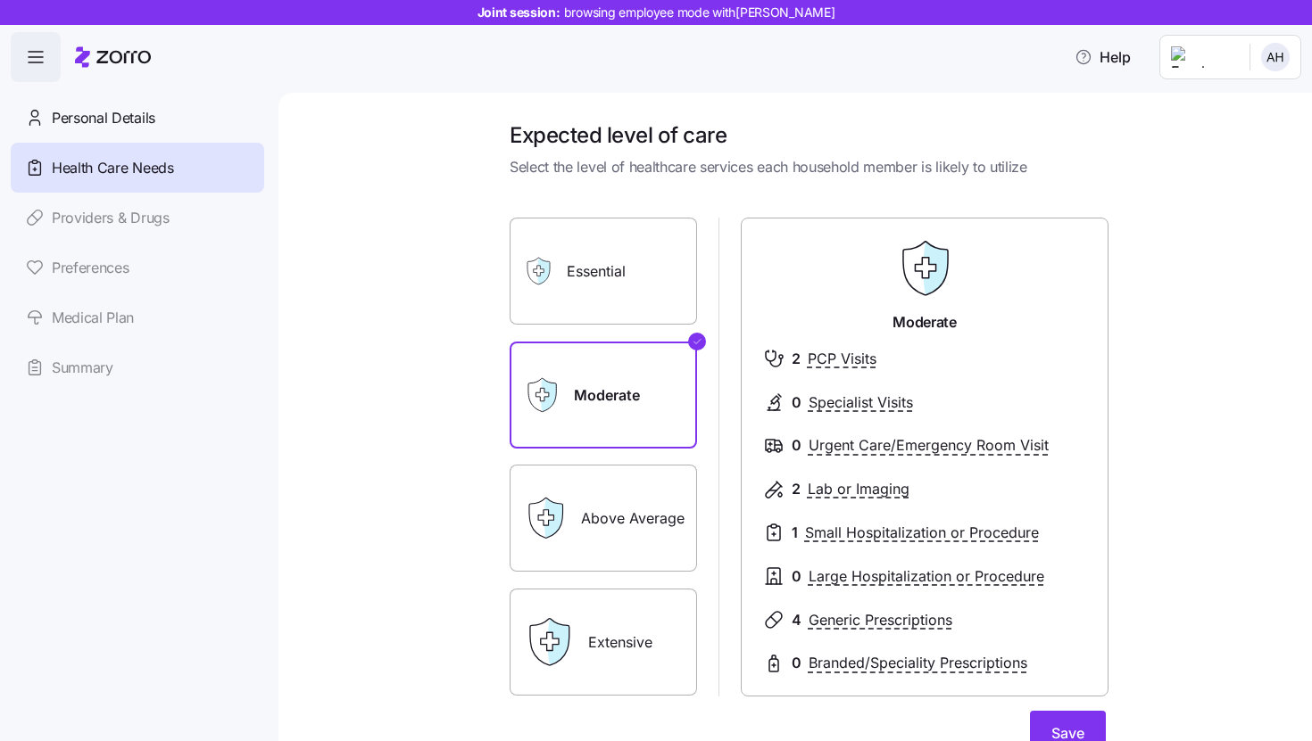
click at [608, 654] on label "Extensive" at bounding box center [602, 642] width 187 height 107
click at [0, 0] on input "Extensive" at bounding box center [0, 0] width 0 height 0
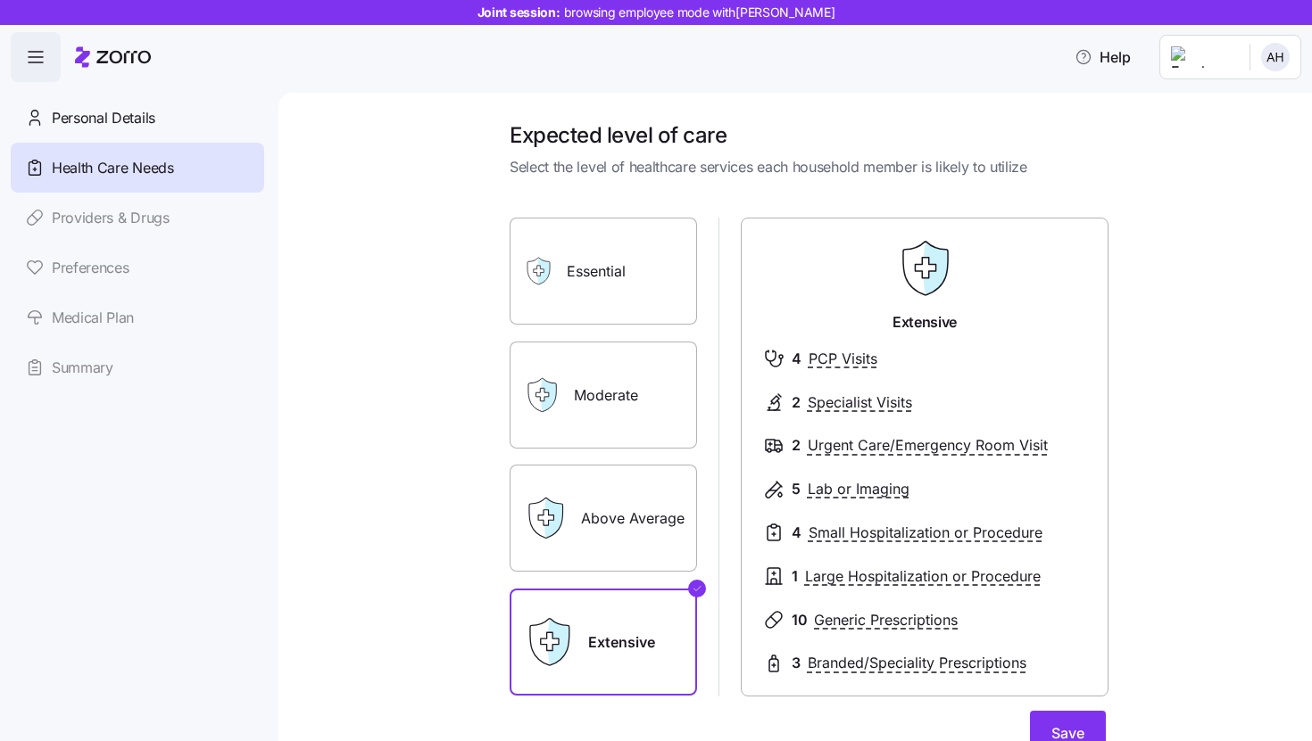
click at [617, 258] on label "Essential" at bounding box center [602, 271] width 187 height 107
click at [0, 0] on input "Essential" at bounding box center [0, 0] width 0 height 0
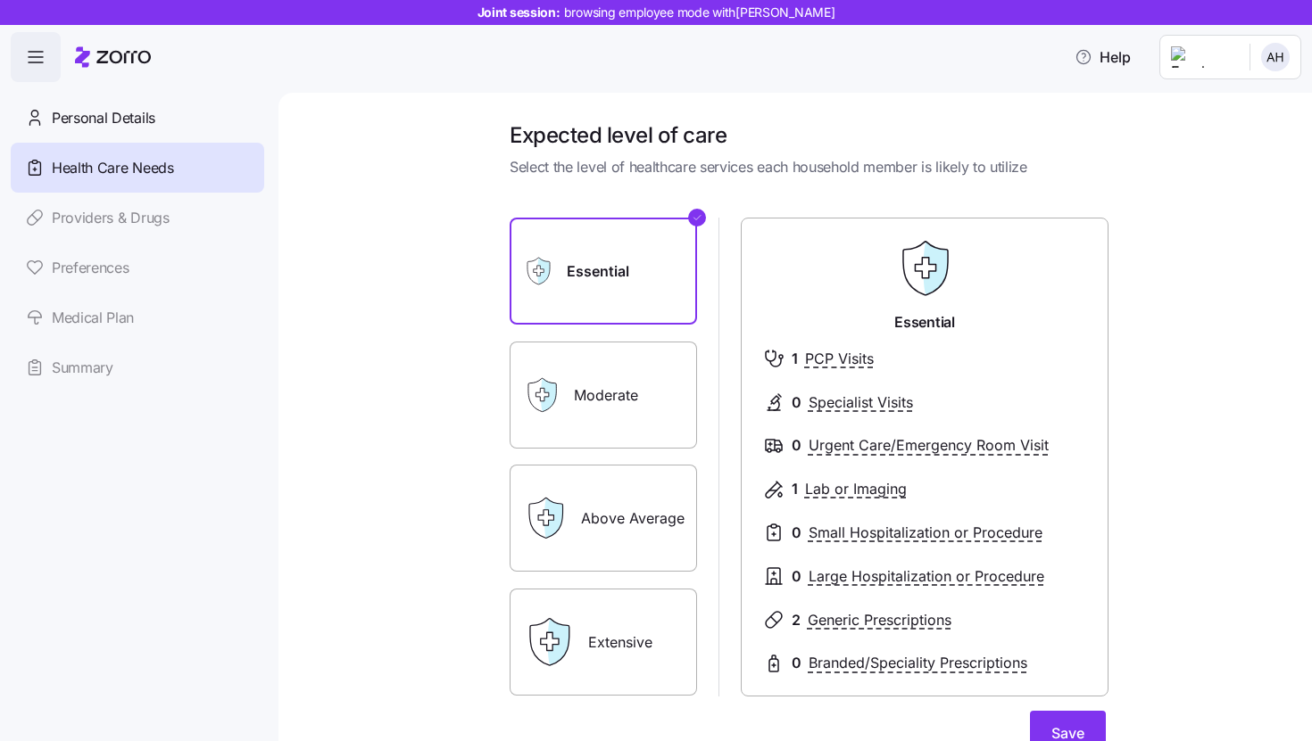
click at [611, 531] on label "Above Average" at bounding box center [602, 518] width 187 height 107
click at [0, 0] on input "Above Average" at bounding box center [0, 0] width 0 height 0
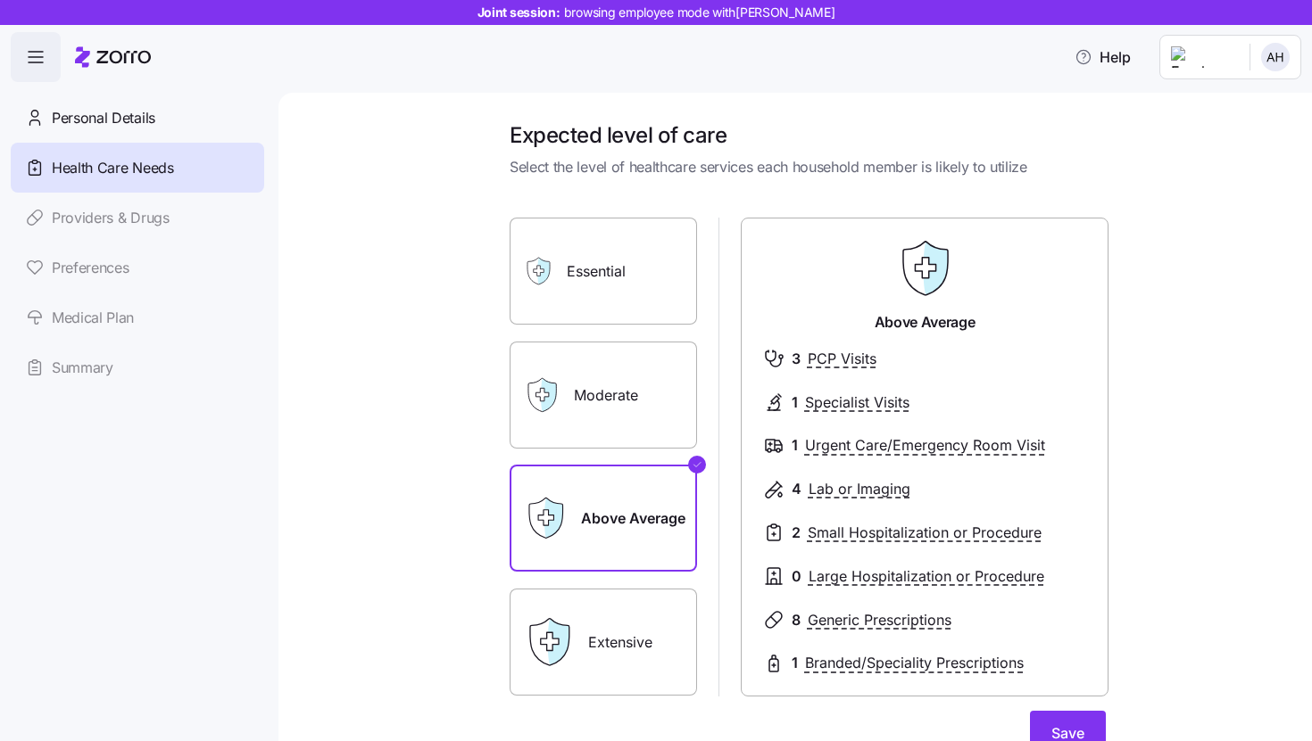
click at [593, 428] on label "Moderate" at bounding box center [602, 395] width 187 height 107
click at [0, 0] on input "Moderate" at bounding box center [0, 0] width 0 height 0
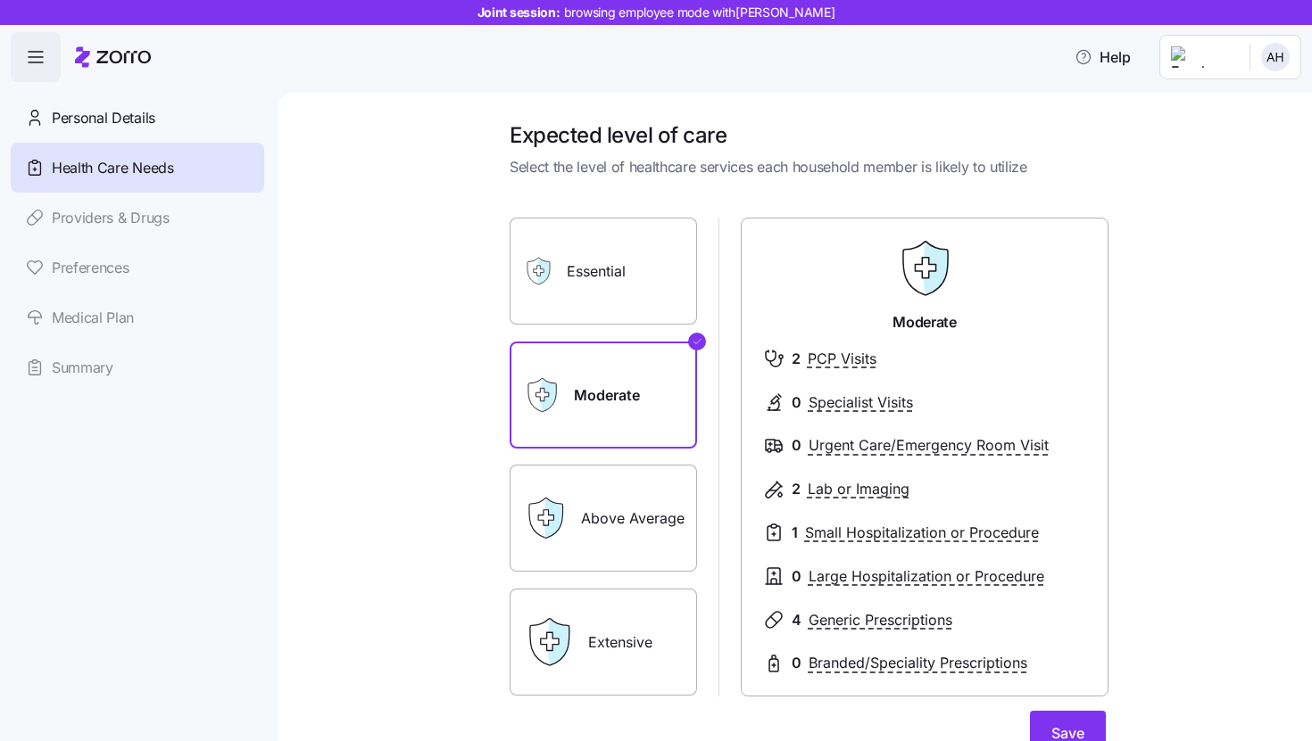
click at [653, 531] on label "Above Average" at bounding box center [602, 518] width 187 height 107
click at [0, 0] on input "Above Average" at bounding box center [0, 0] width 0 height 0
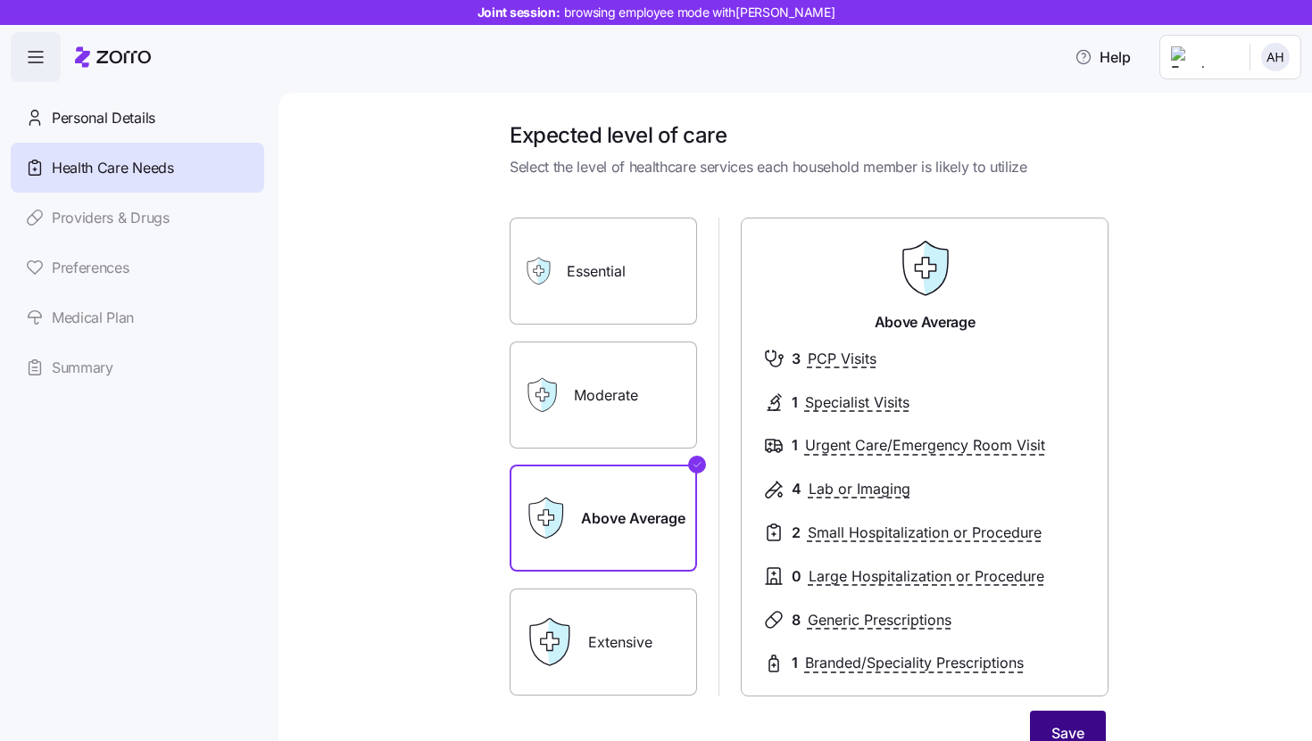
click at [1067, 725] on span "Save" at bounding box center [1067, 733] width 33 height 21
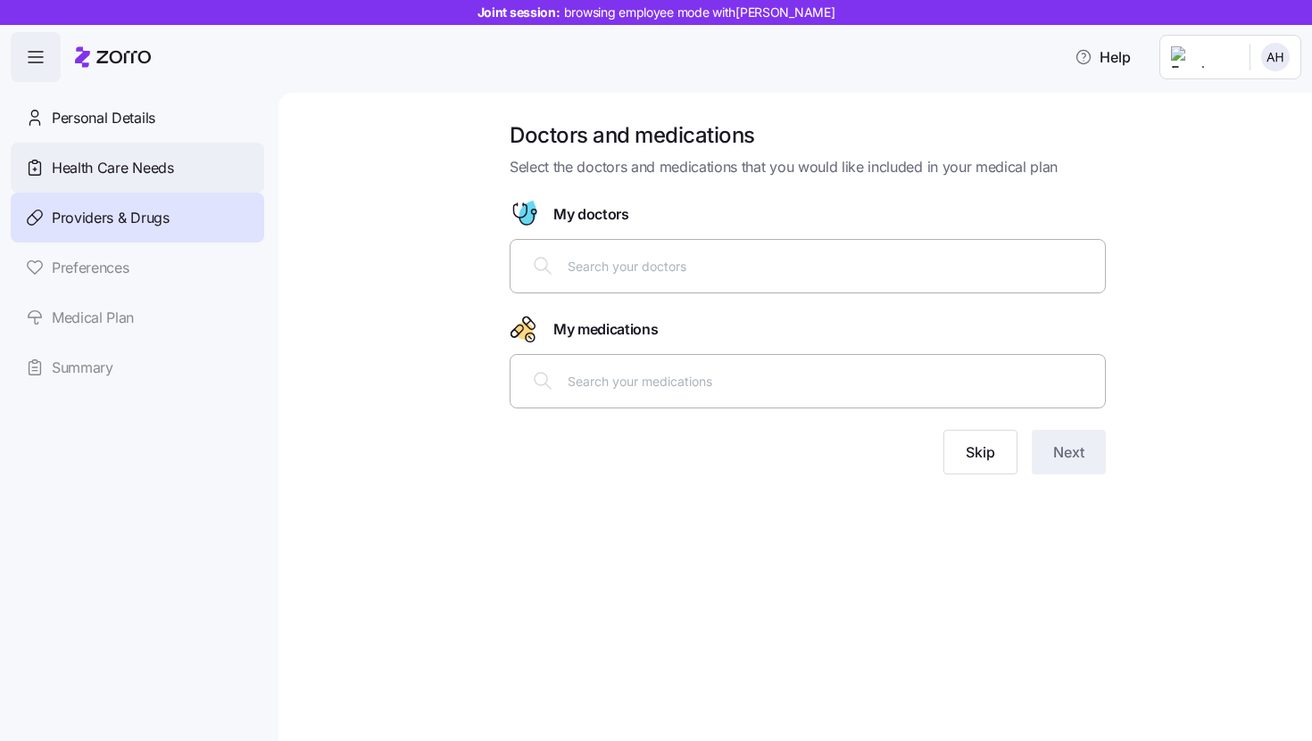
click at [211, 186] on div "Health Care Needs" at bounding box center [137, 168] width 253 height 50
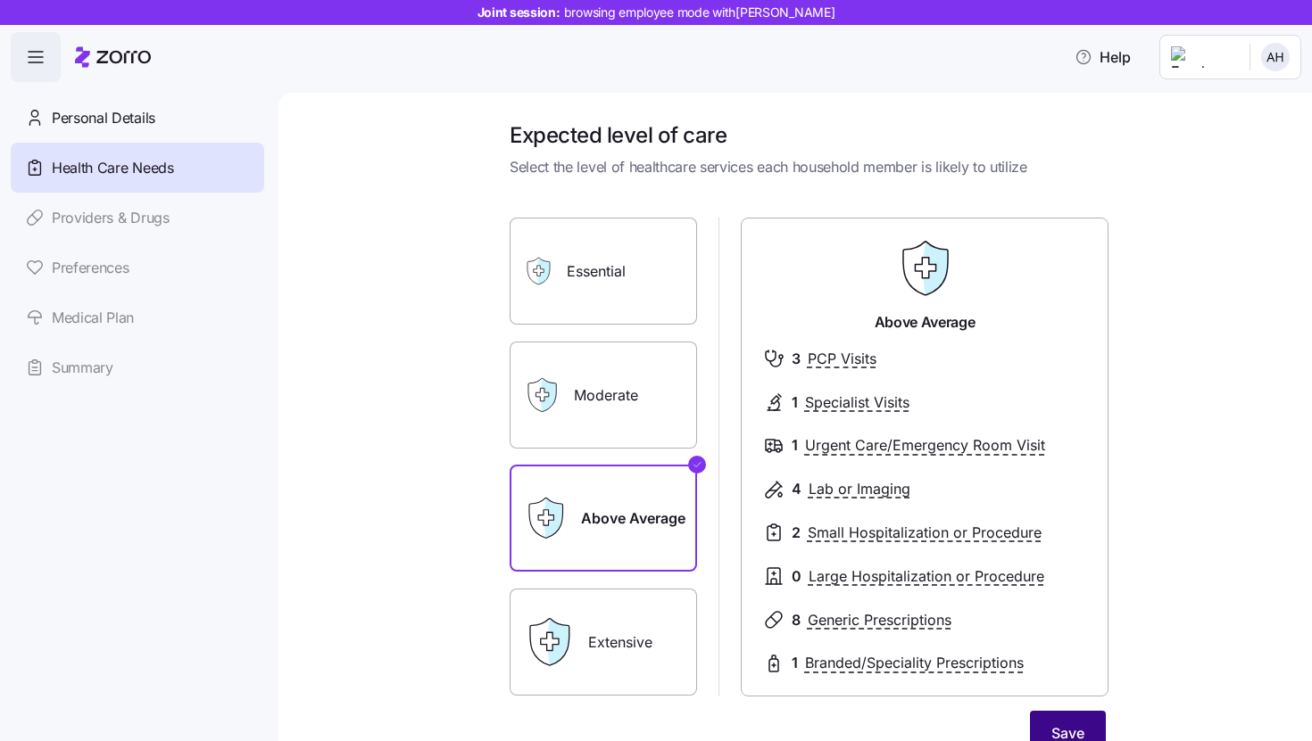
click at [1056, 725] on span "Save" at bounding box center [1067, 733] width 33 height 21
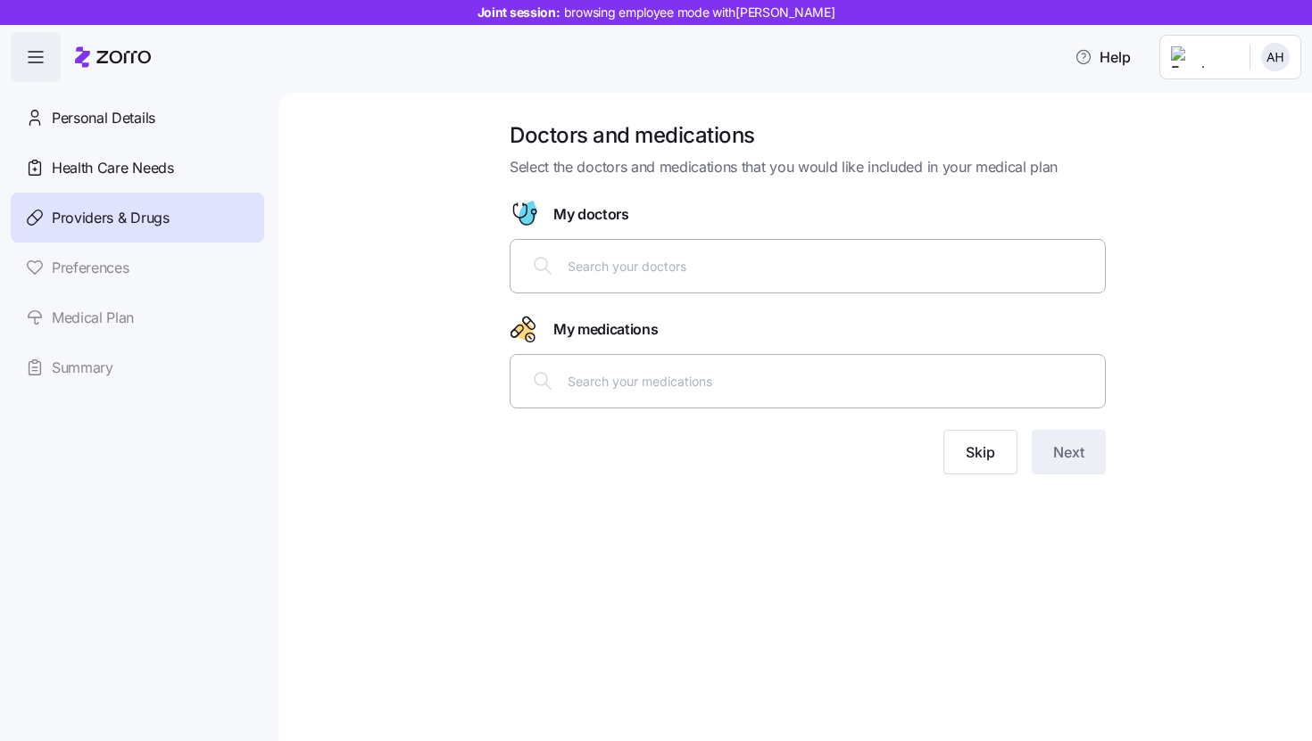
click at [773, 286] on div at bounding box center [807, 265] width 573 height 43
type input "smith"
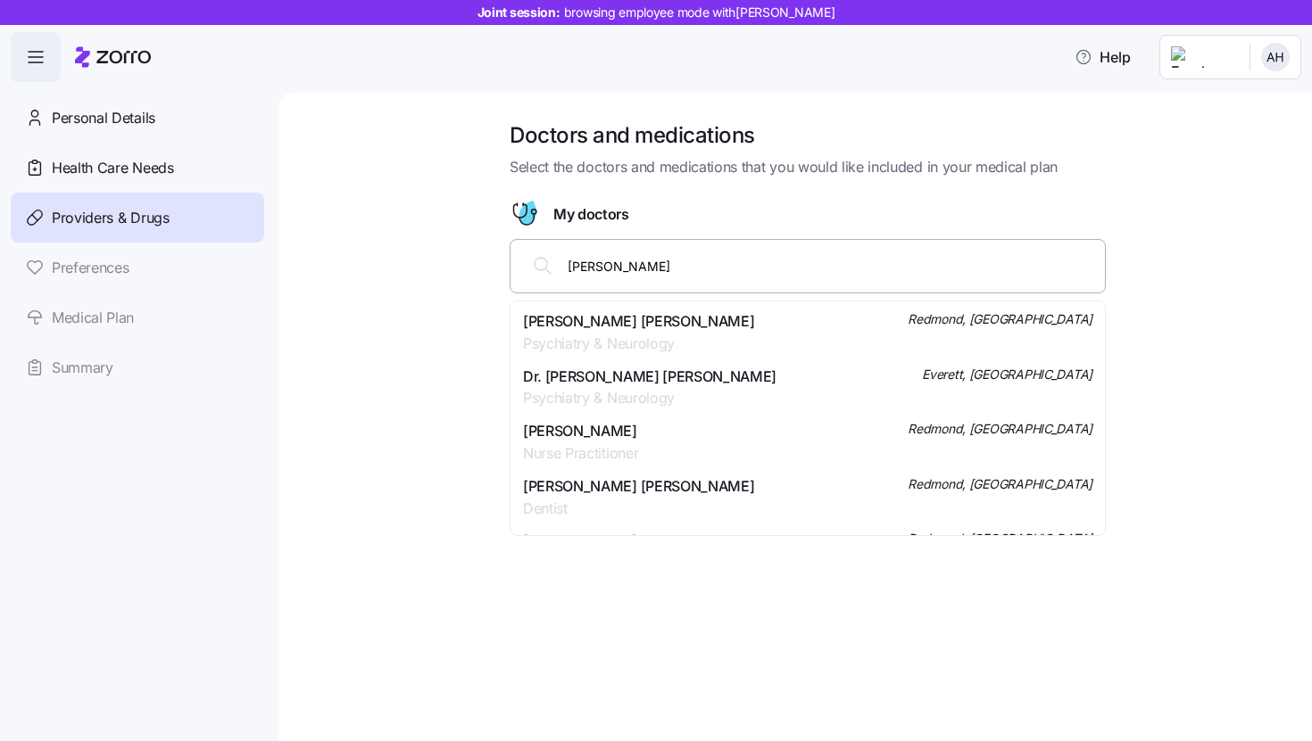
click at [768, 332] on div "Elton John Smith Psychiatry & Neurology Redmond, WA" at bounding box center [807, 333] width 569 height 45
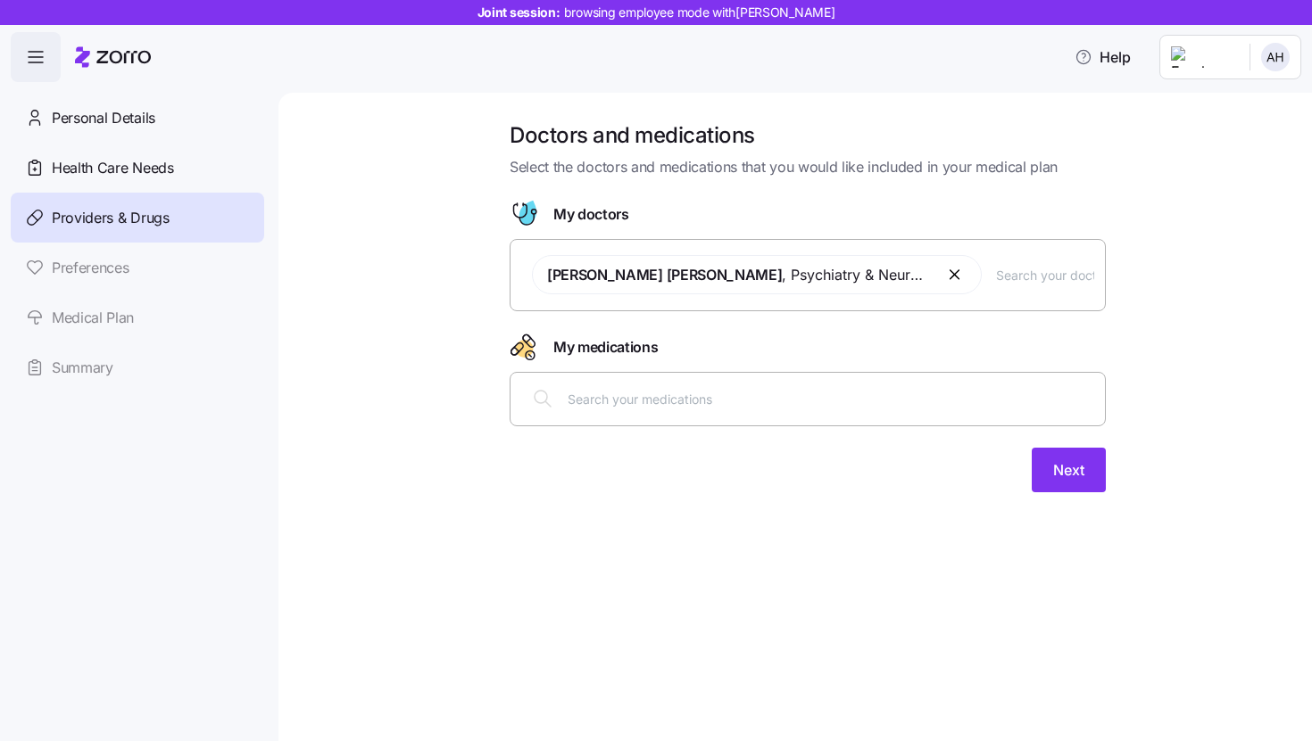
click at [701, 392] on input "text" at bounding box center [830, 399] width 526 height 20
type input "levothy"
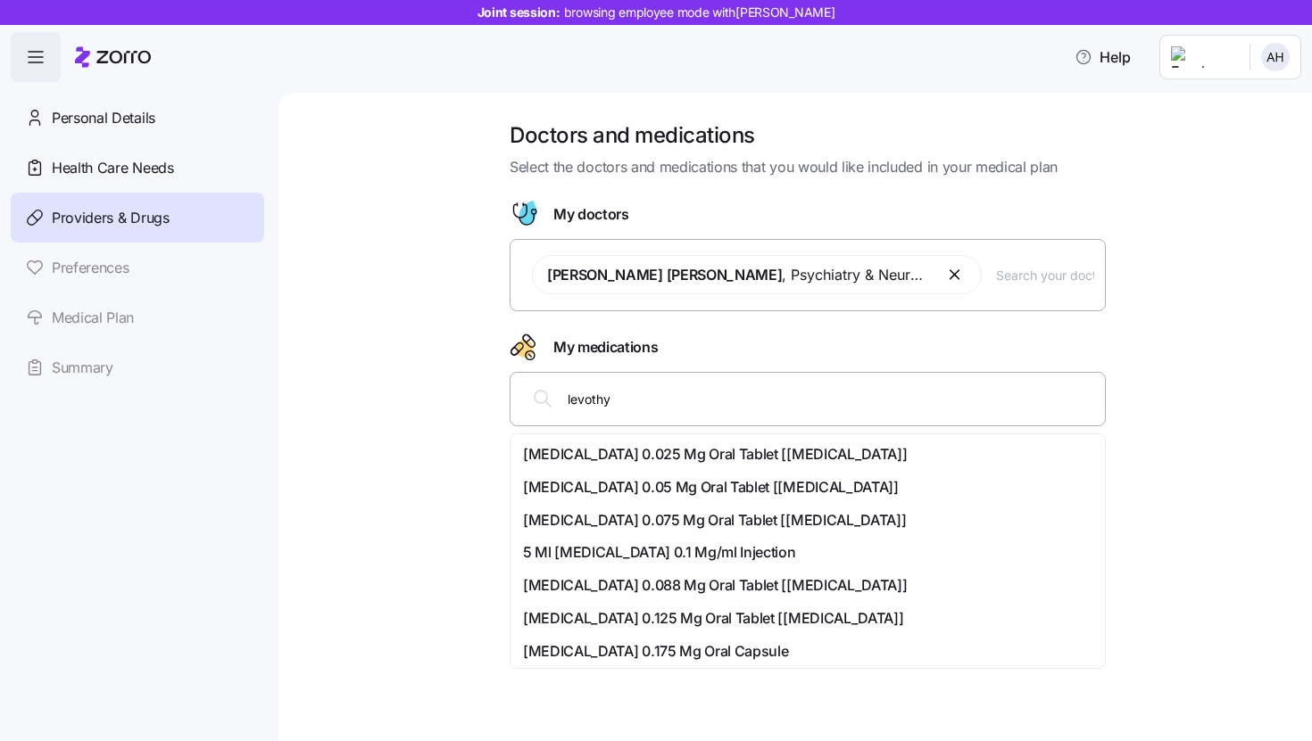
click at [689, 455] on span "Levothyroxine Sodium 0.025 Mg Oral Tablet [levoxyl]" at bounding box center [715, 454] width 384 height 22
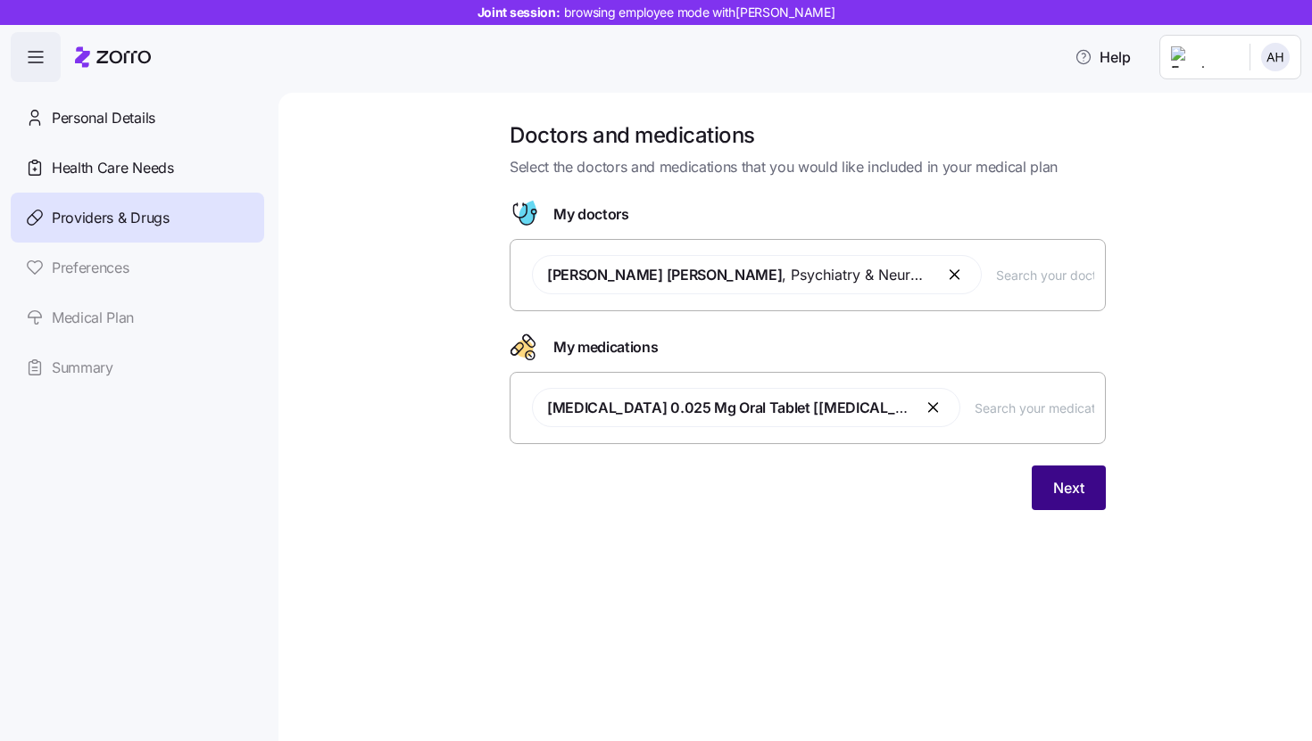
click at [1061, 486] on span "Next" at bounding box center [1068, 487] width 31 height 21
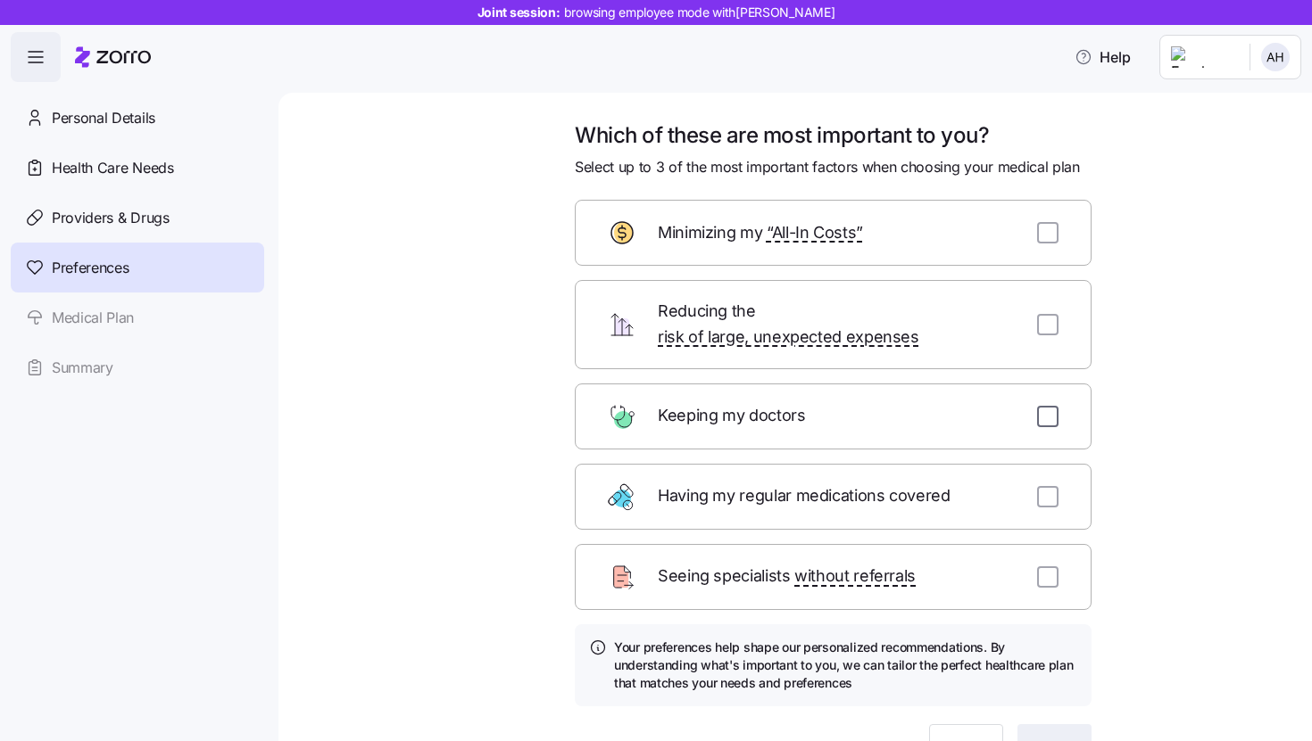
click at [1037, 406] on input "checkbox" at bounding box center [1047, 416] width 21 height 21
checkbox input "true"
click at [1045, 486] on input "checkbox" at bounding box center [1047, 496] width 21 height 21
checkbox input "true"
click at [1189, 477] on div "Which of these are most important to you? Select up to 3 of the most important …" at bounding box center [807, 466] width 958 height 691
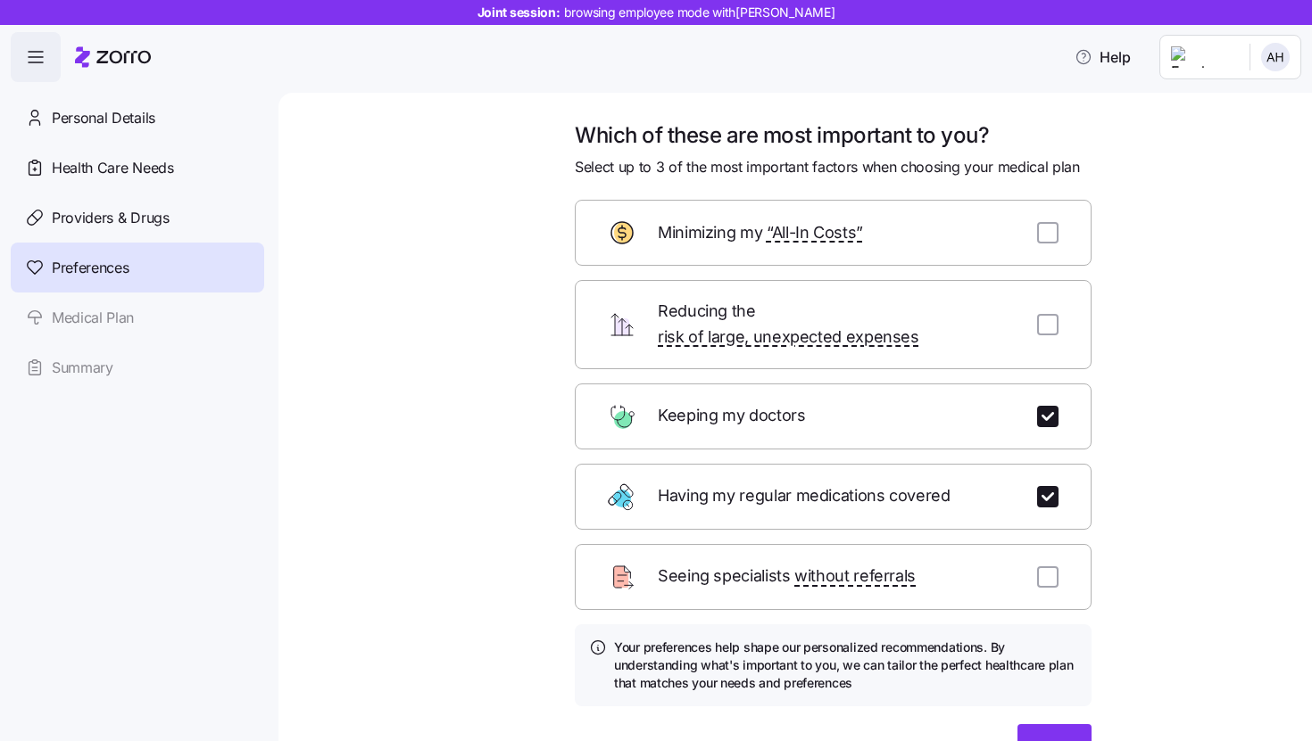
click at [1025, 226] on div "Minimizing my “All-In Costs”" at bounding box center [833, 233] width 517 height 66
click at [1037, 236] on input "checkbox" at bounding box center [1047, 232] width 21 height 21
checkbox input "true"
click at [1060, 736] on span "Next" at bounding box center [1054, 746] width 31 height 21
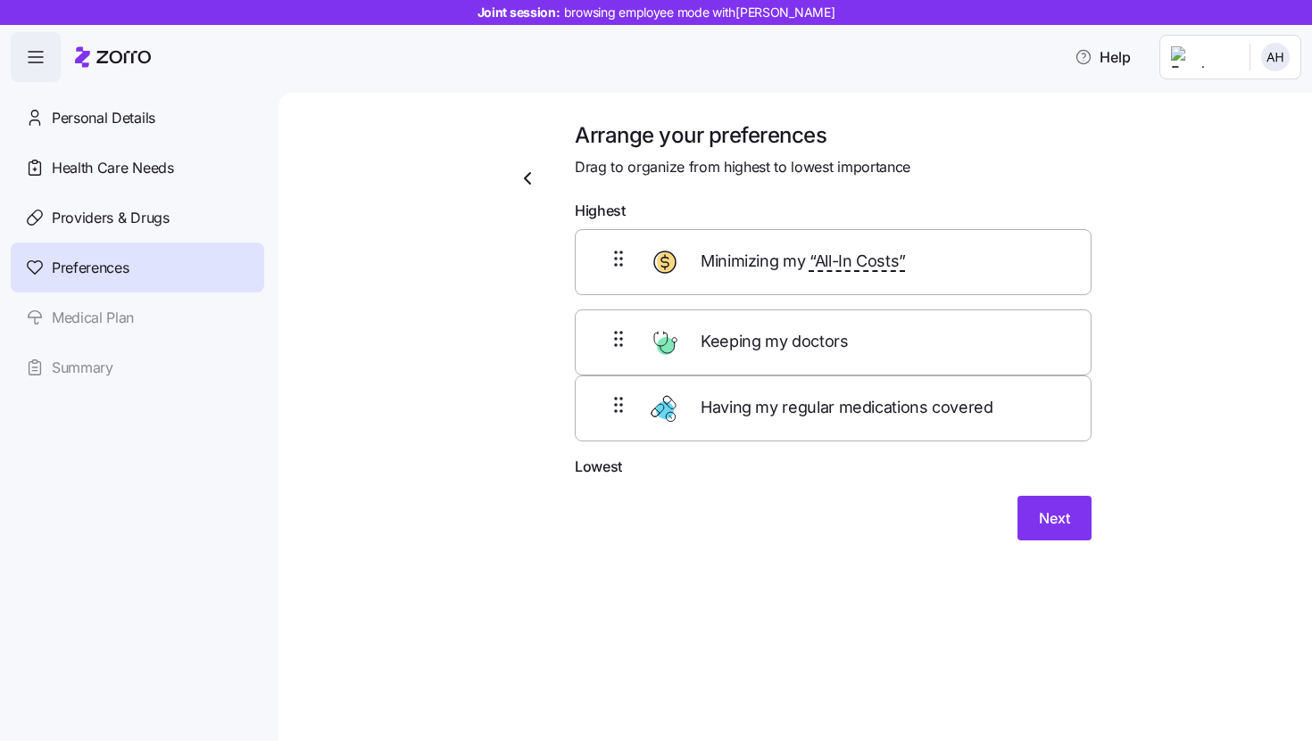
drag, startPoint x: 834, startPoint y: 364, endPoint x: 836, endPoint y: 242, distance: 122.3
click at [838, 311] on div "Minimizing my “All-In Costs” Keeping my doctors Having my regular medications c…" at bounding box center [833, 342] width 517 height 227
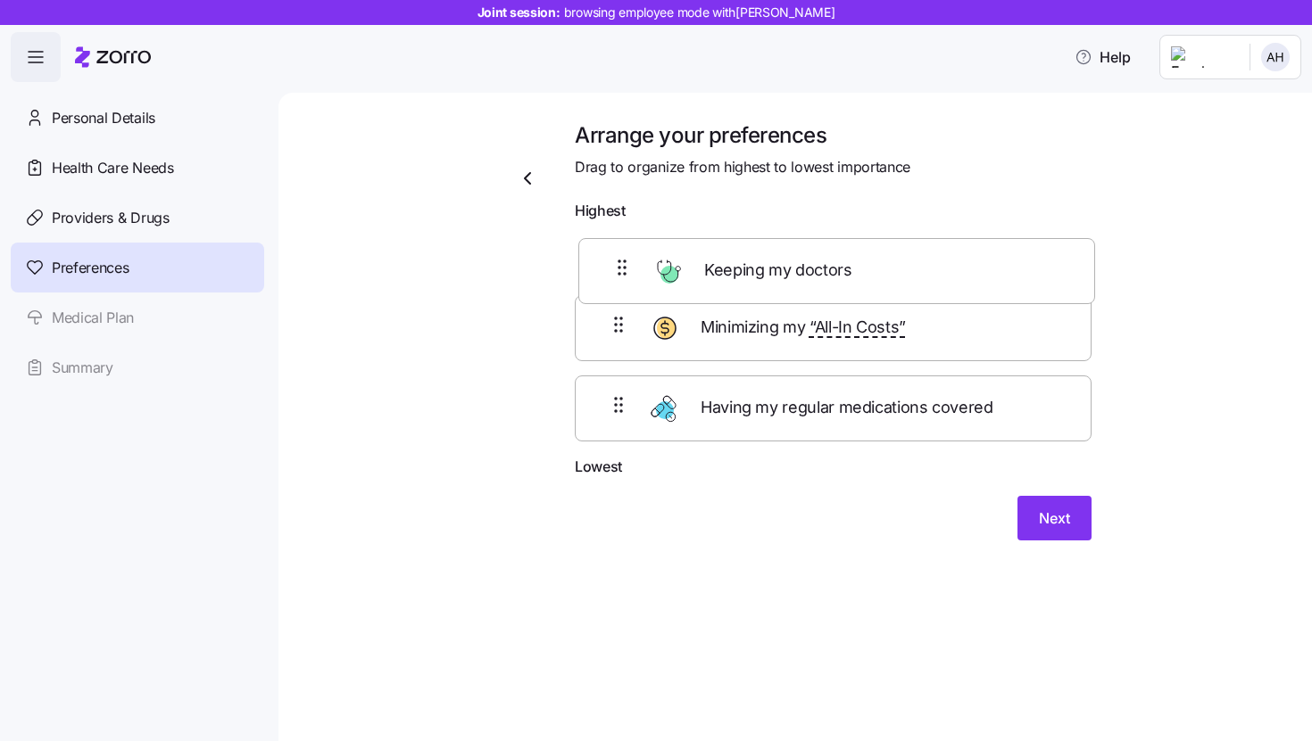
drag, startPoint x: 824, startPoint y: 360, endPoint x: 828, endPoint y: 234, distance: 125.9
click at [828, 234] on div "Minimizing my “All-In Costs” Keeping my doctors Having my regular medications c…" at bounding box center [833, 342] width 517 height 227
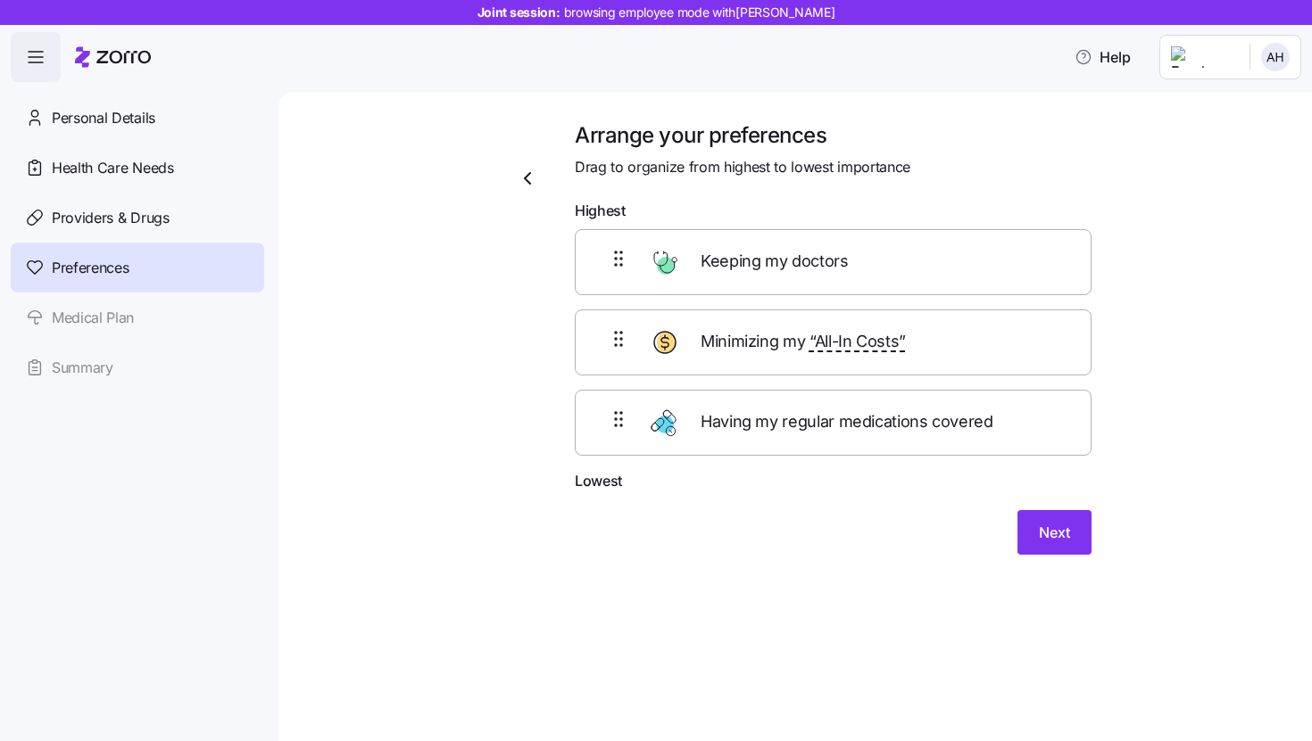
drag, startPoint x: 839, startPoint y: 402, endPoint x: 844, endPoint y: 320, distance: 81.4
click at [844, 334] on div "Keeping my doctors Minimizing my “All-In Costs” Having my regular medications c…" at bounding box center [833, 342] width 517 height 227
drag, startPoint x: 783, startPoint y: 408, endPoint x: 791, endPoint y: 333, distance: 75.5
click at [791, 337] on div "Keeping my doctors Having my regular medications covered Minimizing my “All-In …" at bounding box center [833, 342] width 517 height 227
click at [1059, 547] on button "Next" at bounding box center [1054, 532] width 74 height 45
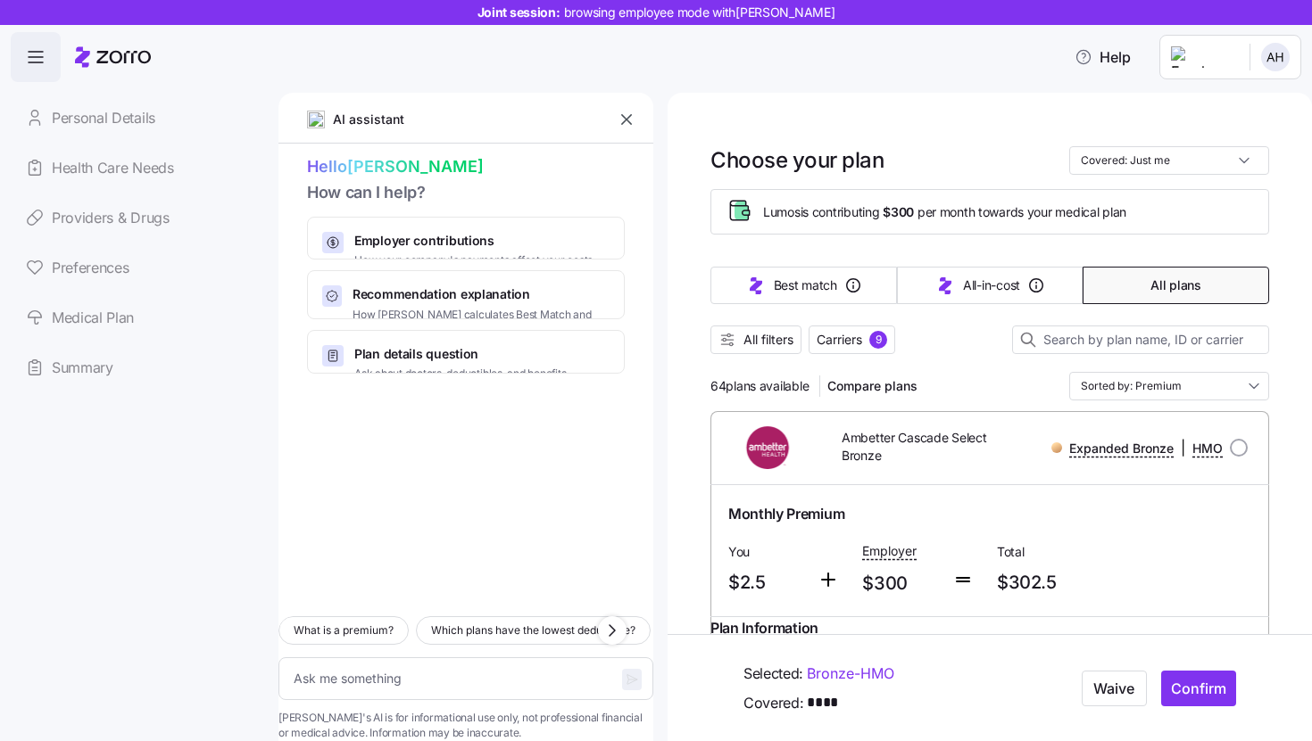
drag, startPoint x: 709, startPoint y: 384, endPoint x: 731, endPoint y: 385, distance: 21.5
click at [964, 393] on div "64 plans available Compare plans Sorted by: Premium" at bounding box center [989, 386] width 559 height 29
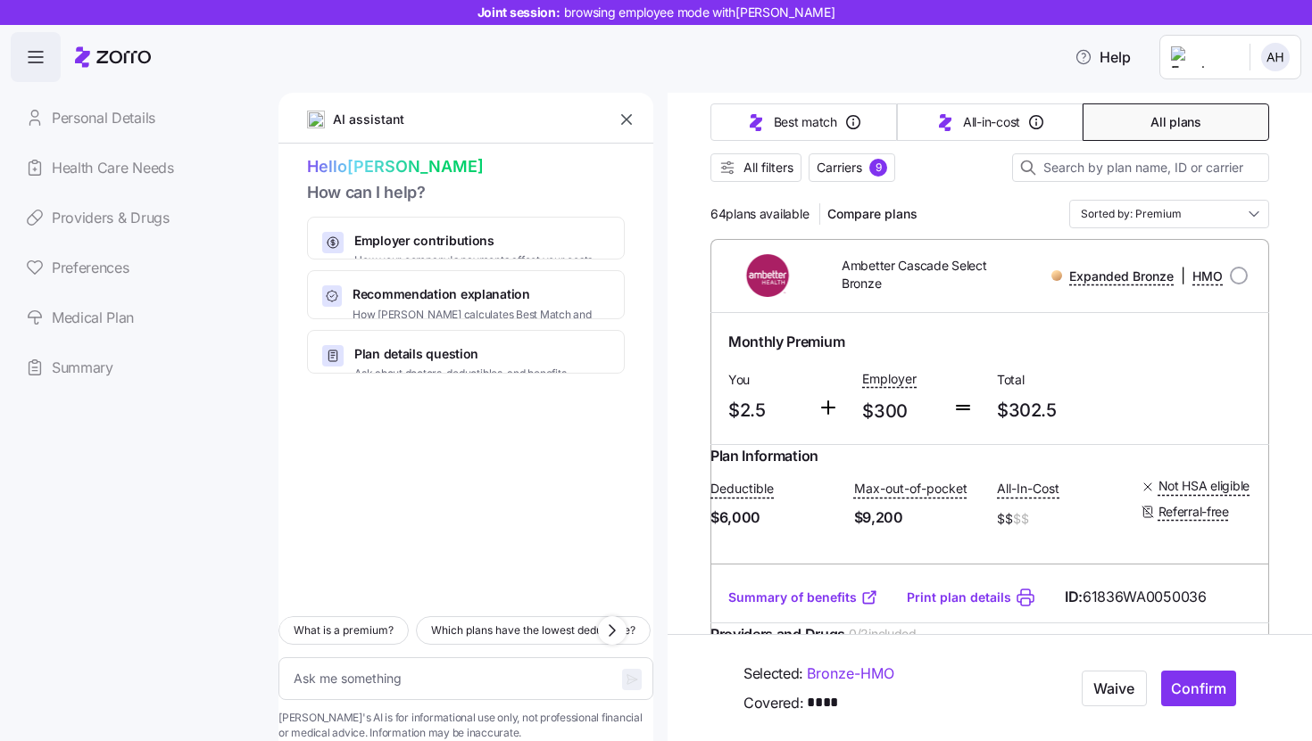
scroll to position [171, 0]
drag, startPoint x: 713, startPoint y: 217, endPoint x: 725, endPoint y: 216, distance: 12.5
click at [725, 216] on span "64 plans available" at bounding box center [759, 215] width 98 height 18
click at [812, 219] on div "64 plans available Compare plans" at bounding box center [817, 215] width 214 height 29
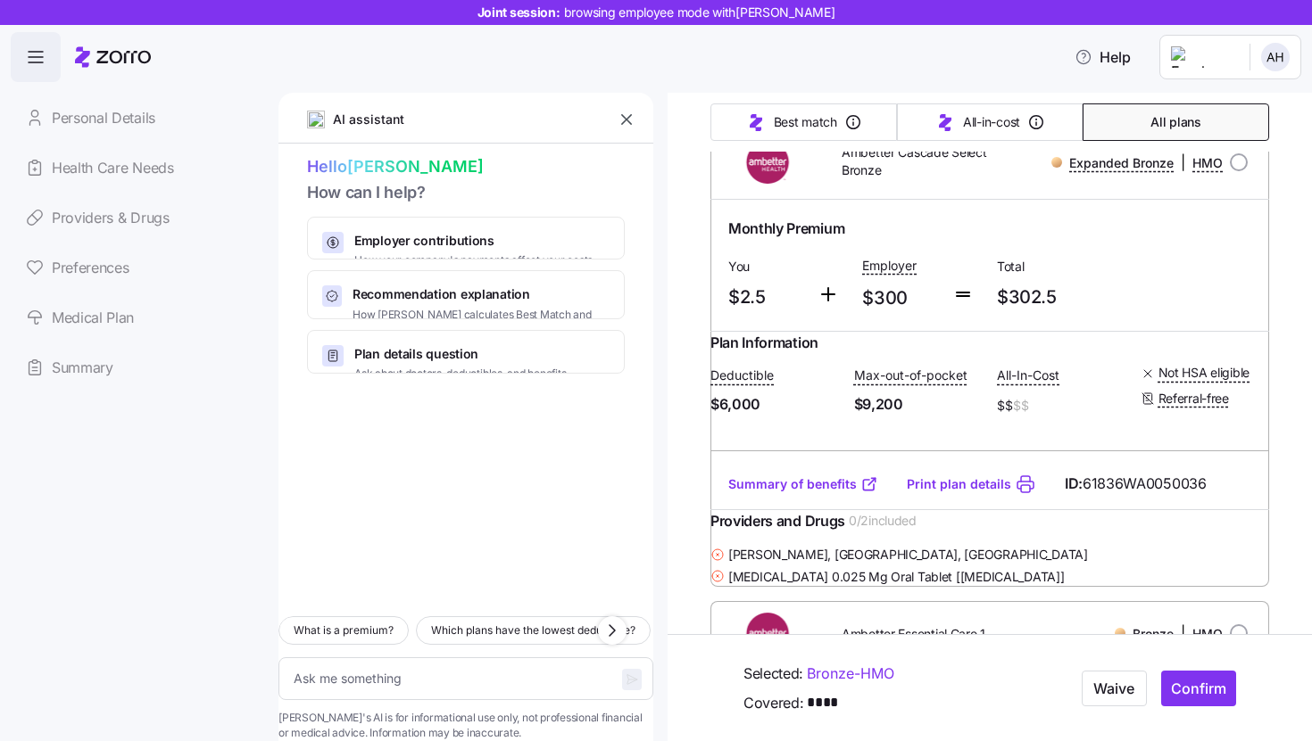
scroll to position [299, 0]
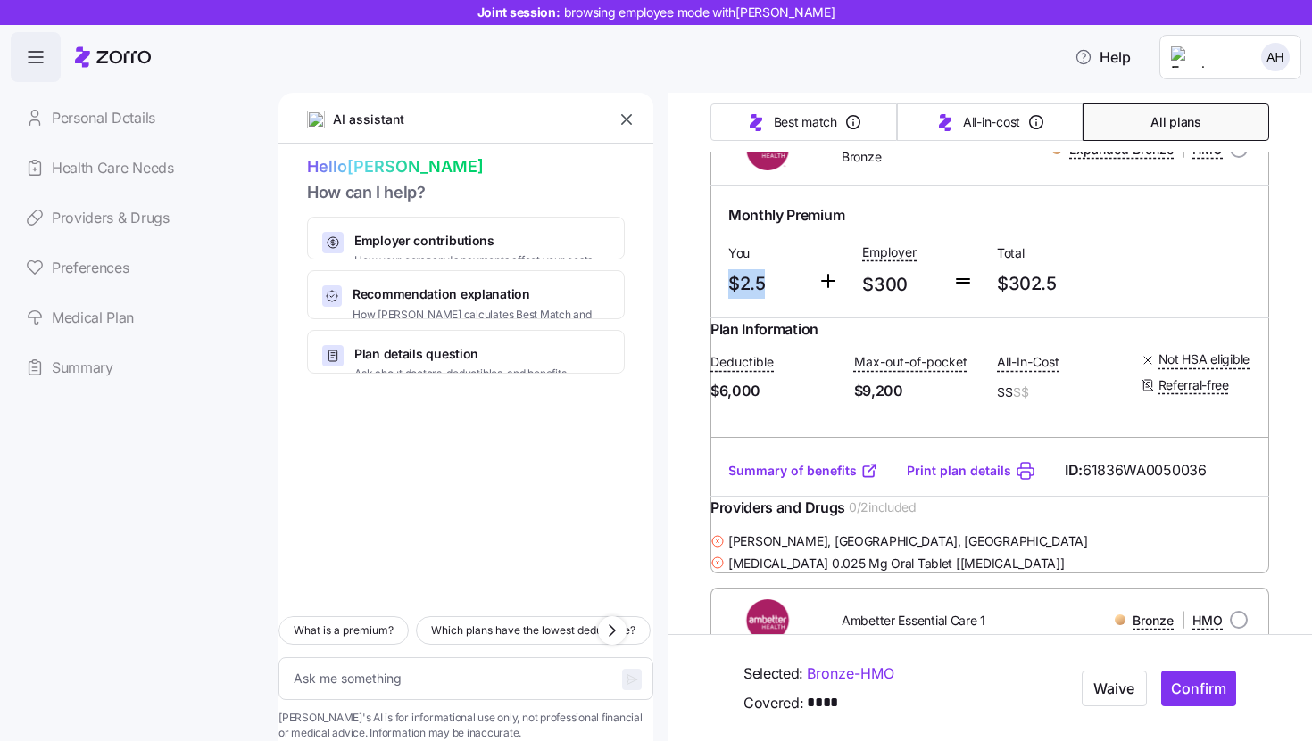
drag, startPoint x: 733, startPoint y: 286, endPoint x: 764, endPoint y: 286, distance: 31.2
click at [764, 286] on span "$2.5" at bounding box center [765, 283] width 75 height 29
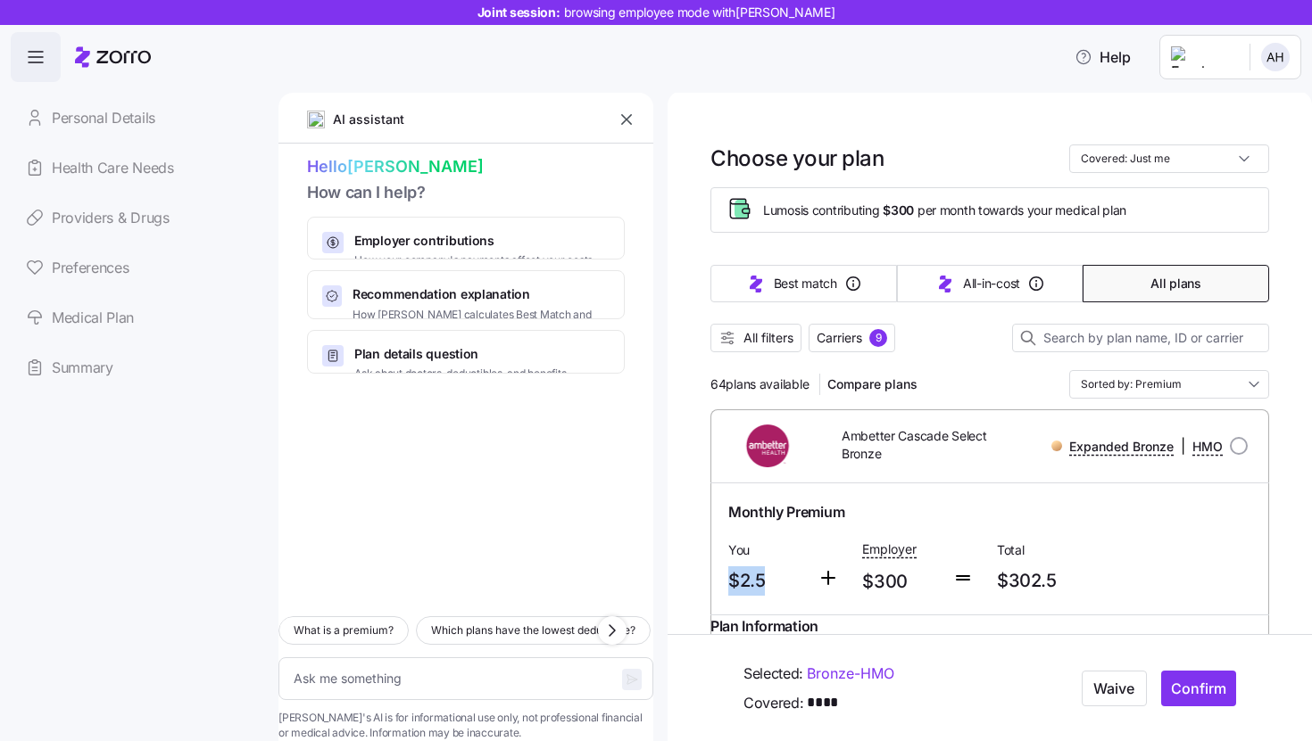
scroll to position [0, 0]
click at [1163, 298] on button "All plans" at bounding box center [1175, 285] width 186 height 37
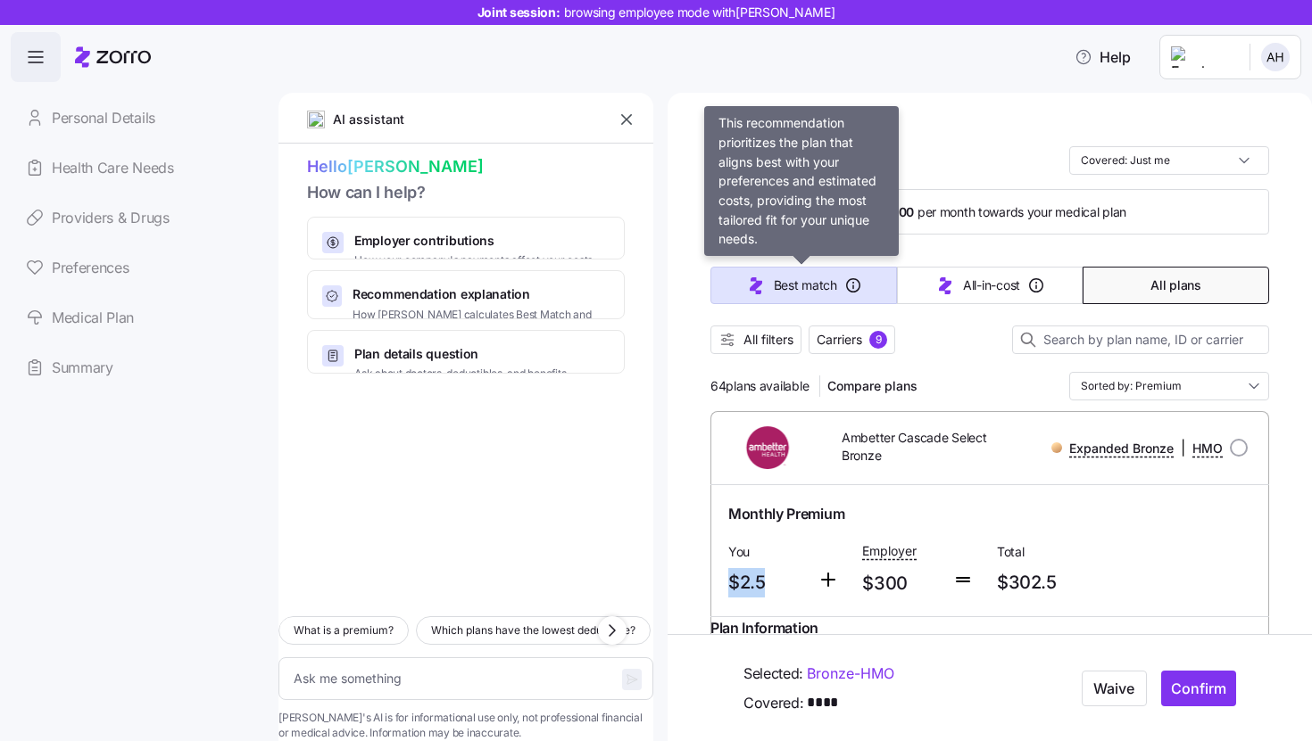
click at [849, 295] on button "Best match" at bounding box center [803, 285] width 186 height 37
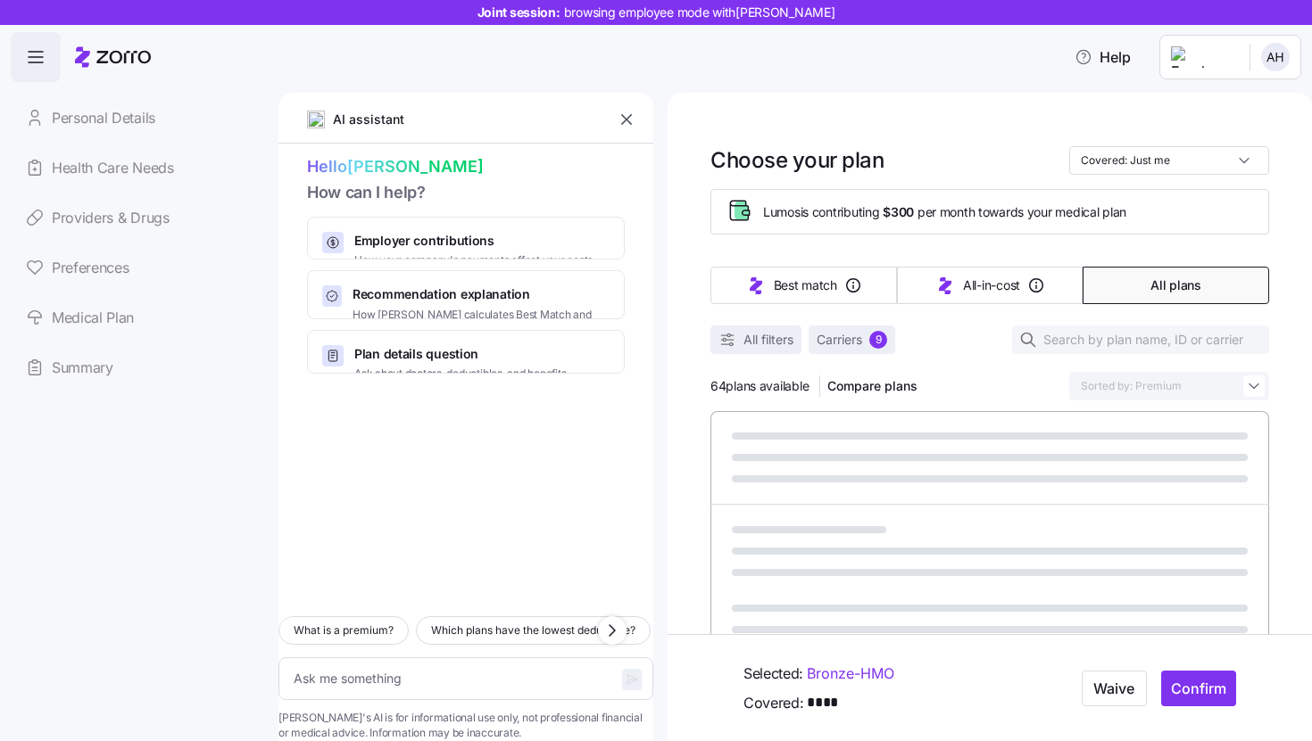
type textarea "x"
type input "Sorted by: Best match"
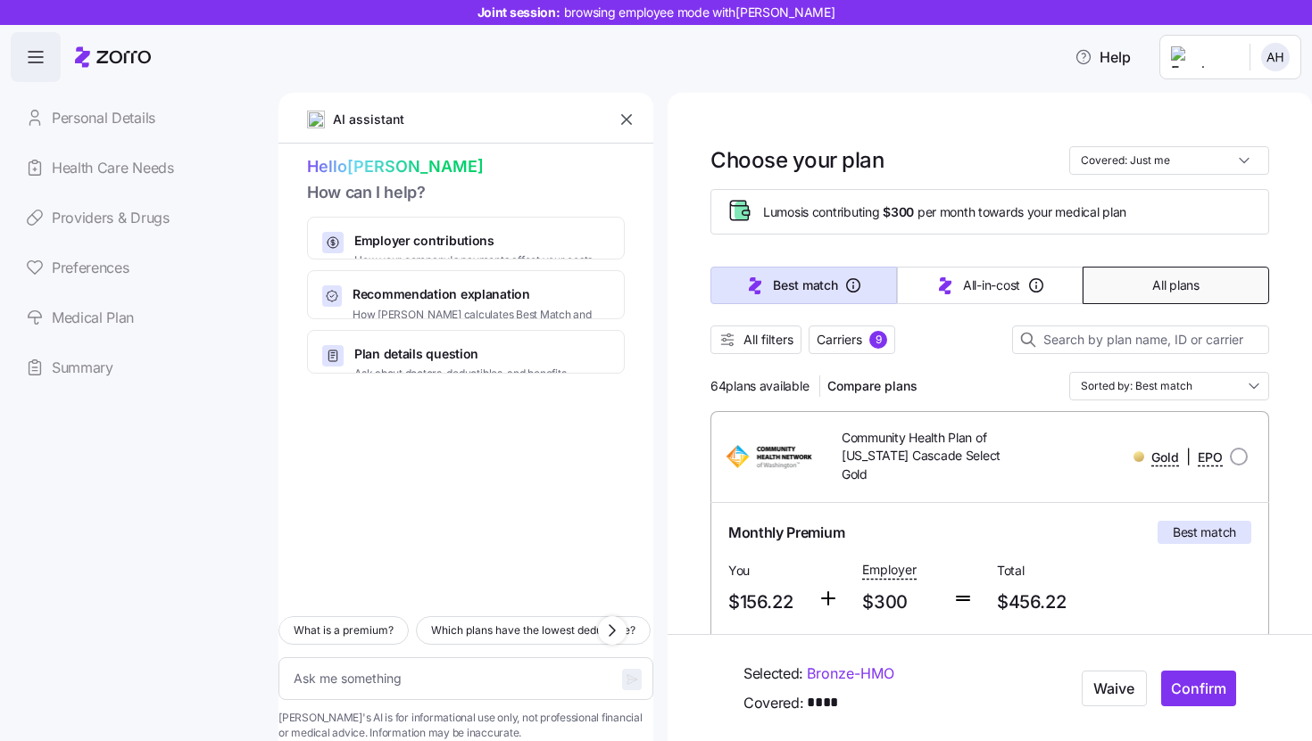
click at [1152, 294] on span "All plans" at bounding box center [1175, 286] width 46 height 18
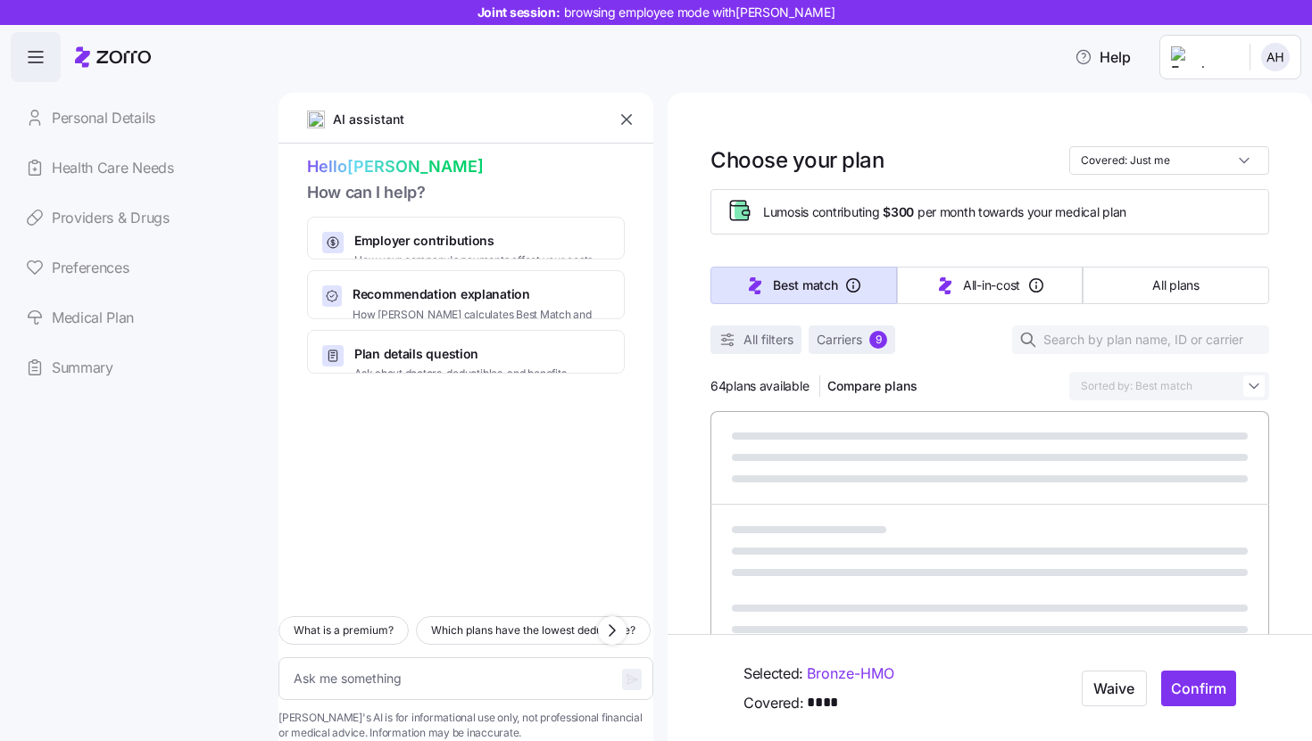
type textarea "x"
type input "Sorted by: Premium"
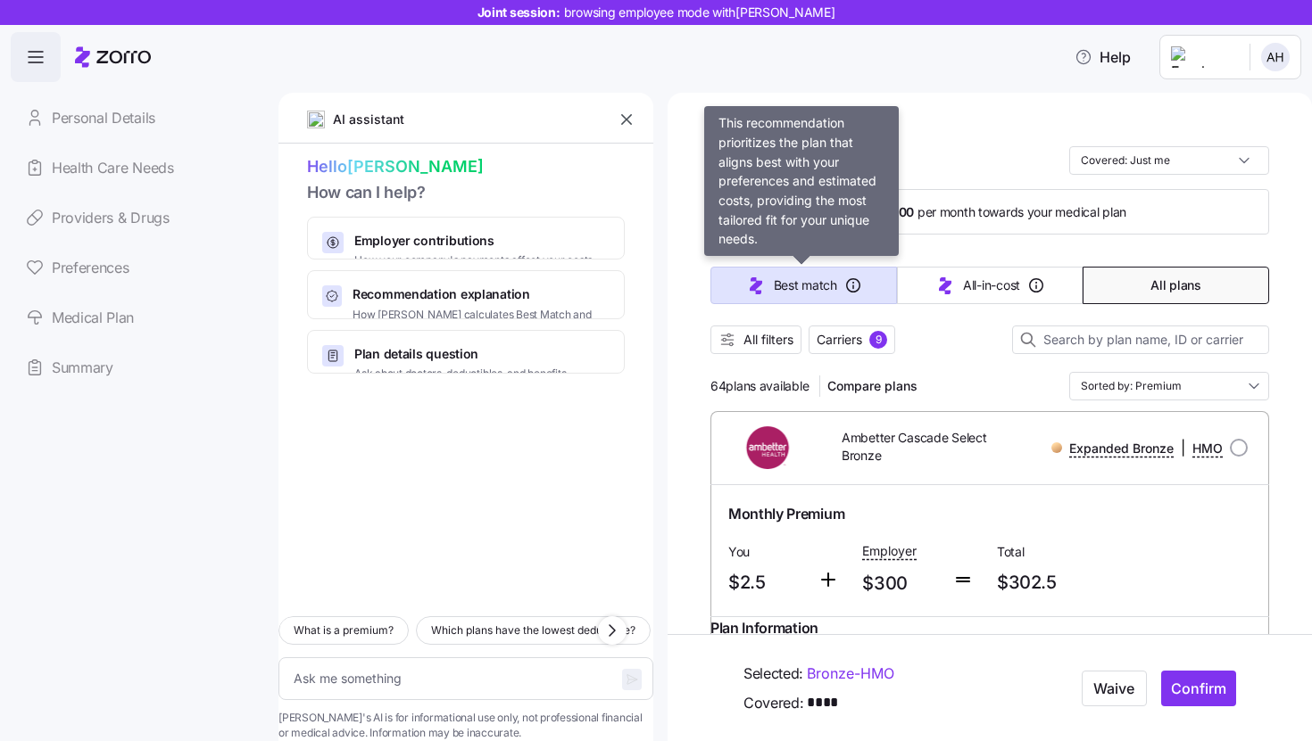
click at [833, 282] on span "Best match" at bounding box center [805, 286] width 63 height 18
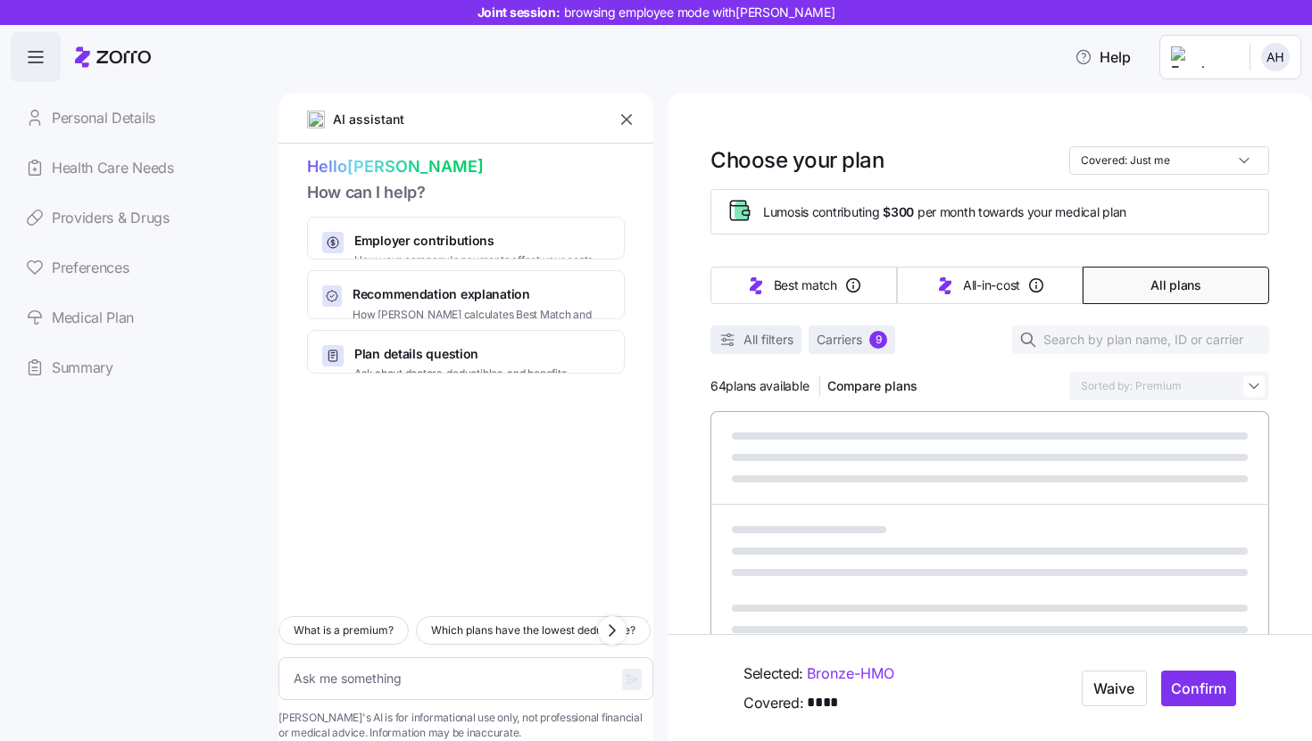
type textarea "x"
type input "Sorted by: Best match"
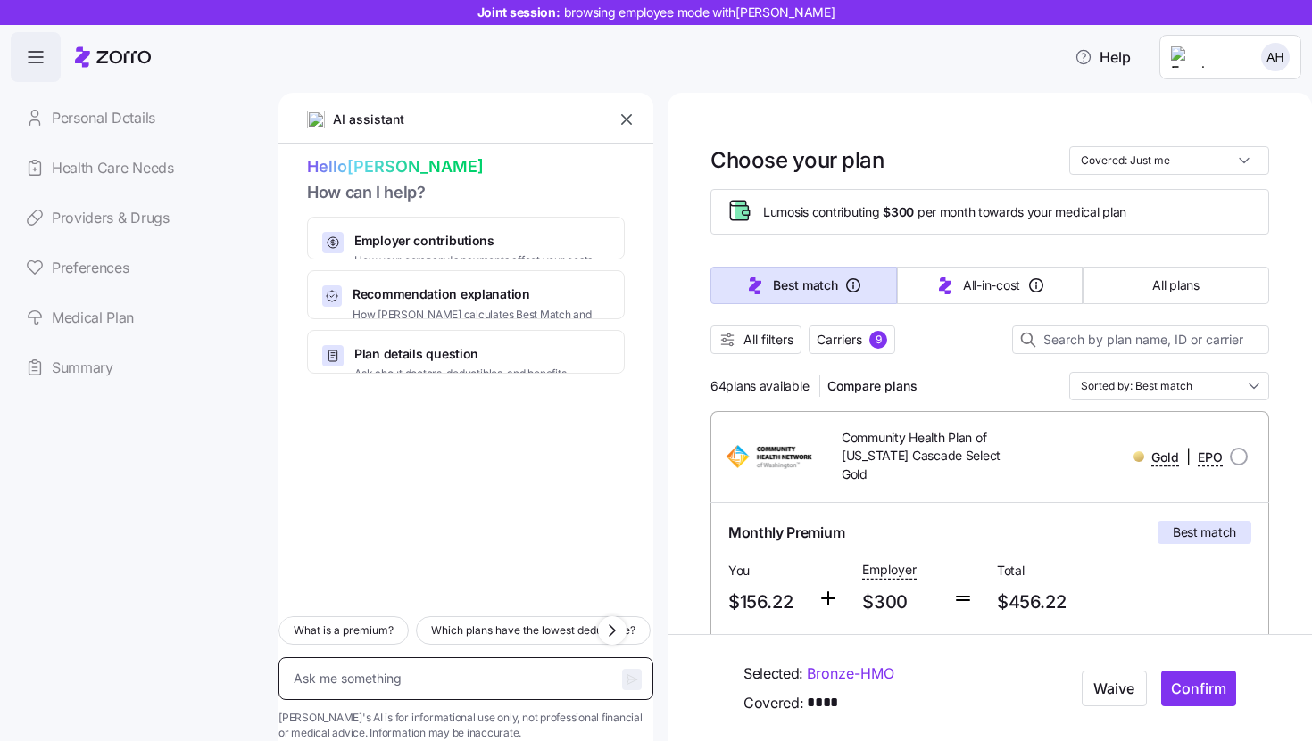
click at [453, 658] on textarea at bounding box center [465, 679] width 375 height 43
click at [435, 658] on textarea at bounding box center [465, 679] width 375 height 43
click at [443, 658] on textarea at bounding box center [465, 679] width 375 height 43
type textarea "x"
type textarea "I"
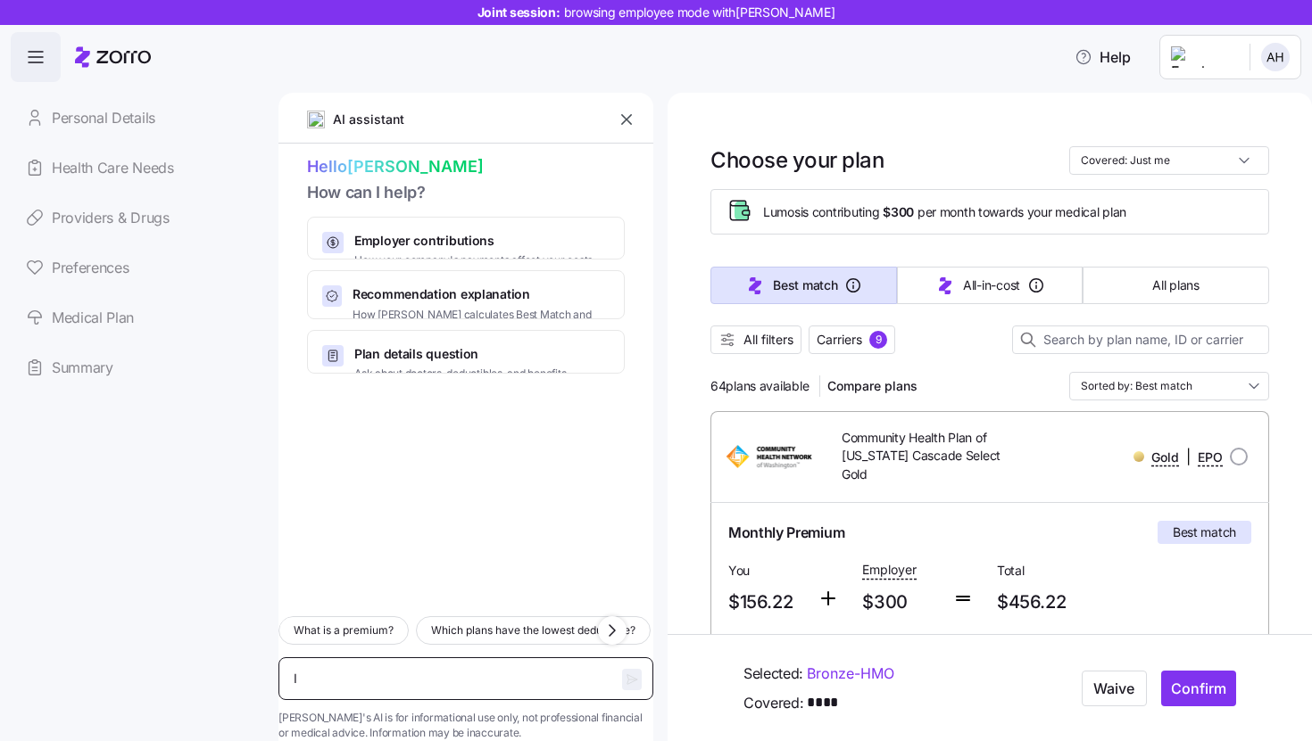
type textarea "x"
type textarea "I"
type textarea "x"
type textarea "I h"
type textarea "x"
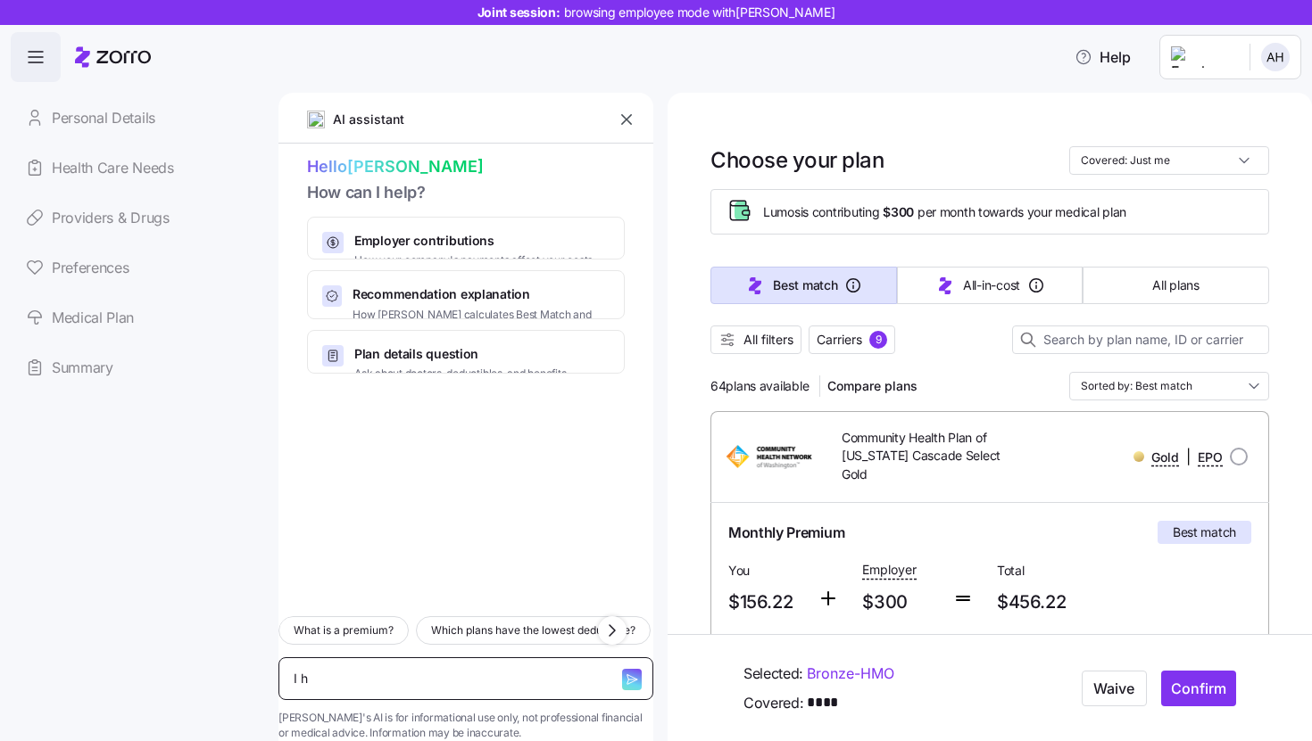
type textarea "I ha"
type textarea "x"
type textarea "I hav"
type textarea "x"
type textarea "I have"
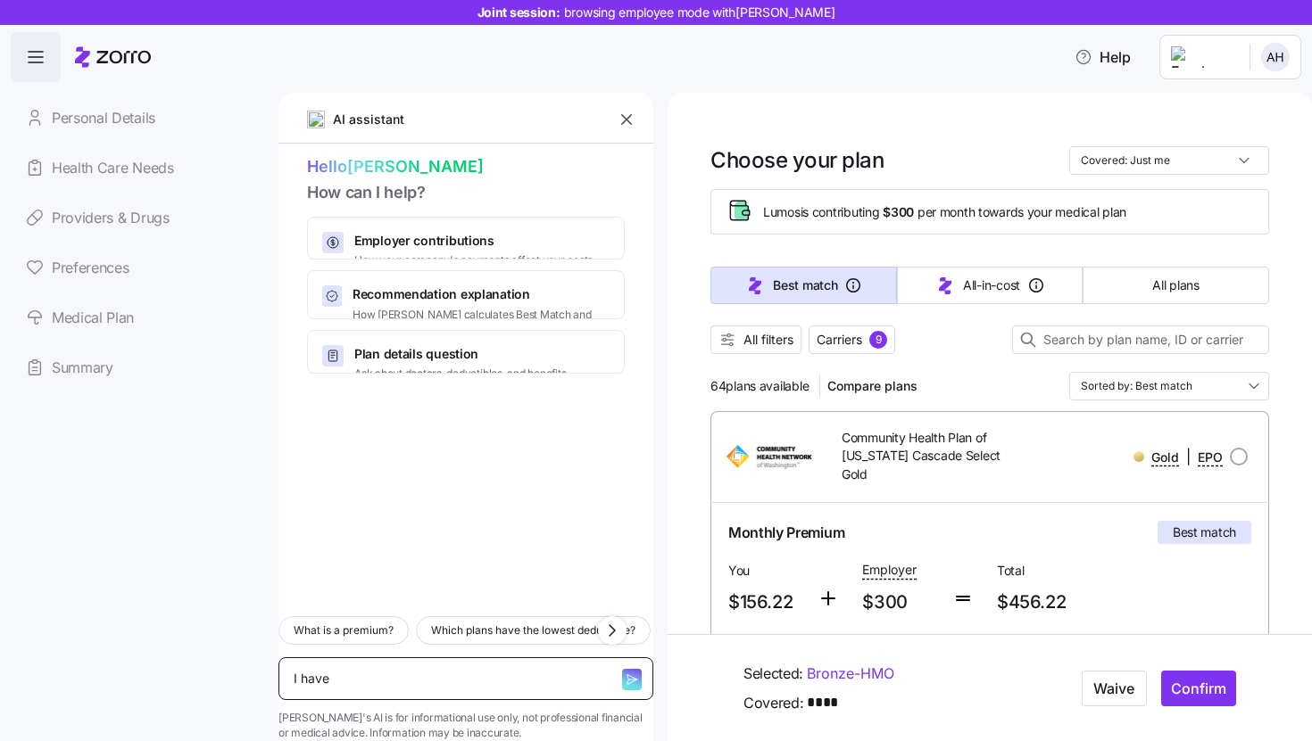
type textarea "x"
type textarea "I have"
type textarea "x"
type textarea "I have d"
type textarea "x"
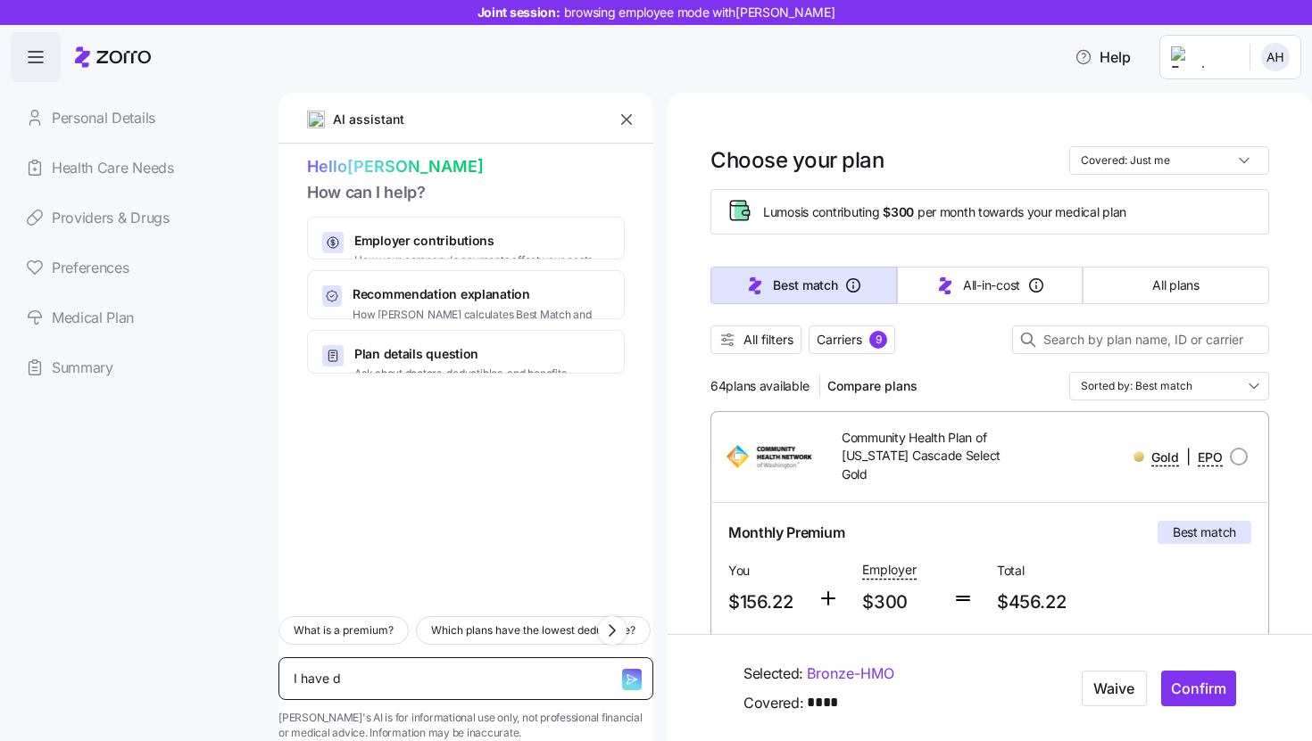
type textarea "I have di"
type textarea "x"
type textarea "I have dia"
type textarea "x"
type textarea "I have diab"
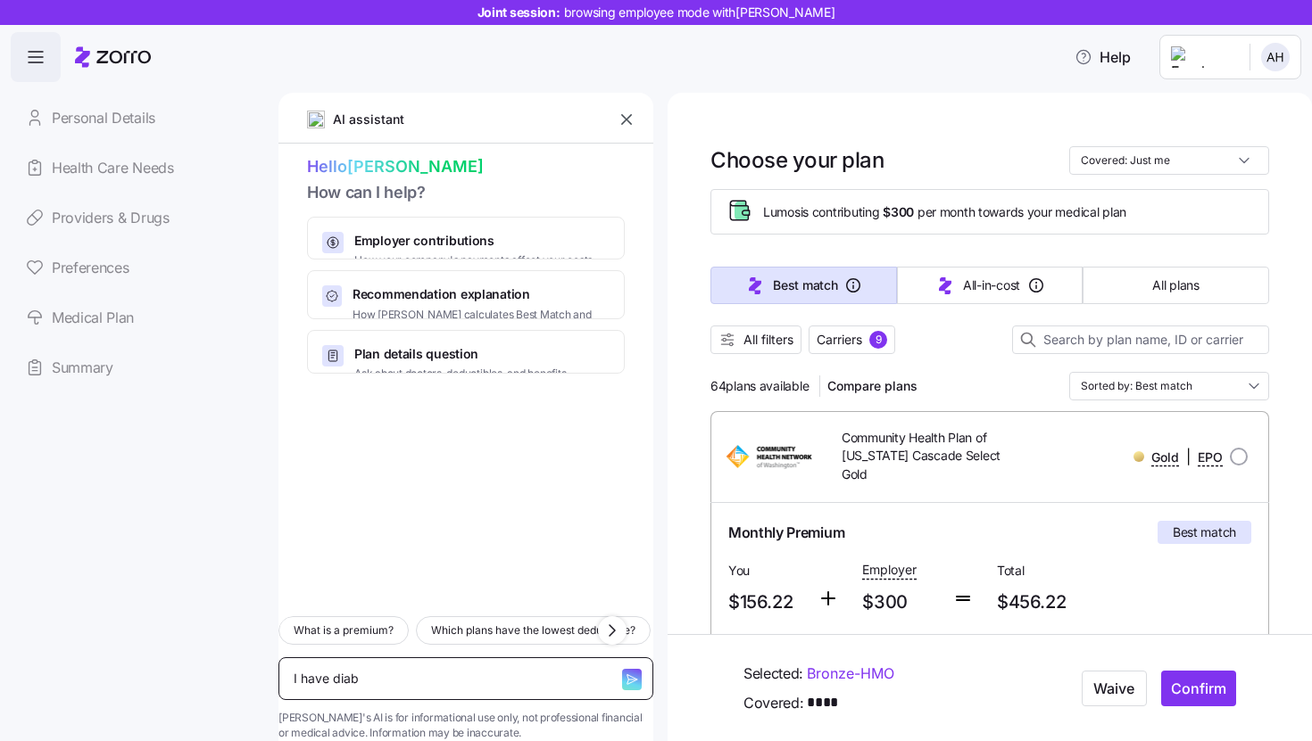
type textarea "x"
type textarea "I have diabe"
type textarea "x"
type textarea "I have diabet"
type textarea "x"
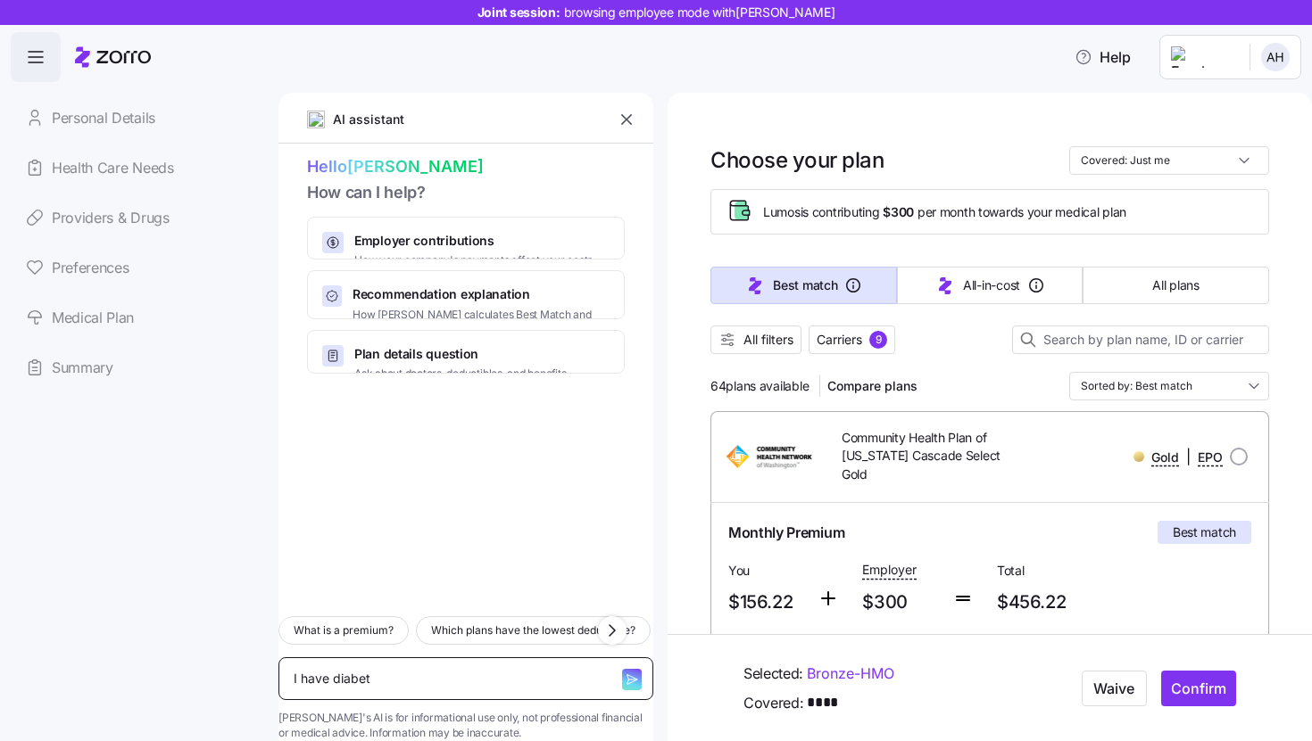
type textarea "I have diabete"
type textarea "x"
type textarea "I have diabetes"
type textarea "x"
type textarea "I have diabetes,"
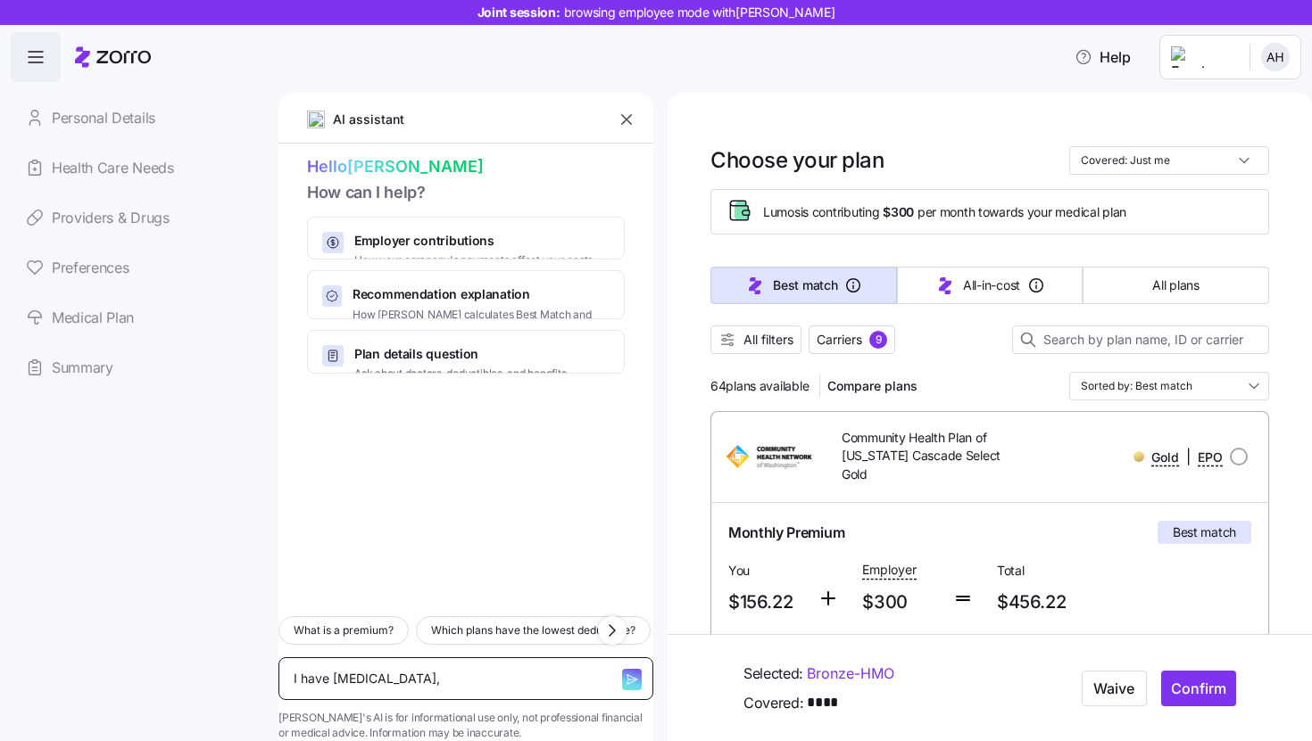
type textarea "x"
type textarea "I have diabetes,"
type textarea "x"
type textarea "I have diabetes, w"
type textarea "x"
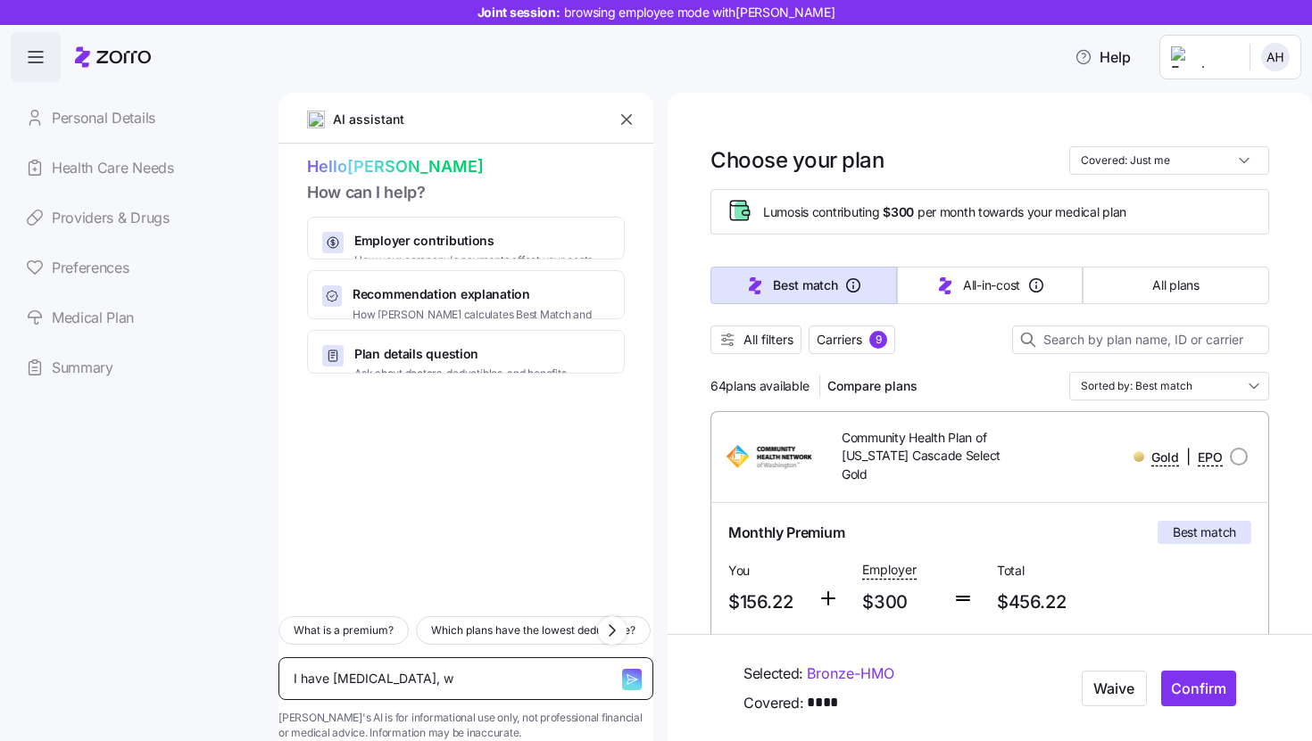
type textarea "I have diabetes, wh"
type textarea "x"
type textarea "I have diabetes, wha"
type textarea "x"
type textarea "I have diabetes, what"
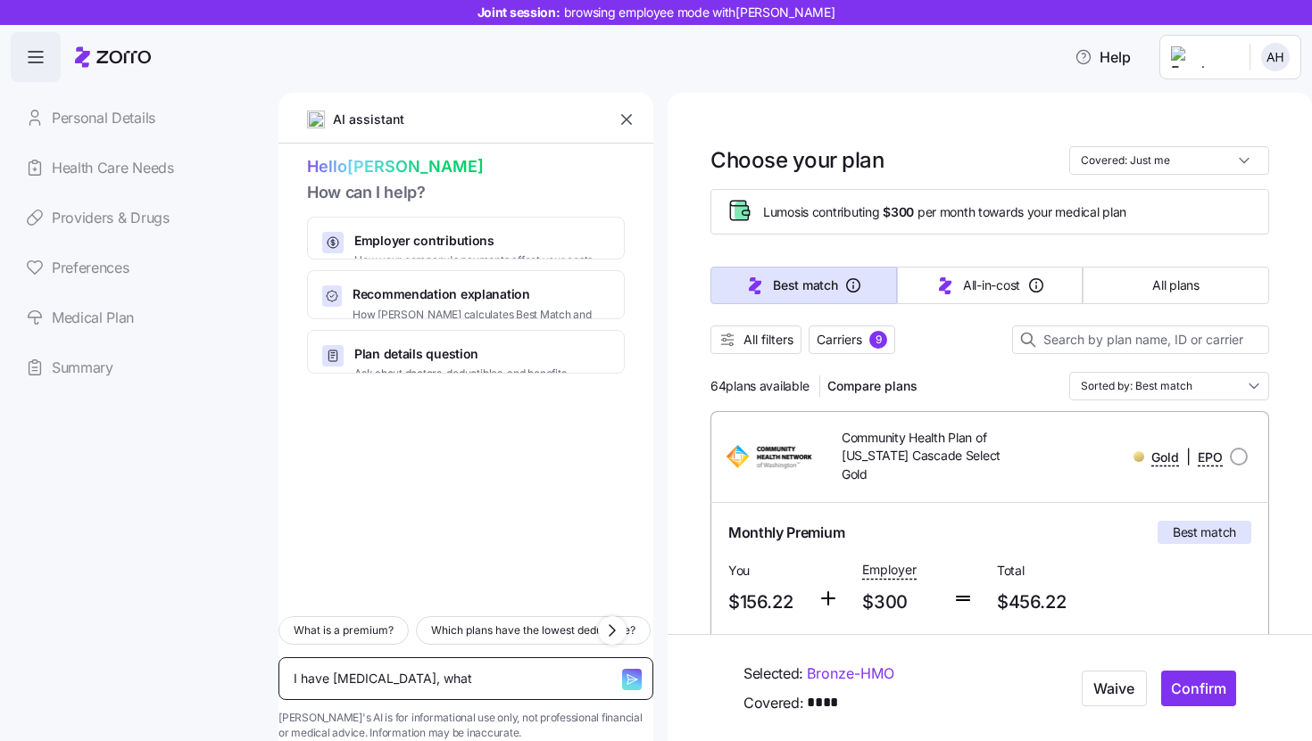
type textarea "x"
type textarea "I have diabetes, what"
type textarea "x"
type textarea "I have diabetes, what i"
type textarea "x"
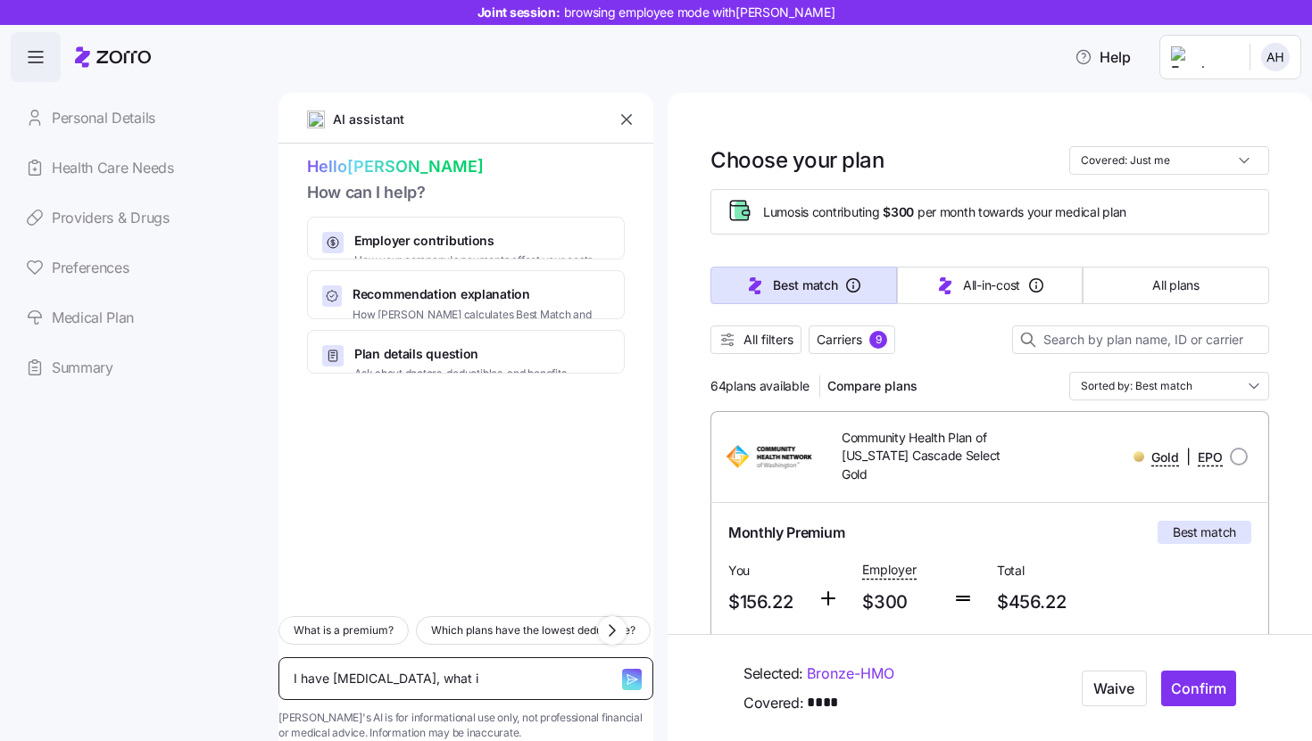
type textarea "I have diabetes, what id"
type textarea "x"
type textarea "I have diabetes, what i"
type textarea "x"
type textarea "I have diabetes, what is"
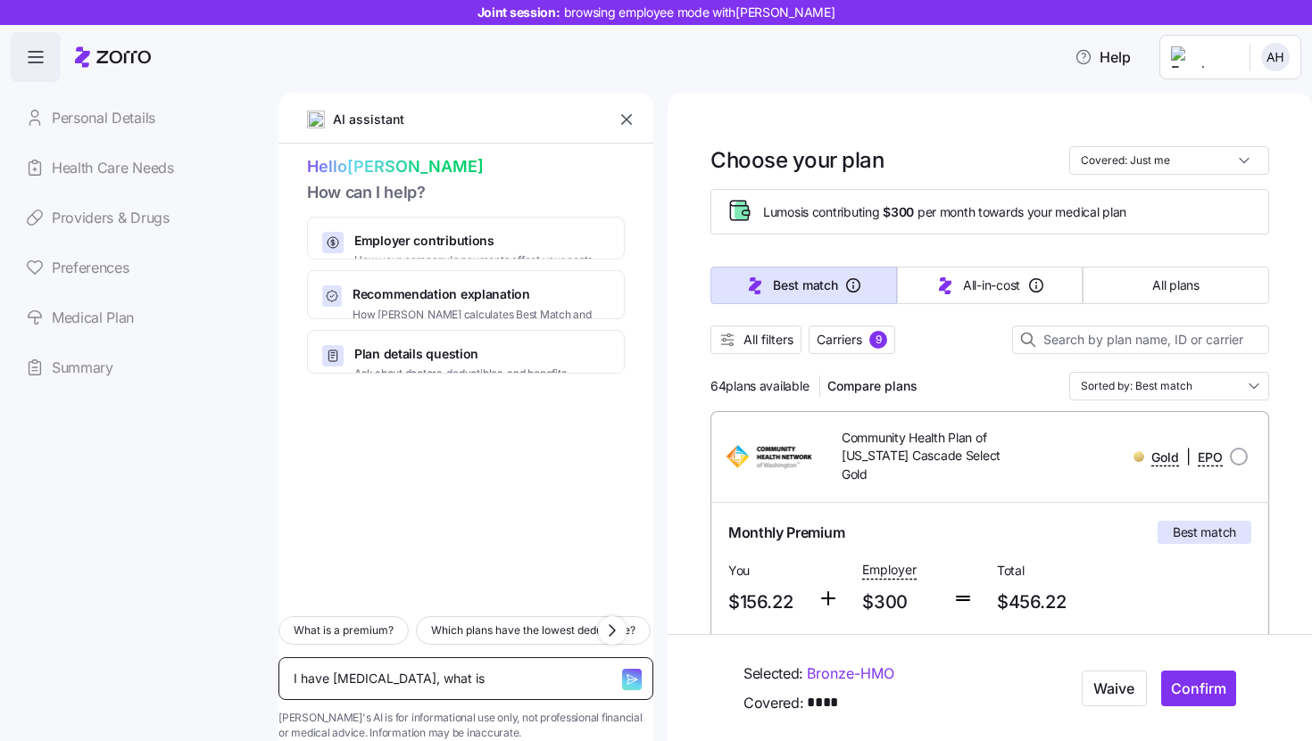
type textarea "x"
type textarea "I have diabetes, what is"
type textarea "x"
type textarea "I have diabetes, what is th"
type textarea "x"
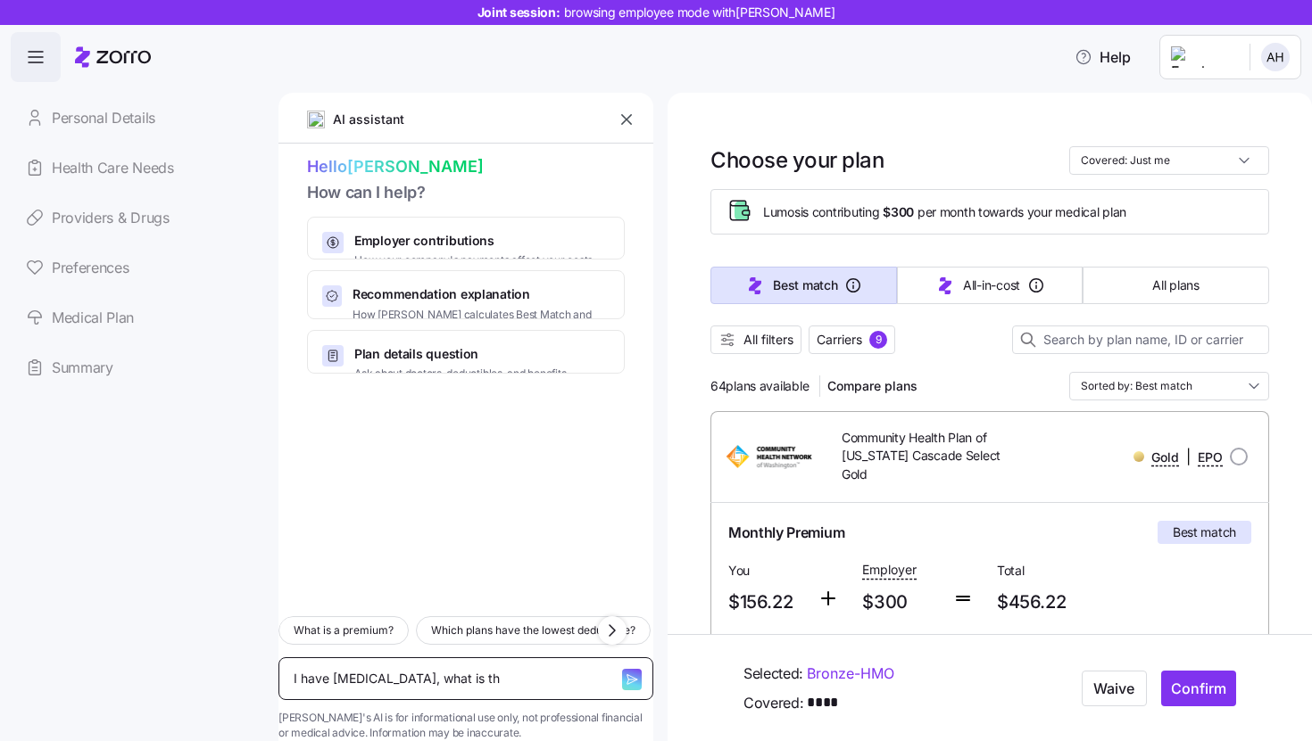
type textarea "I have diabetes, what is the"
type textarea "x"
type textarea "I have diabetes, what is the"
type textarea "x"
type textarea "I have diabetes, what is the b"
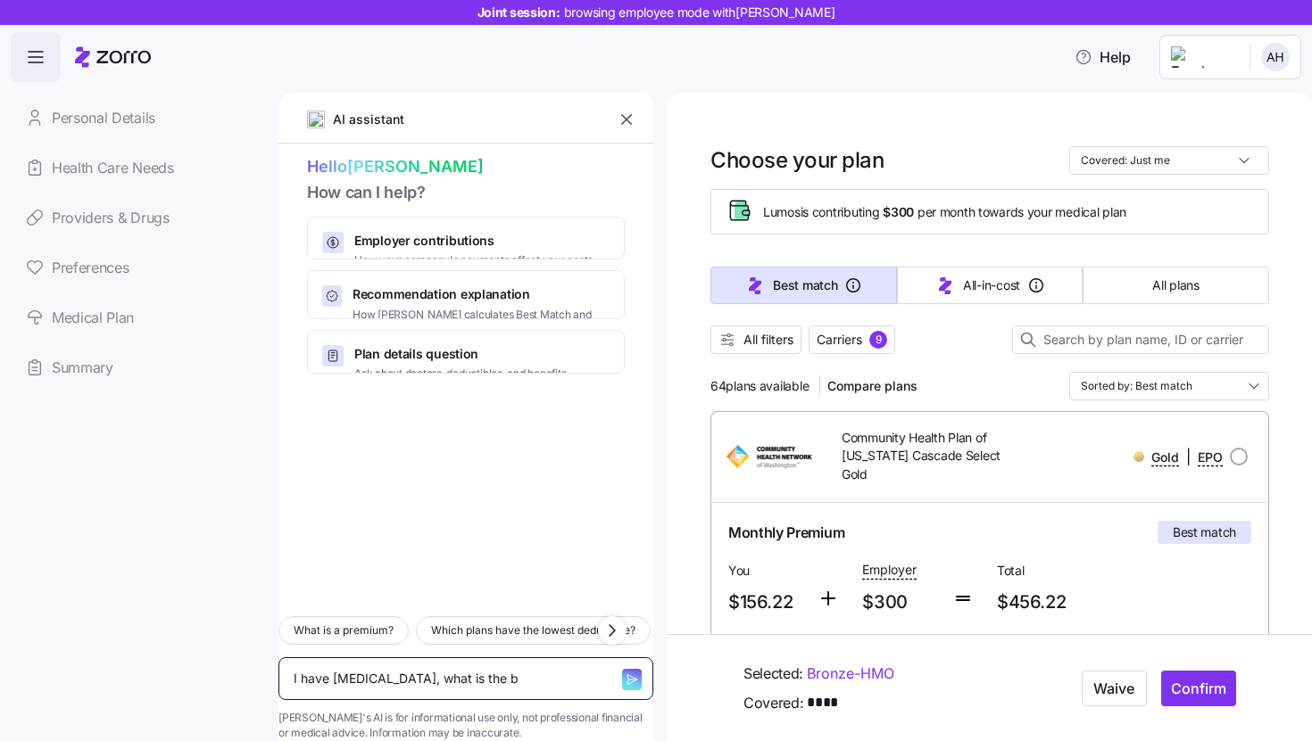
type textarea "x"
type textarea "I have diabetes, what is the be"
type textarea "x"
type textarea "I have diabetes, what is the bes"
type textarea "x"
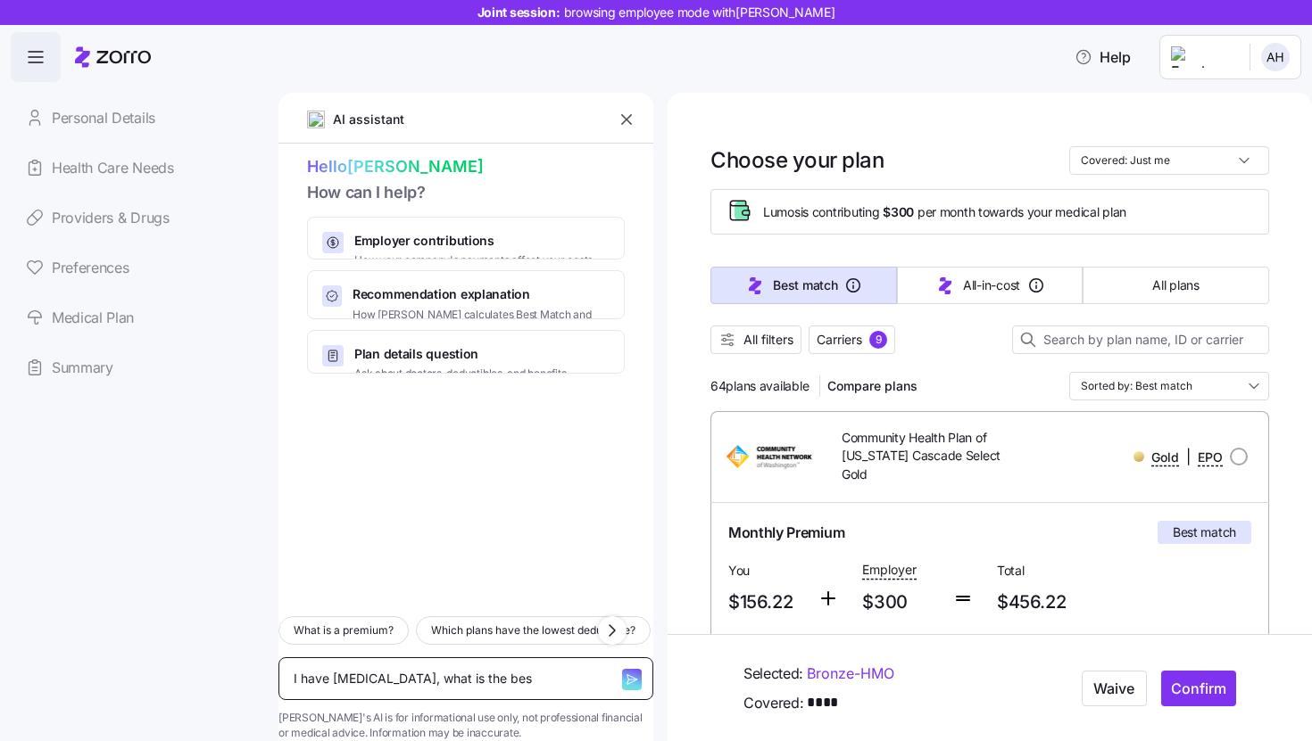
type textarea "I have diabetes, what is the best"
type textarea "x"
type textarea "I have diabetes, what is the best"
type textarea "x"
type textarea "I have diabetes, what is the best p"
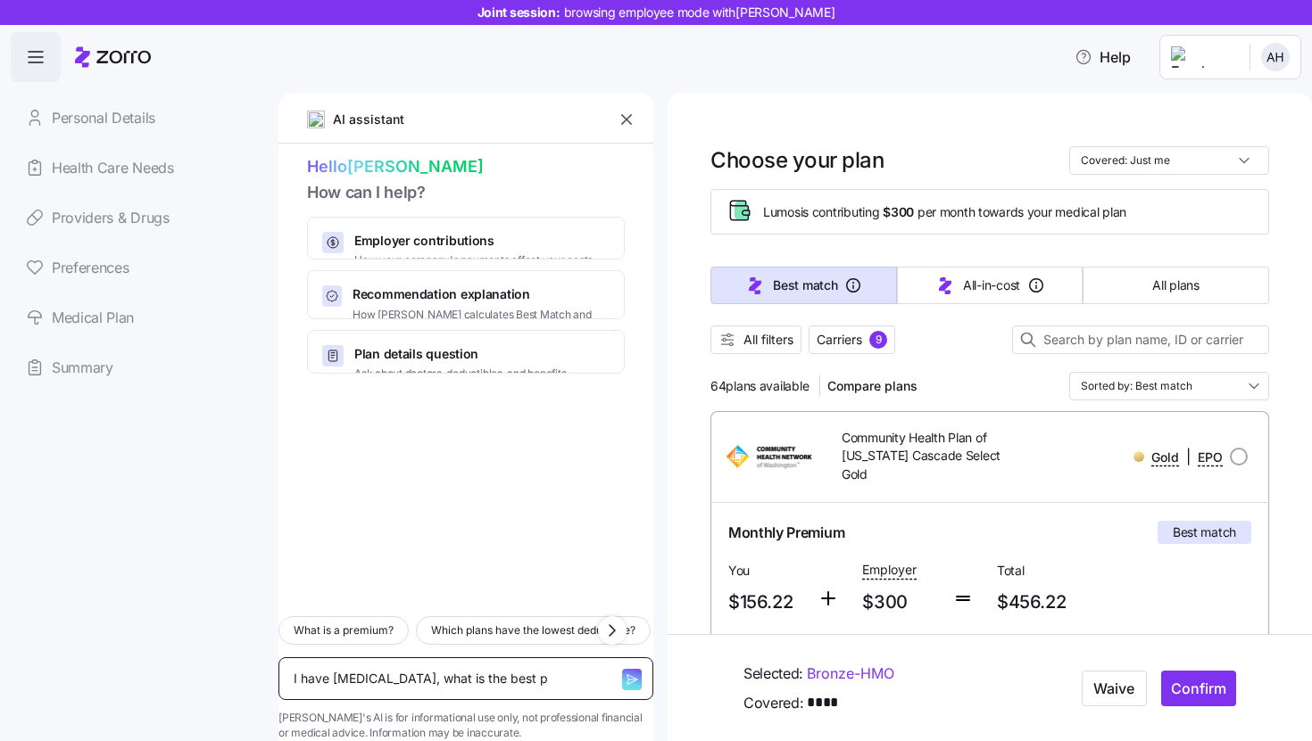
type textarea "x"
type textarea "I have diabetes, what is the best pl"
type textarea "x"
type textarea "I have diabetes, what is the best pla"
type textarea "x"
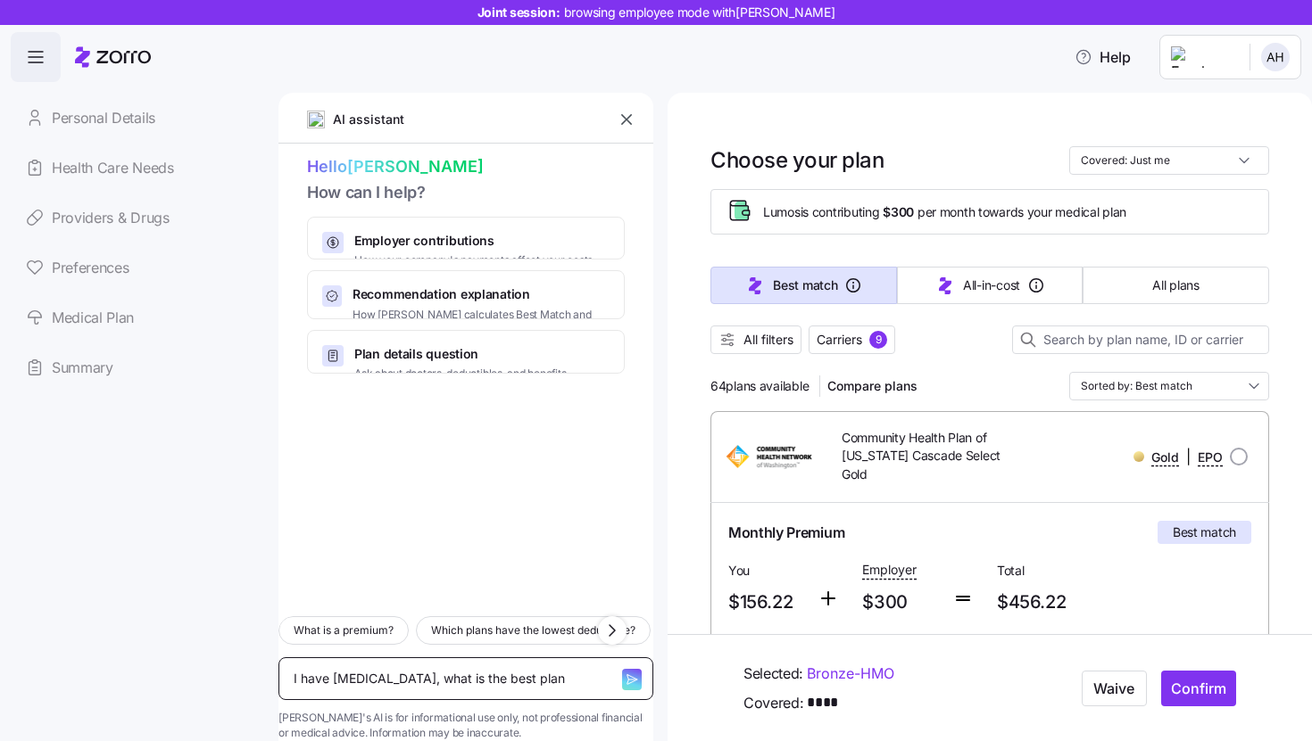
type textarea "I have diabetes, what is the best plan"
type textarea "x"
type textarea "I have diabetes, what is the best plan f"
type textarea "x"
type textarea "I have diabetes, what is the best plan fo"
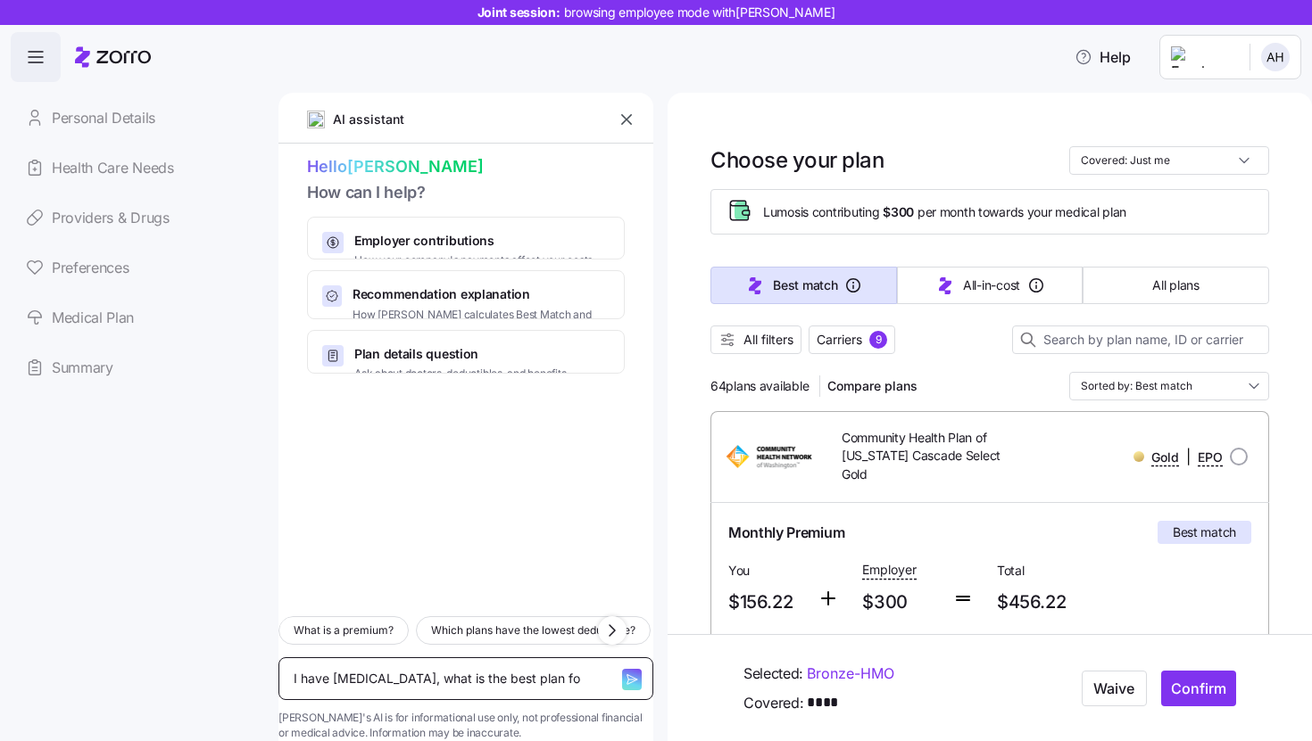
type textarea "x"
type textarea "I have diabetes, what is the best plan for"
type textarea "x"
type textarea "I have diabetes, what is the best plan for"
type textarea "x"
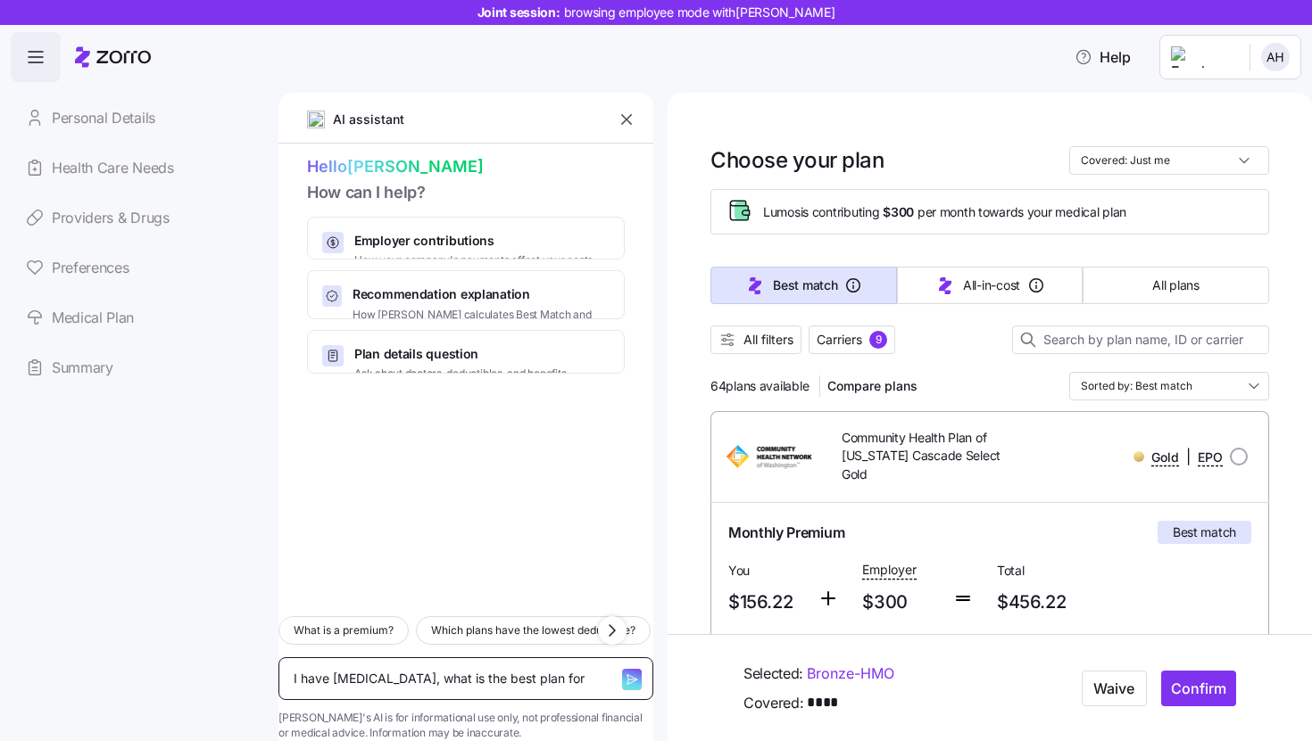
type textarea "I have diabetes, what is the best plan for m"
type textarea "x"
type textarea "I have diabetes, what is the best plan for me"
type textarea "x"
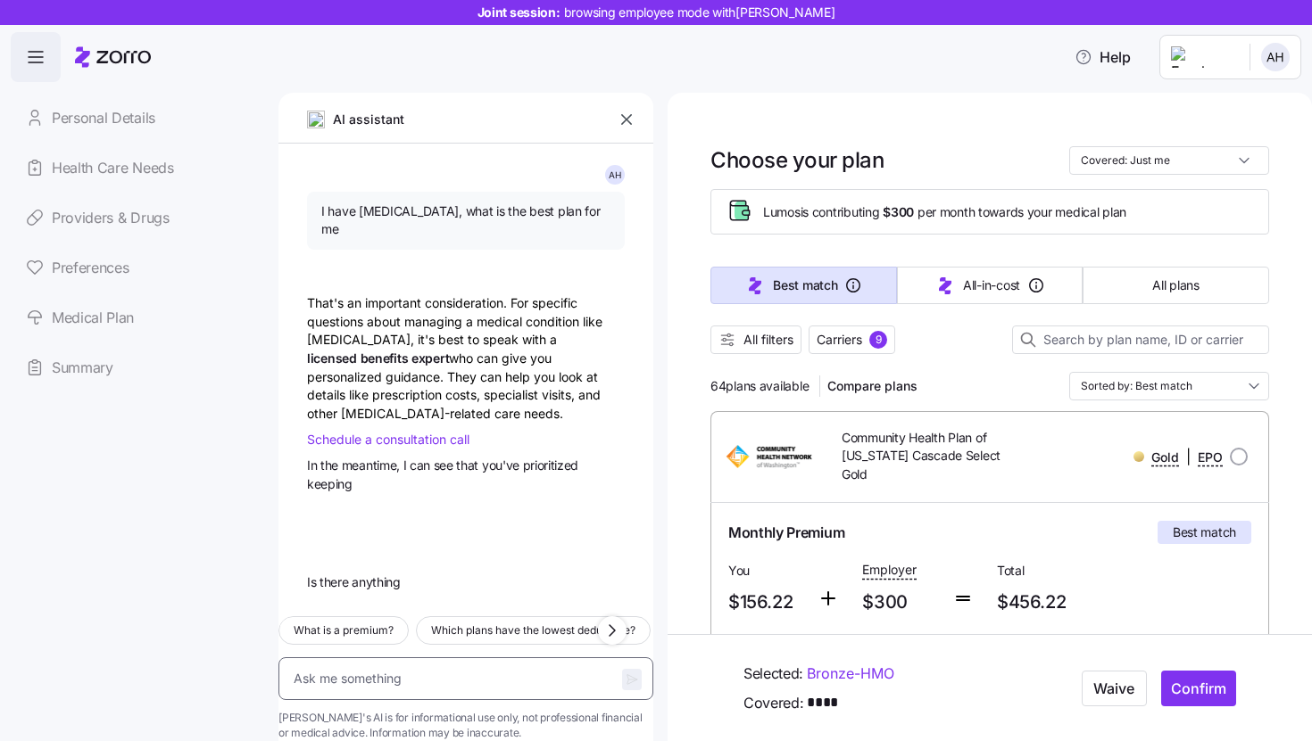
scroll to position [20, 0]
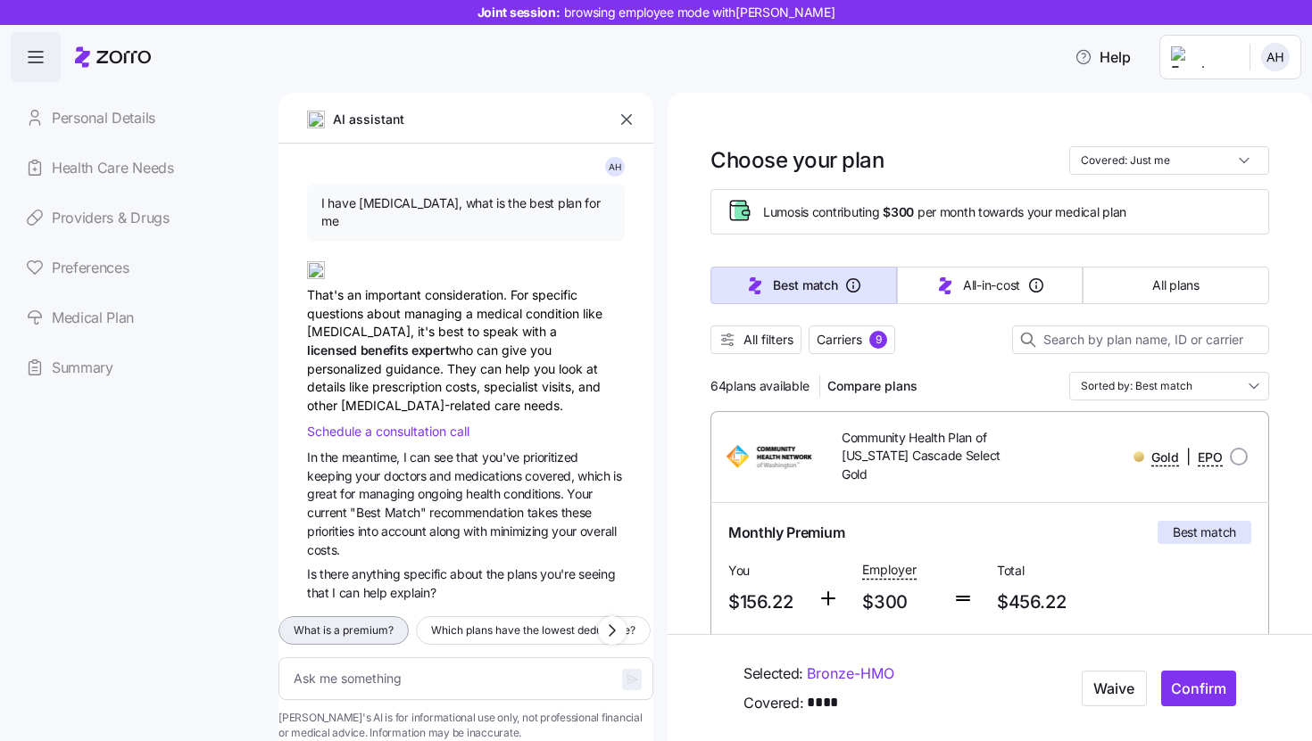
click at [393, 622] on span "What is a premium?" at bounding box center [344, 631] width 100 height 18
type textarea "x"
type textarea "What is a premium?"
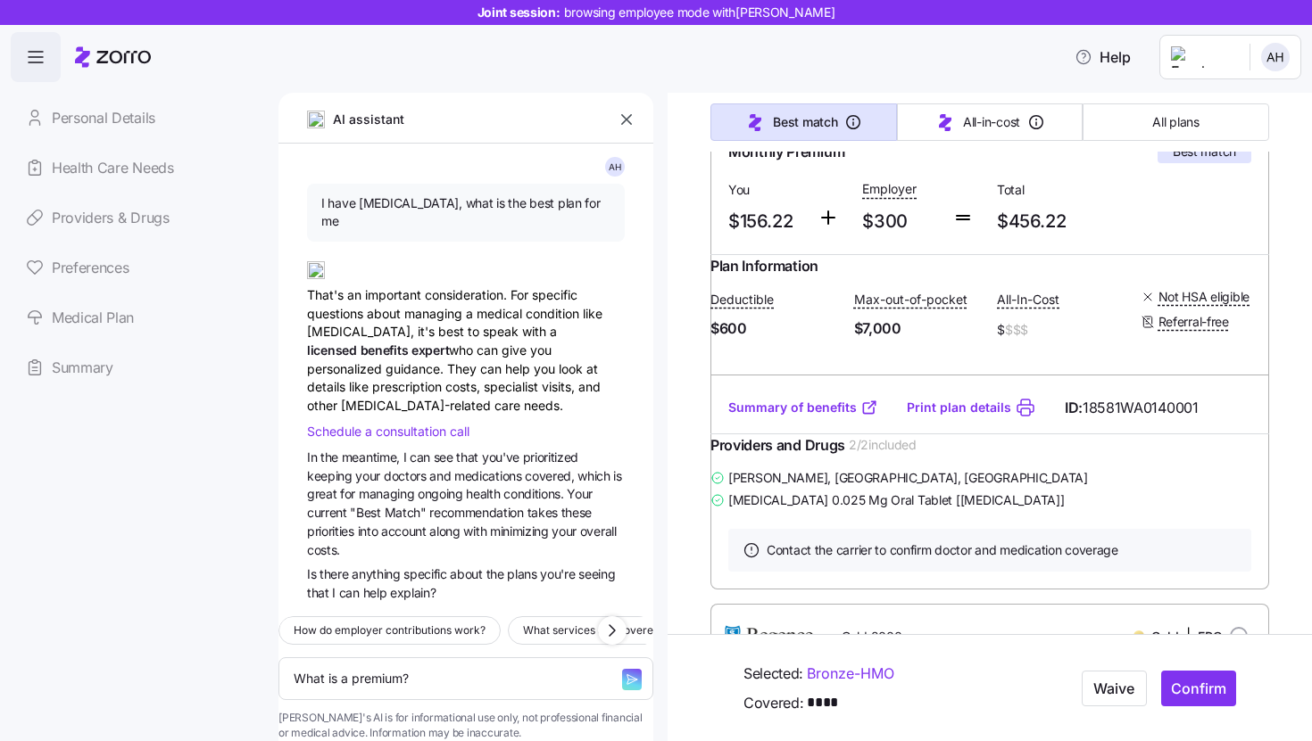
scroll to position [998, 0]
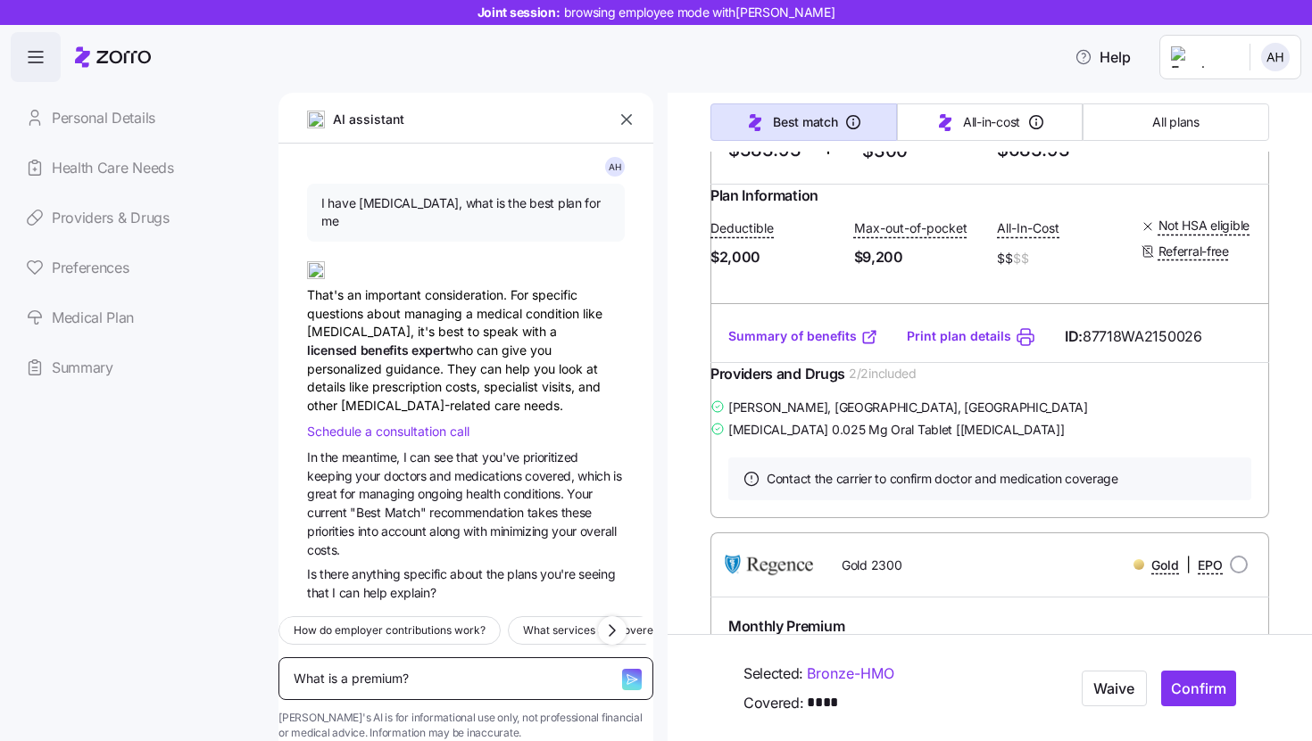
click at [493, 658] on textarea "What is a premium?" at bounding box center [465, 679] width 375 height 43
type textarea "x"
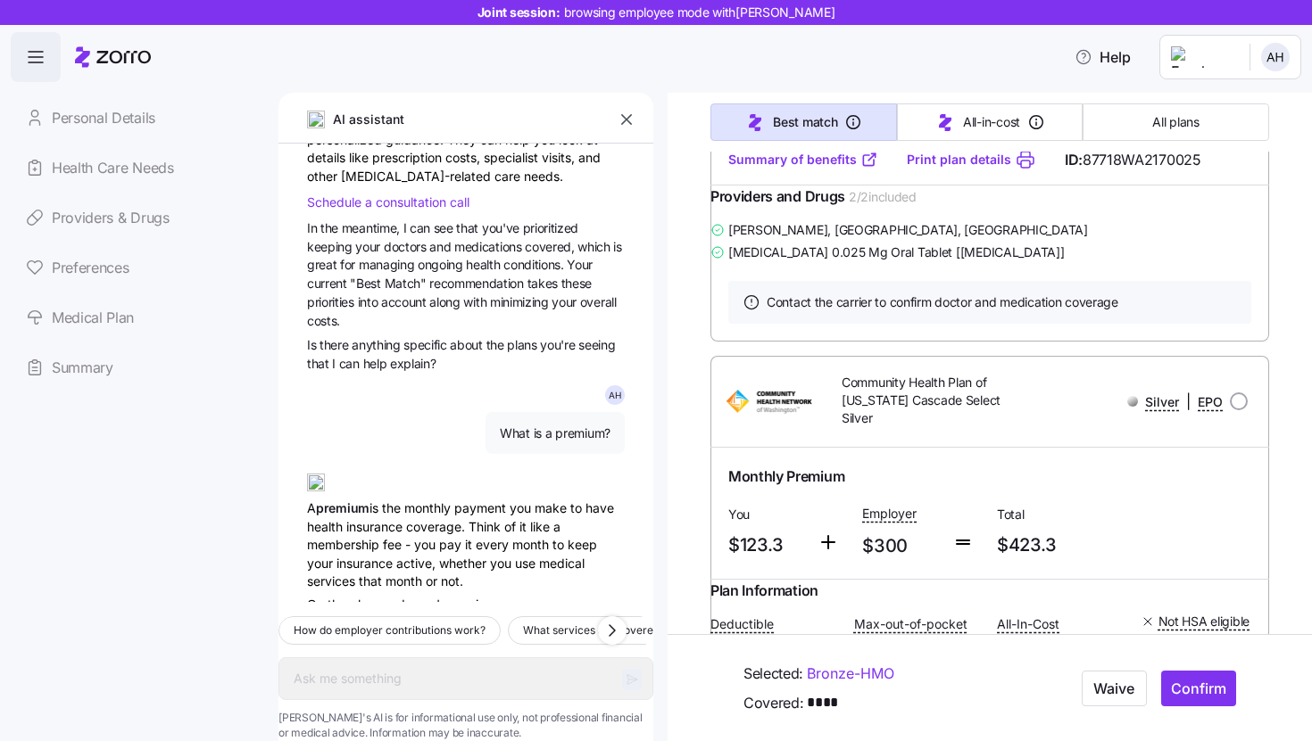
scroll to position [1726, 0]
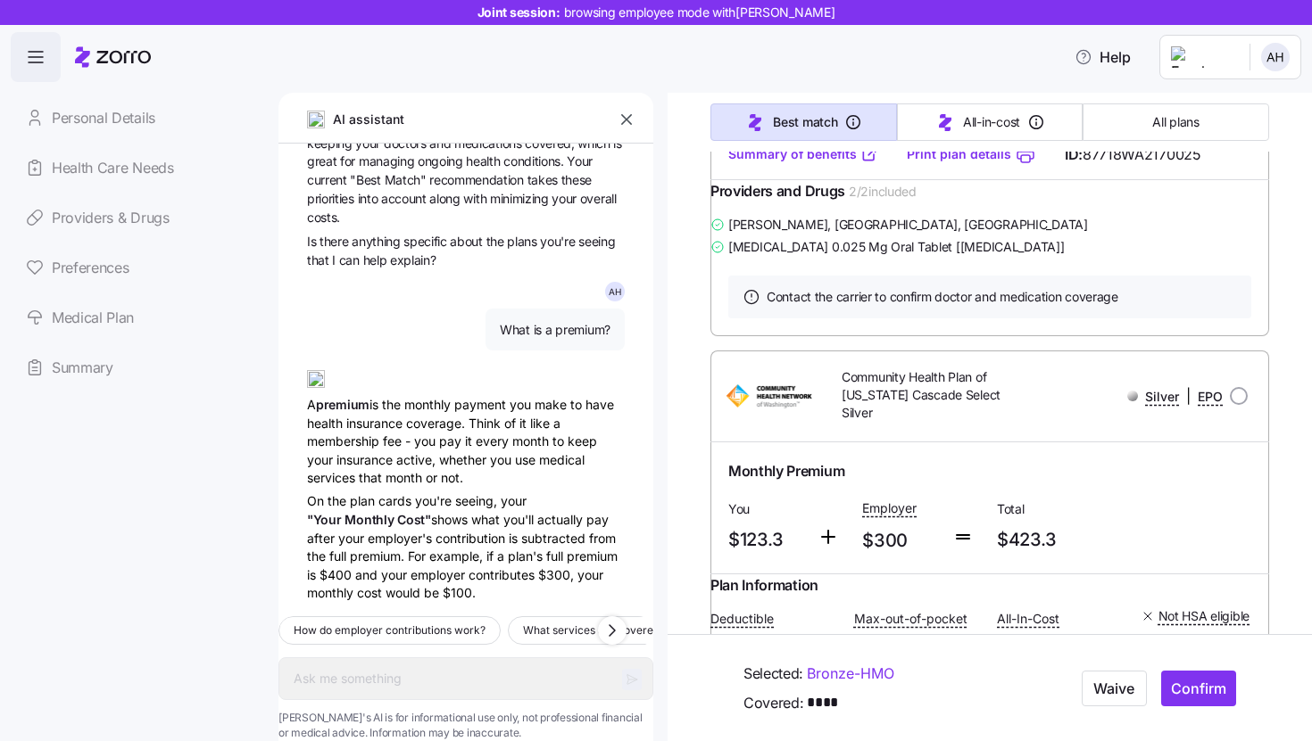
type textarea "x"
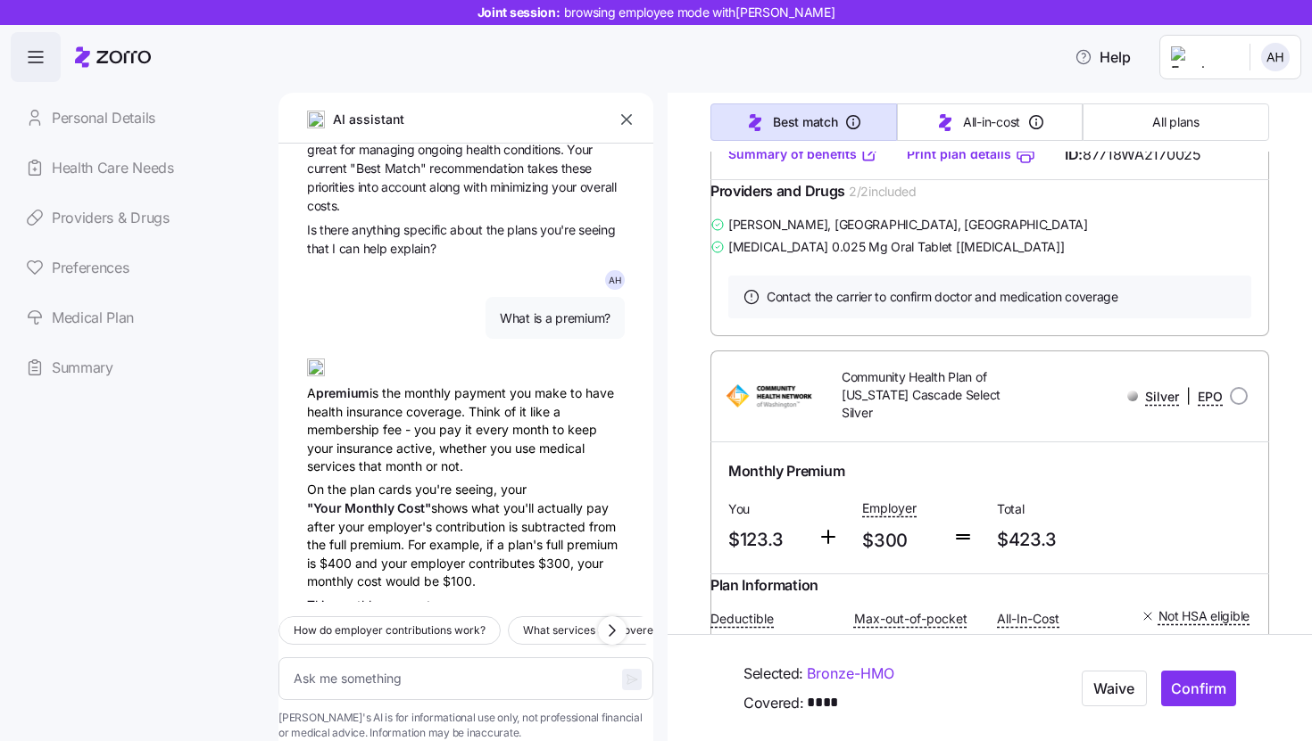
scroll to position [414, 0]
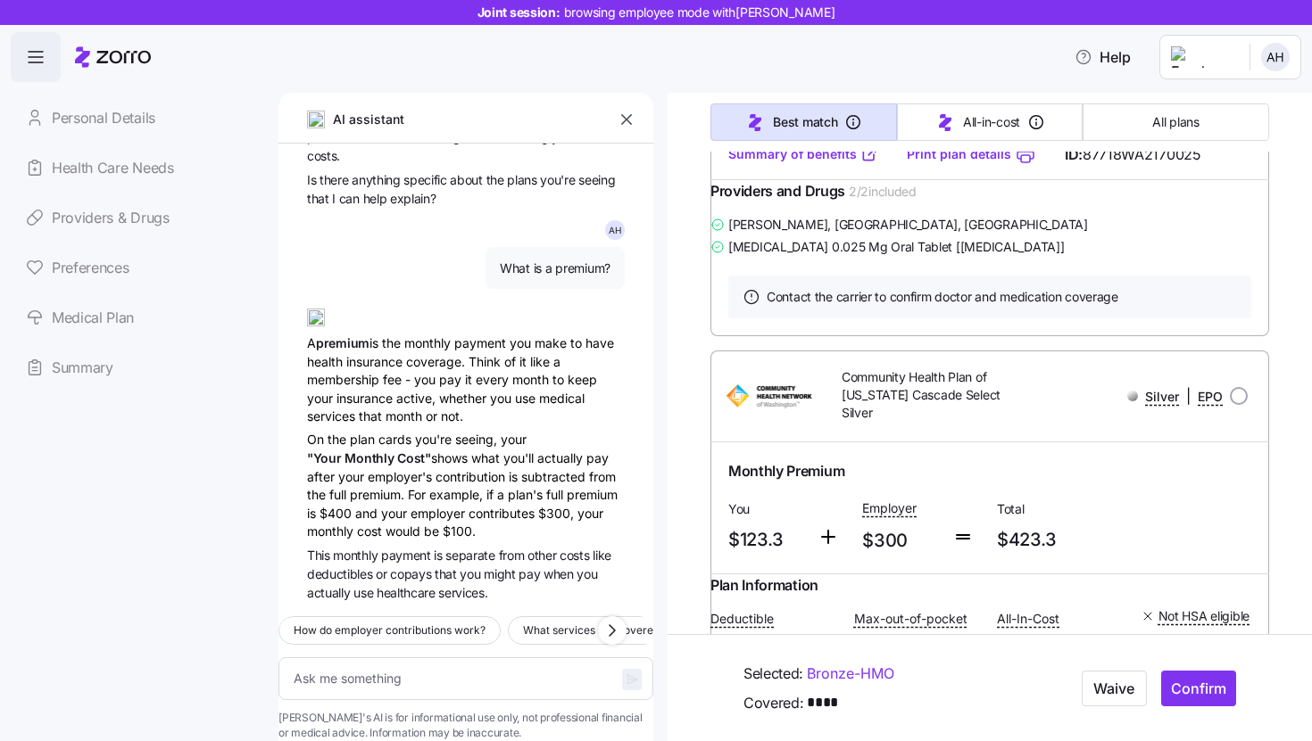
click at [626, 120] on icon "button" at bounding box center [626, 119] width 11 height 11
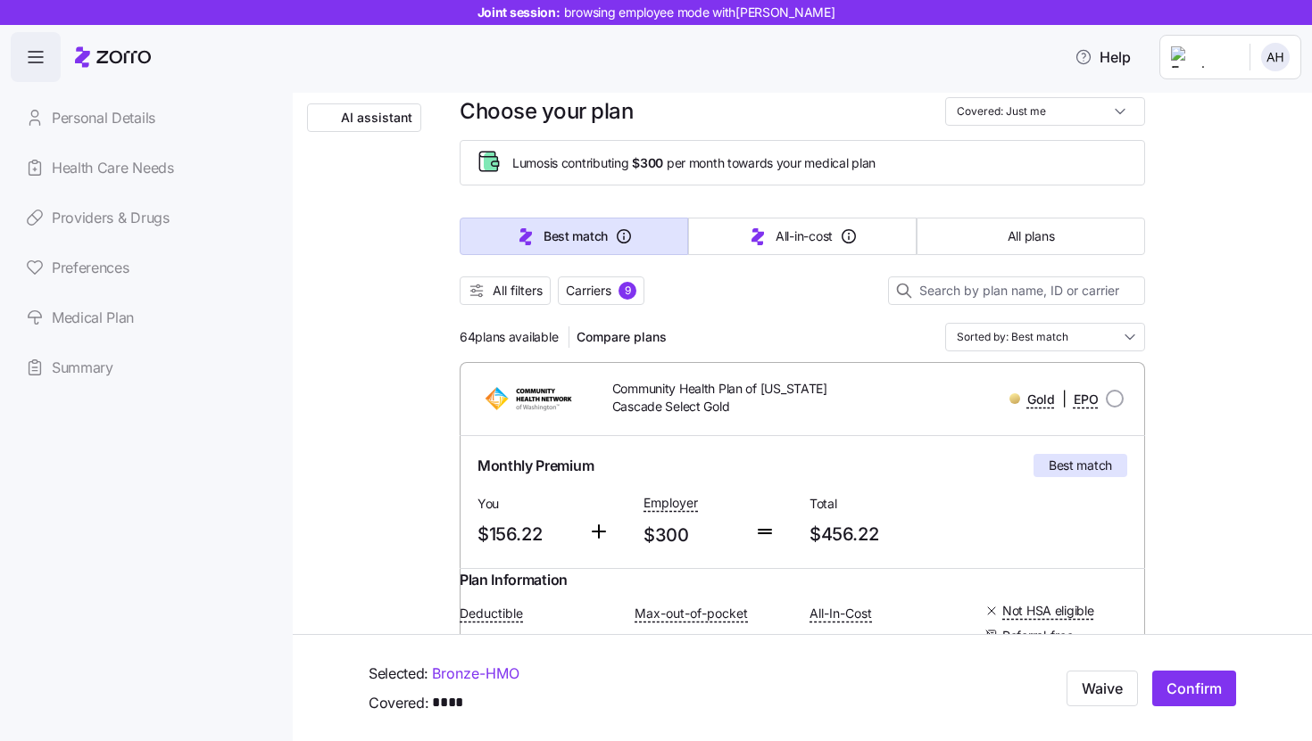
scroll to position [0, 0]
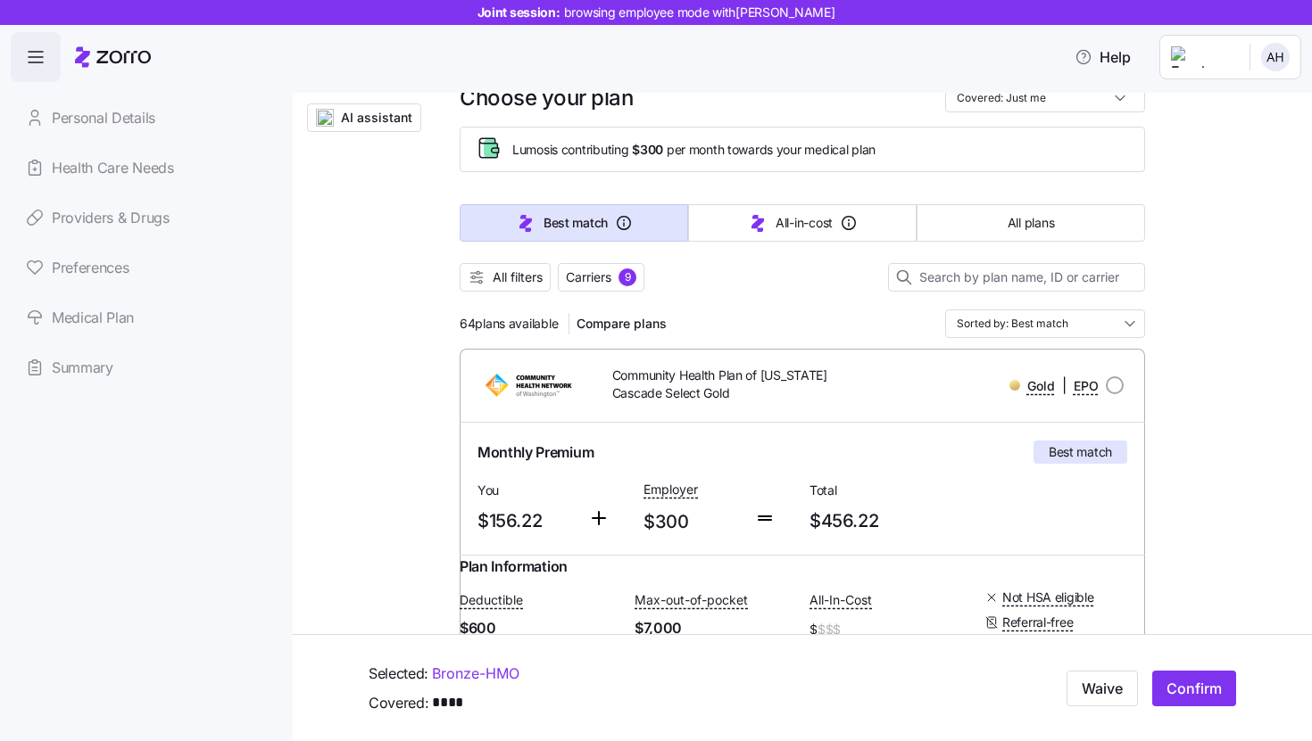
scroll to position [373, 0]
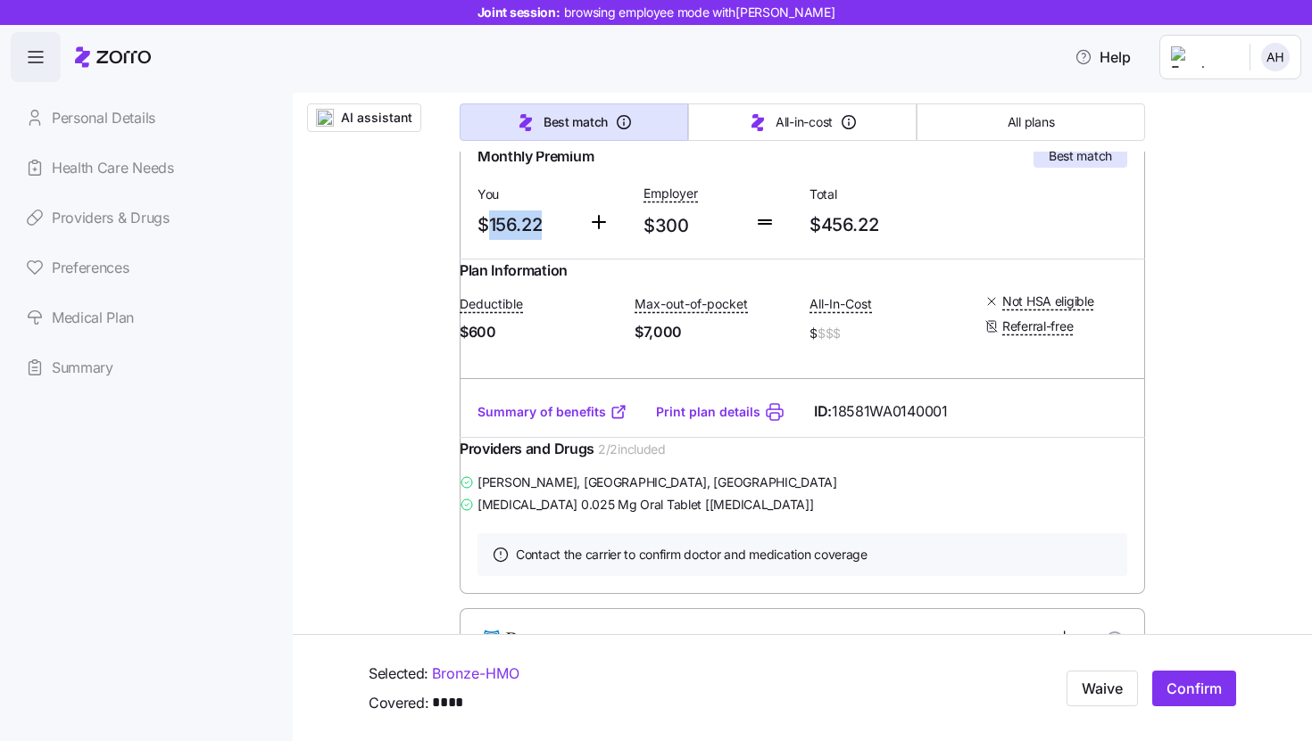
drag, startPoint x: 478, startPoint y: 234, endPoint x: 571, endPoint y: 228, distance: 92.9
click at [571, 228] on div "You $156.22" at bounding box center [525, 211] width 111 height 73
drag, startPoint x: 474, startPoint y: 352, endPoint x: 509, endPoint y: 348, distance: 35.9
click at [509, 344] on span "$600" at bounding box center [540, 332] width 161 height 22
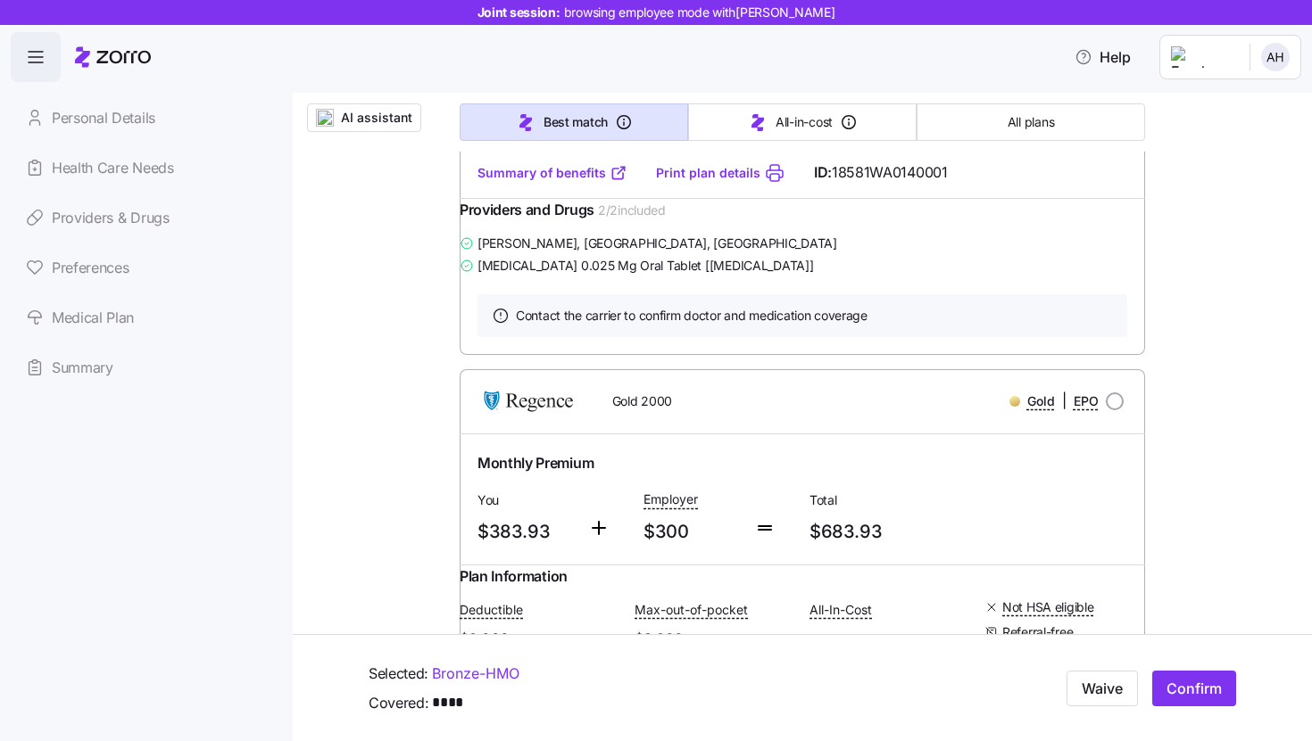
scroll to position [0, 0]
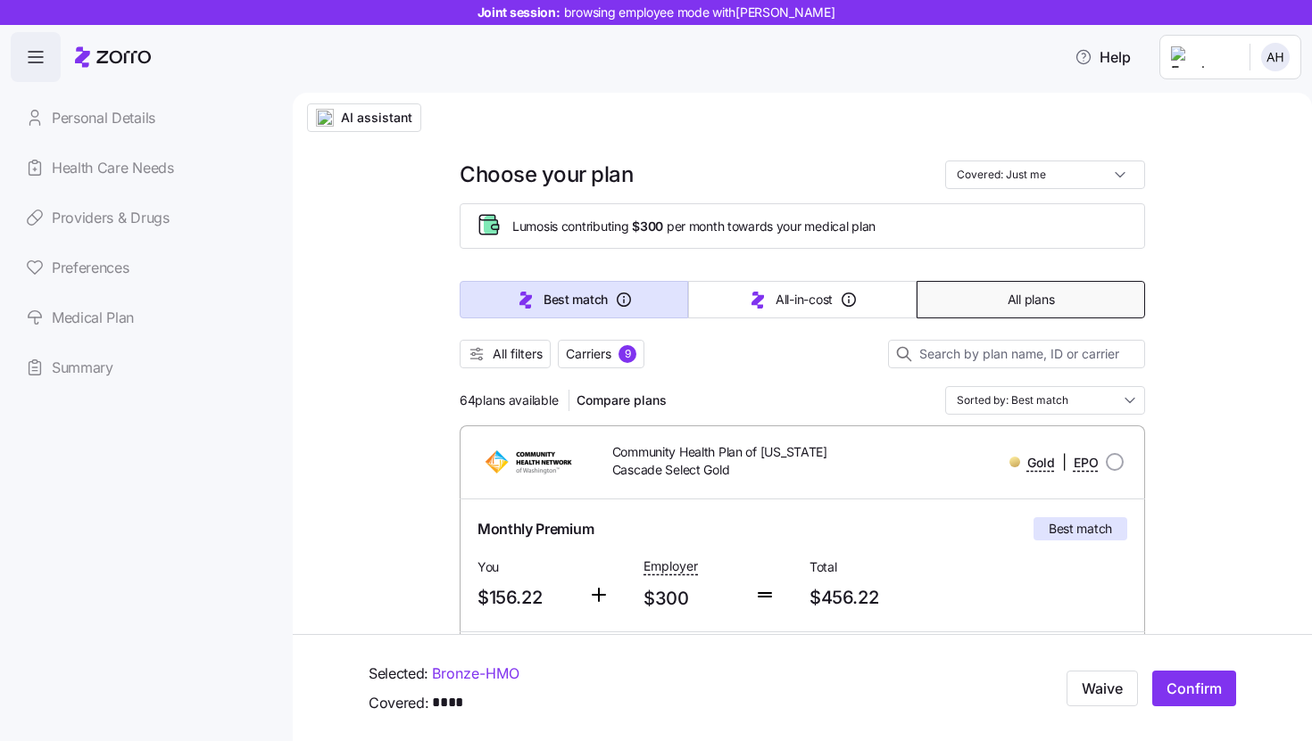
click at [984, 300] on button "All plans" at bounding box center [1030, 299] width 228 height 37
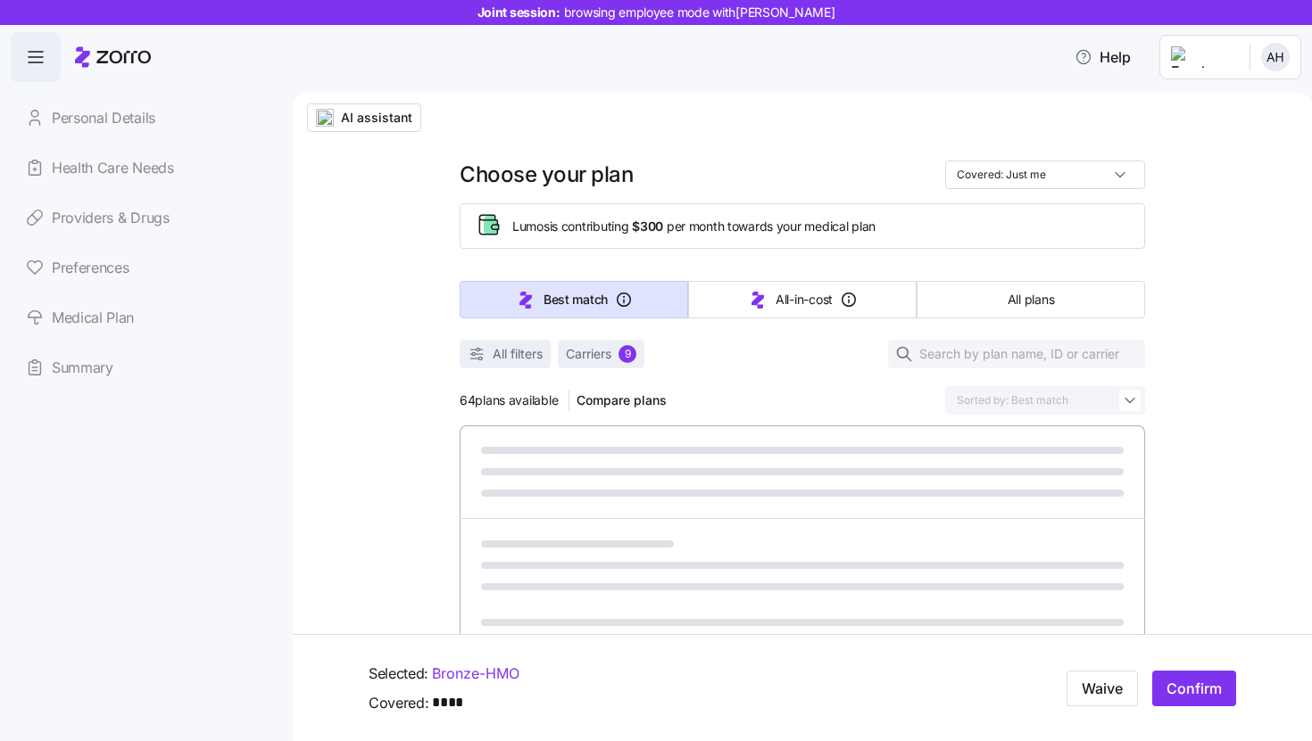
type input "Sorted by: Premium"
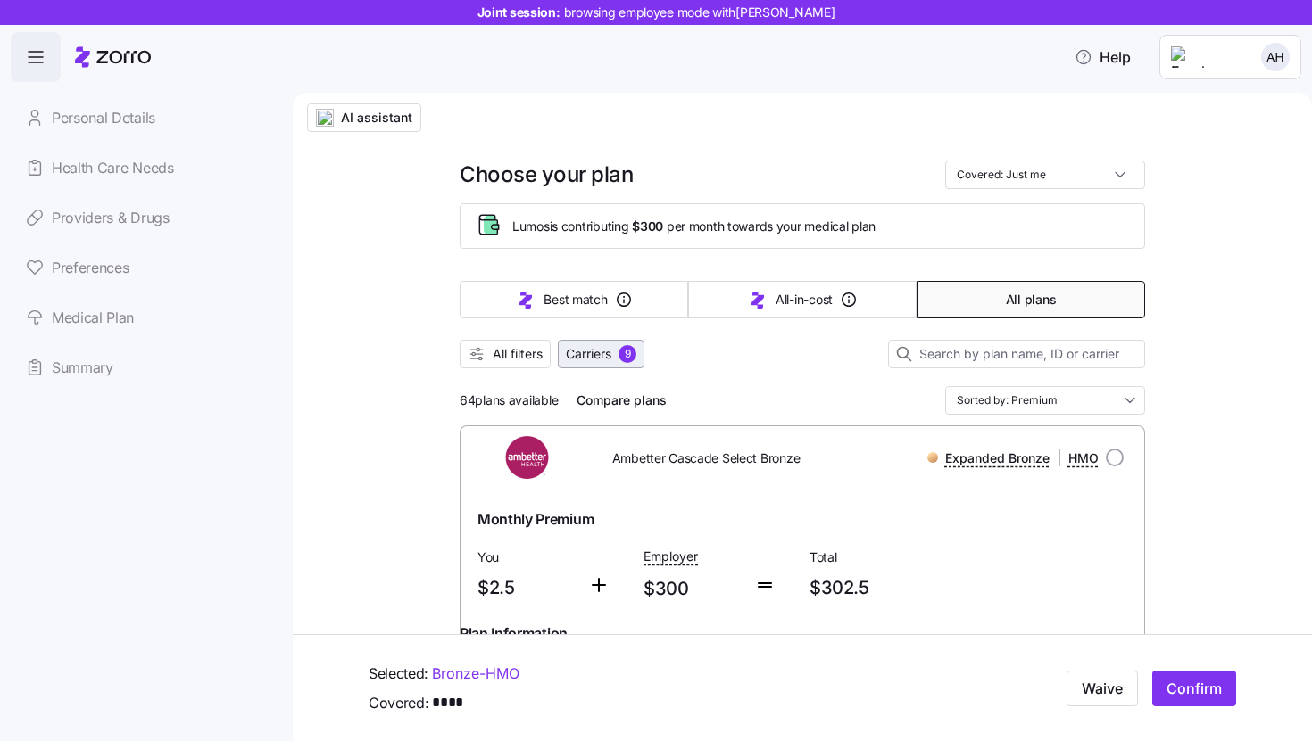
click at [586, 360] on span "Carriers" at bounding box center [589, 354] width 46 height 18
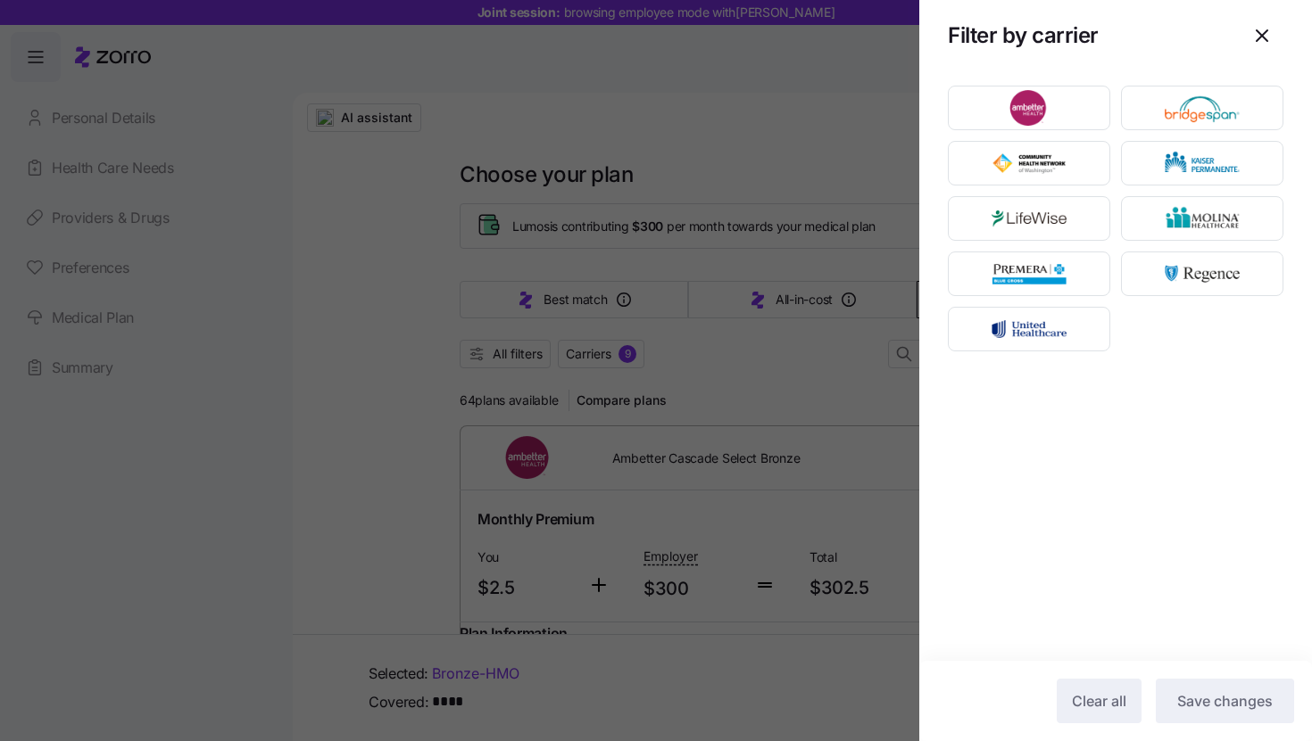
click at [756, 167] on div at bounding box center [656, 370] width 1312 height 741
